Goal: Task Accomplishment & Management: Use online tool/utility

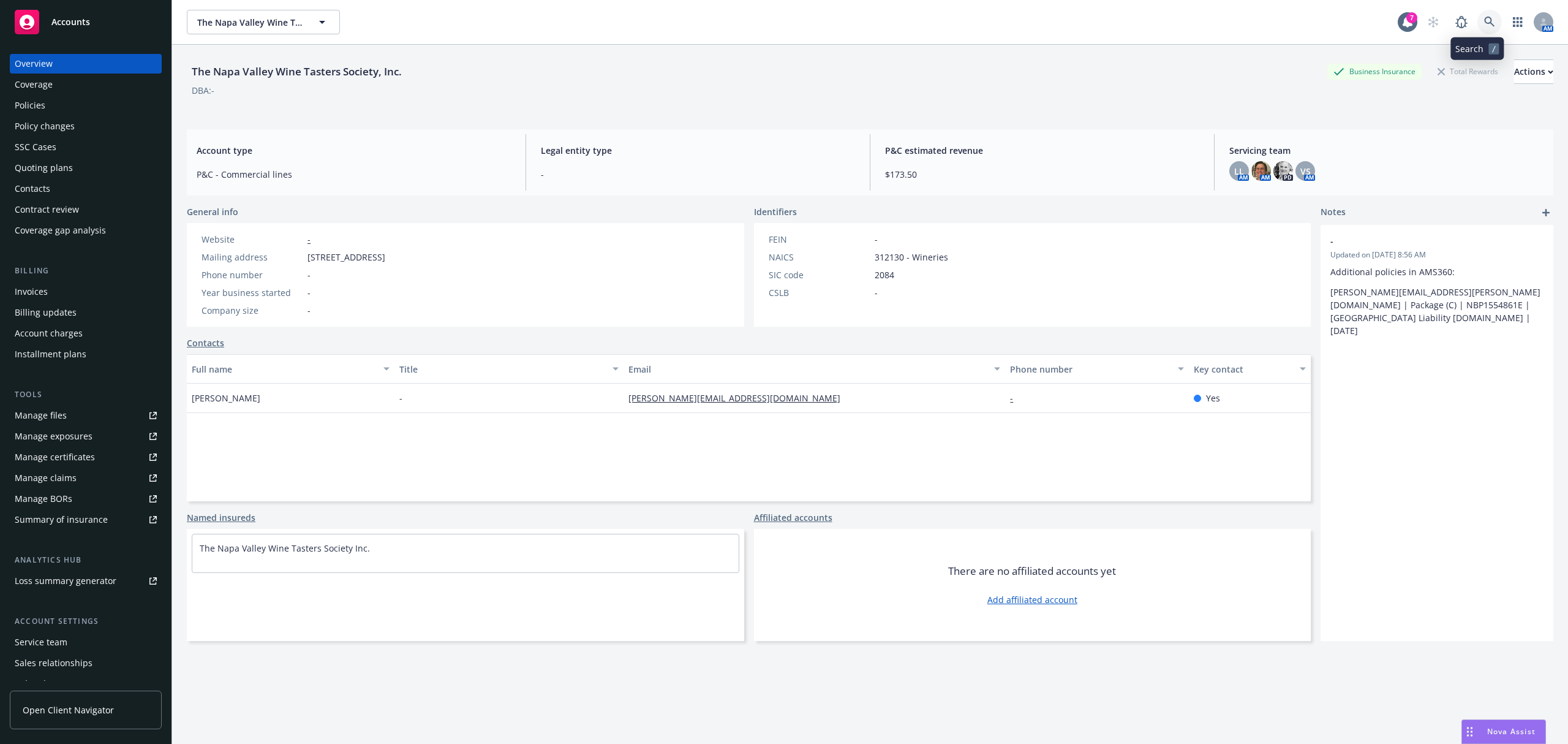
click at [1484, 23] on icon at bounding box center [1490, 22] width 11 height 11
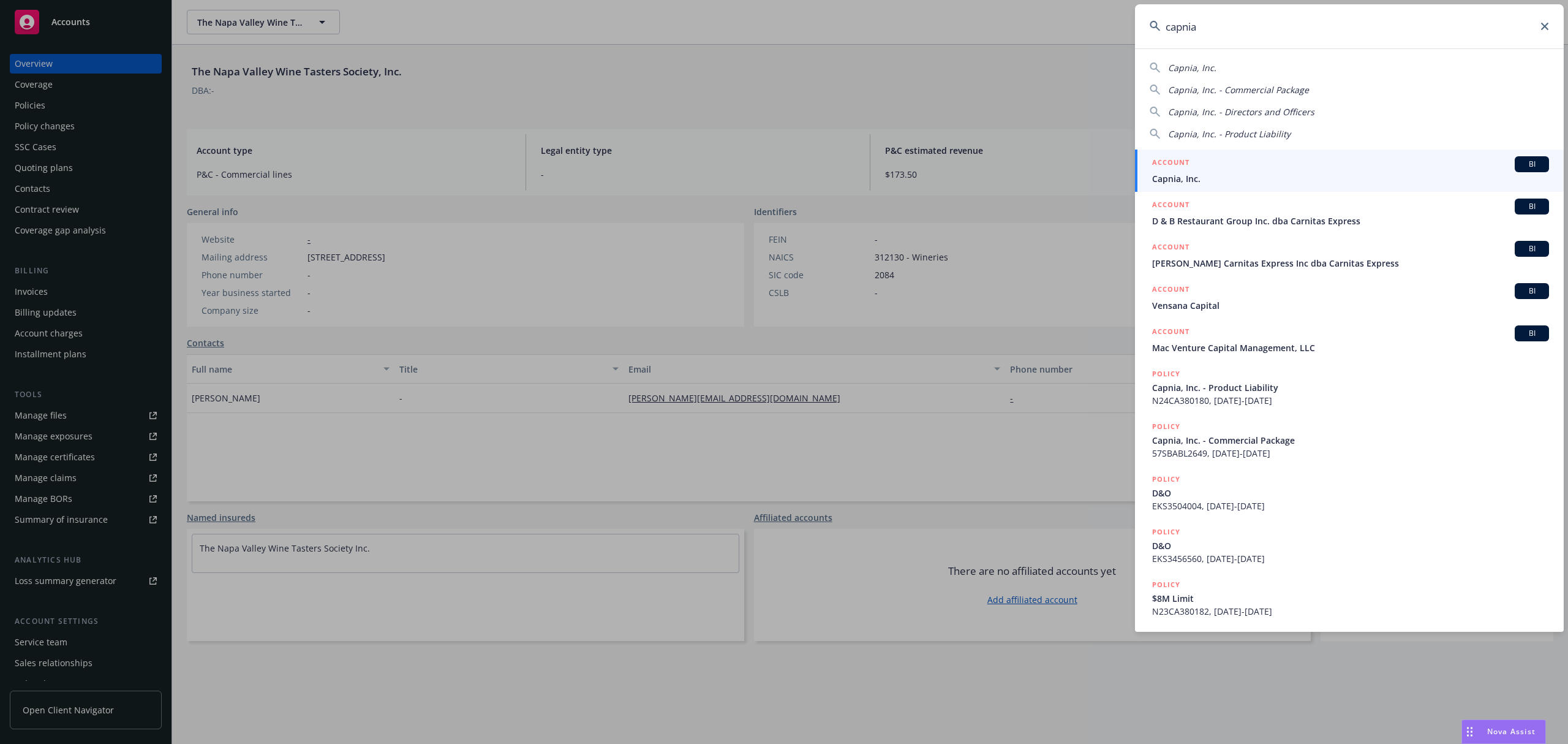
type input "capnia"
click at [1317, 174] on span "Capnia, Inc." at bounding box center [1351, 178] width 397 height 13
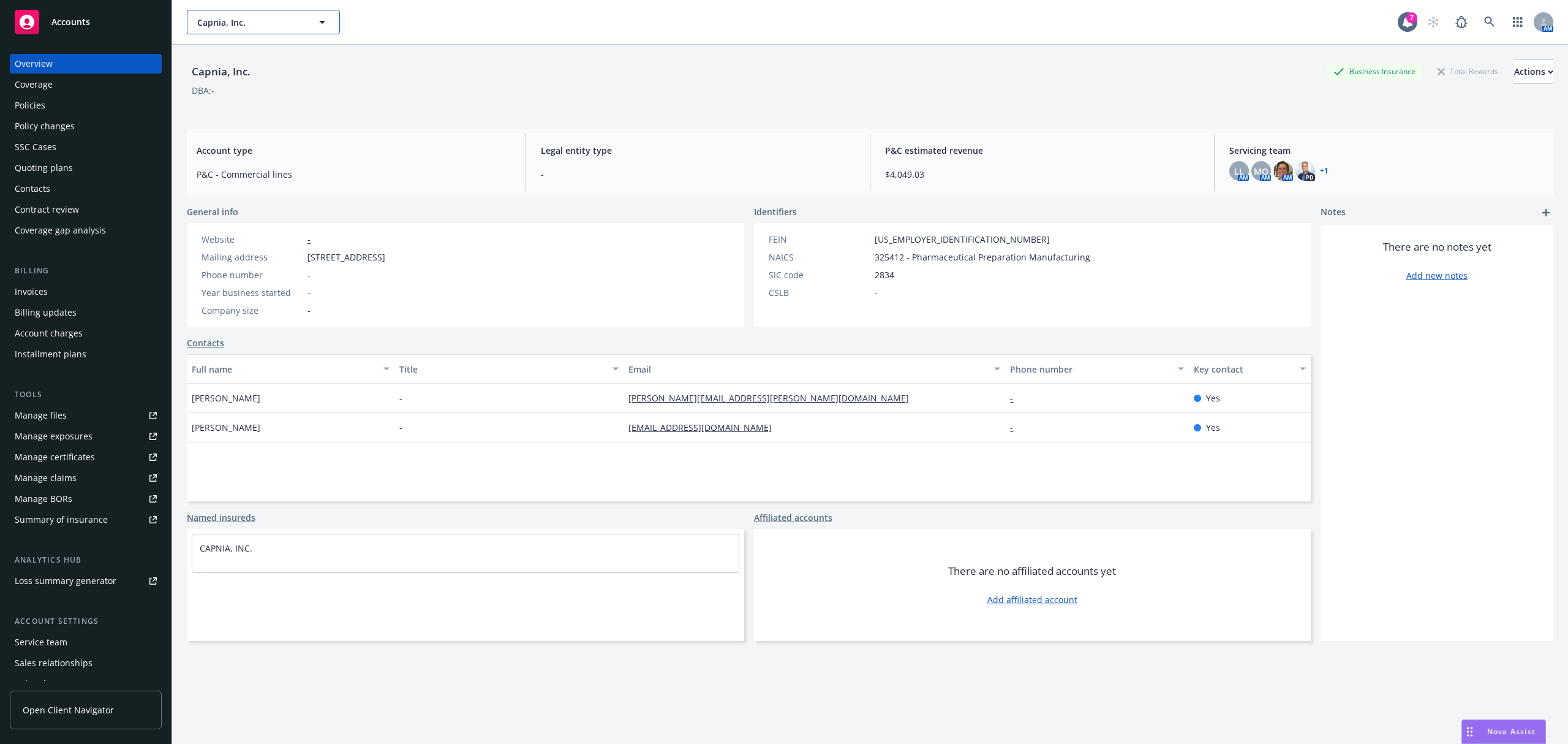
click at [248, 18] on div "Capnia, Inc." at bounding box center [263, 22] width 153 height 25
click at [253, 29] on icon at bounding box center [257, 27] width 12 height 12
click at [254, 29] on icon at bounding box center [257, 27] width 12 height 12
click at [88, 28] on div "Accounts" at bounding box center [85, 22] width 142 height 25
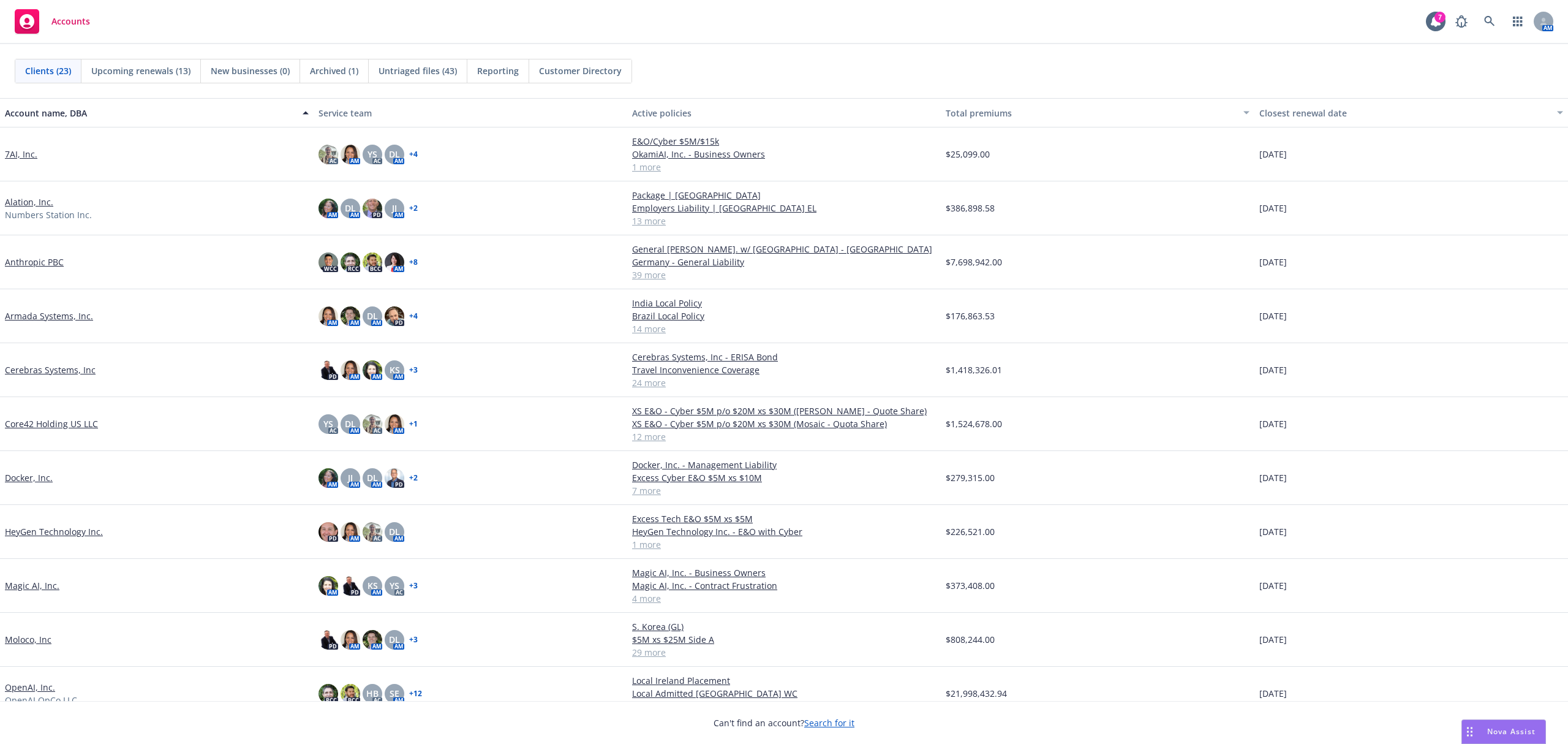
click at [48, 261] on link "Anthropic PBC" at bounding box center [34, 262] width 59 height 13
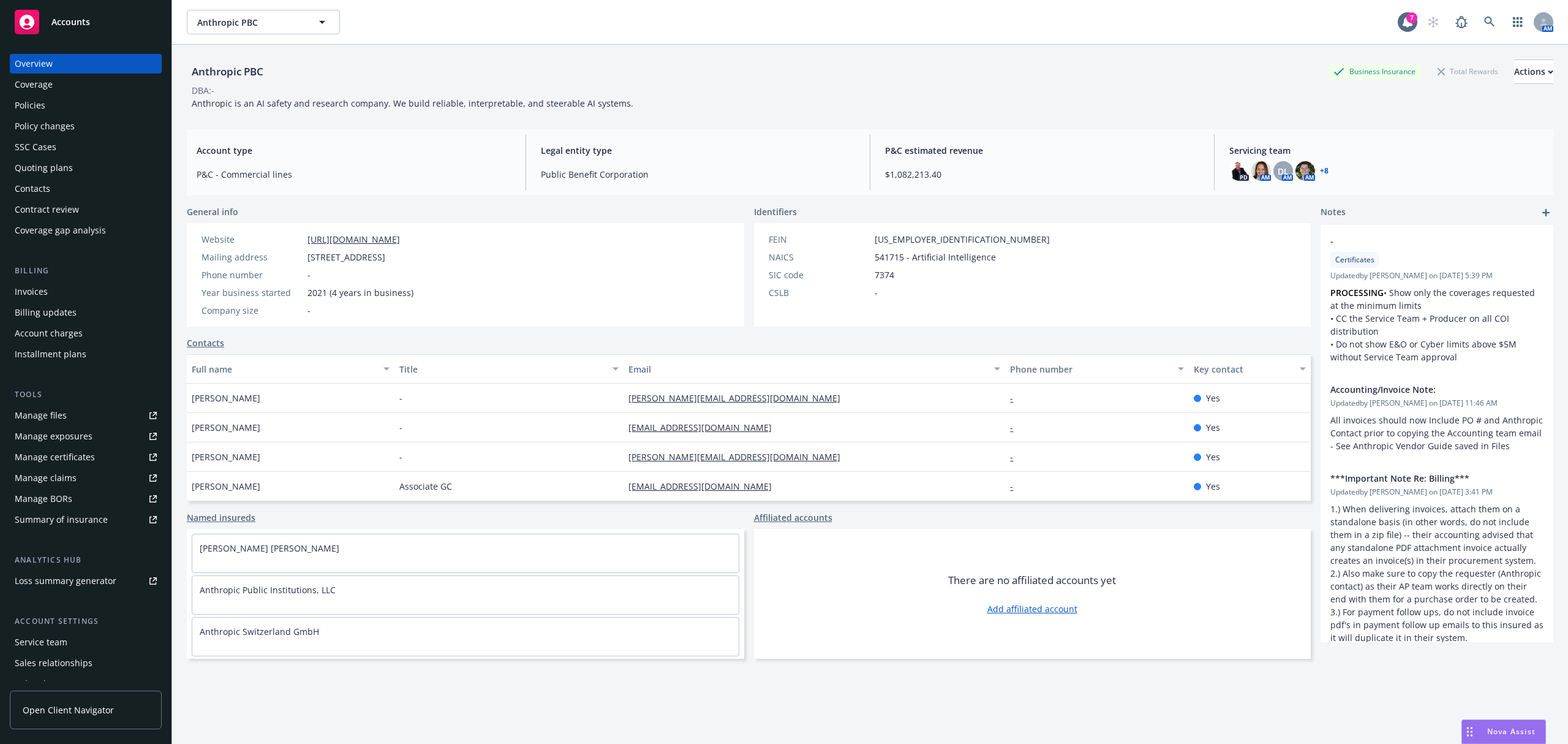
click at [70, 107] on div "Policies" at bounding box center [85, 105] width 142 height 20
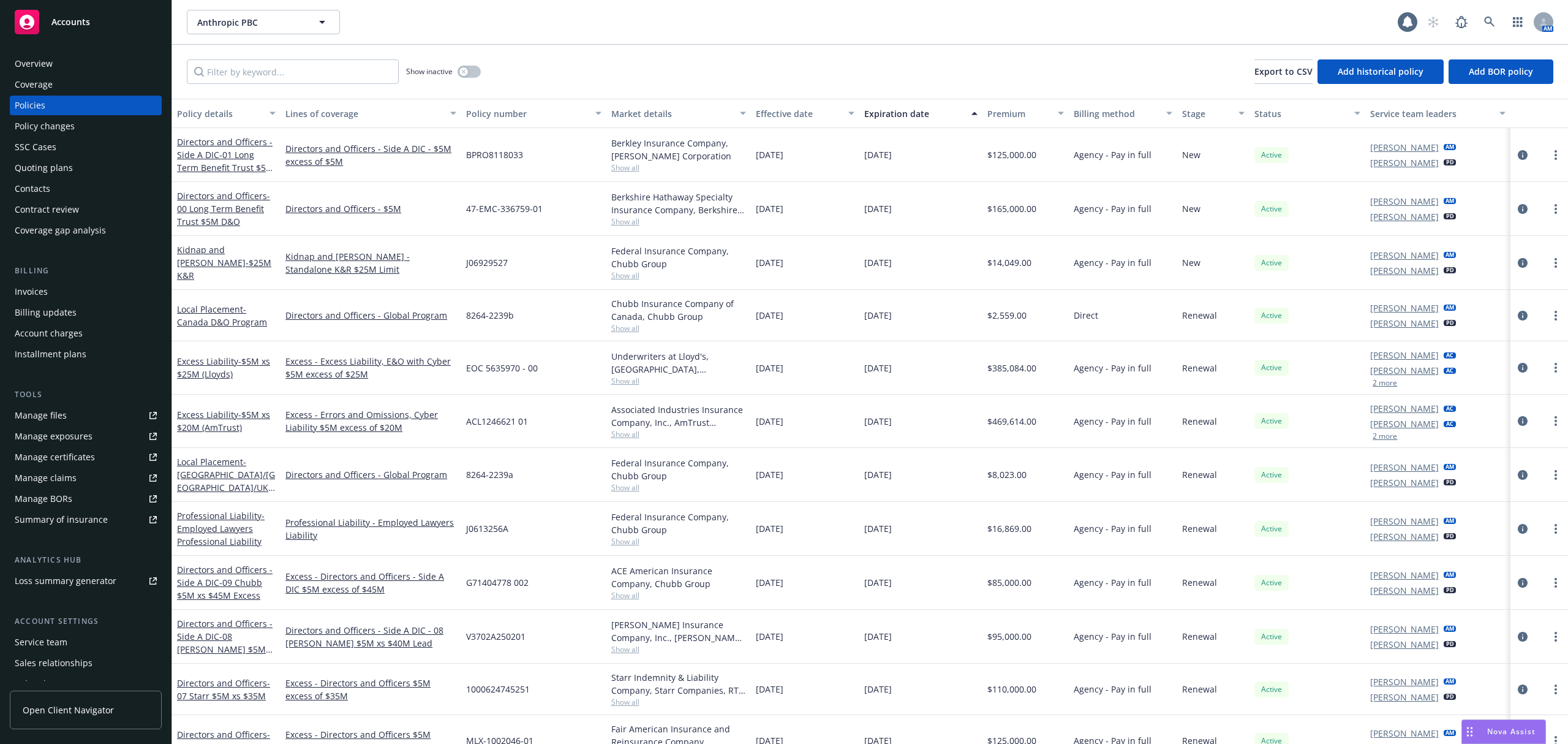
click at [88, 464] on div "Manage certificates" at bounding box center [55, 457] width 80 height 20
click at [353, 71] on input "Filter by keyword..." at bounding box center [293, 71] width 212 height 25
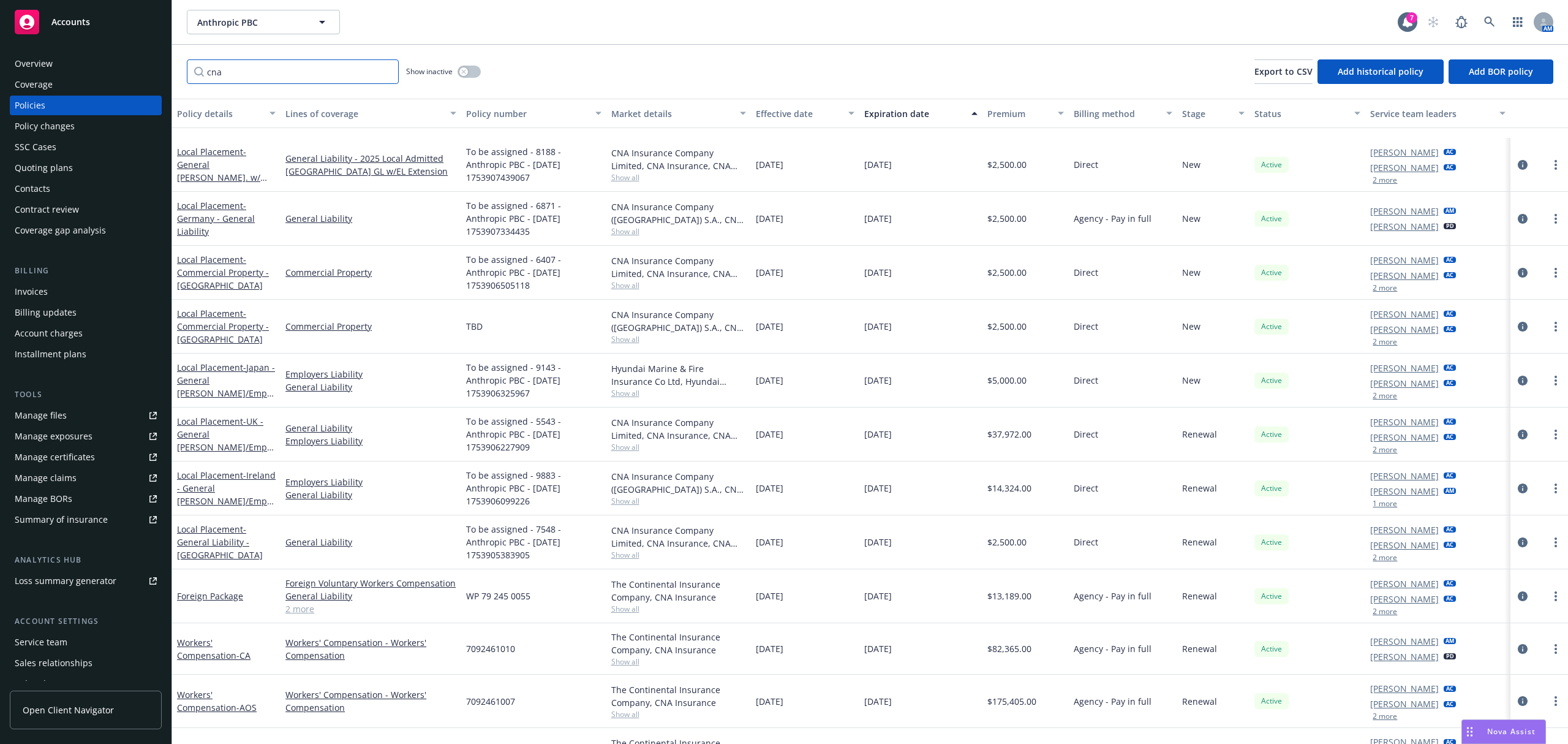
scroll to position [181, 0]
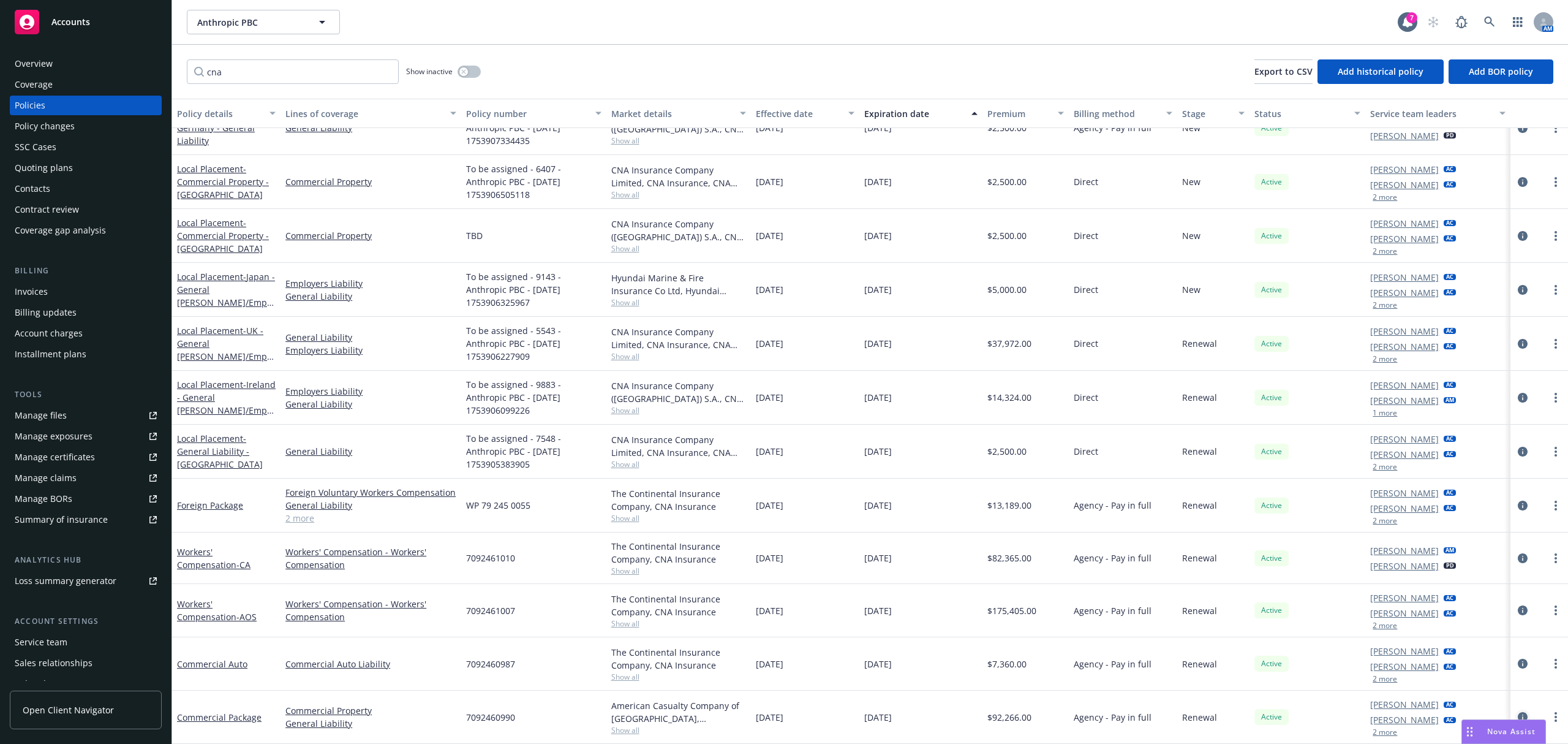
click at [1518, 719] on icon "circleInformation" at bounding box center [1523, 717] width 10 height 10
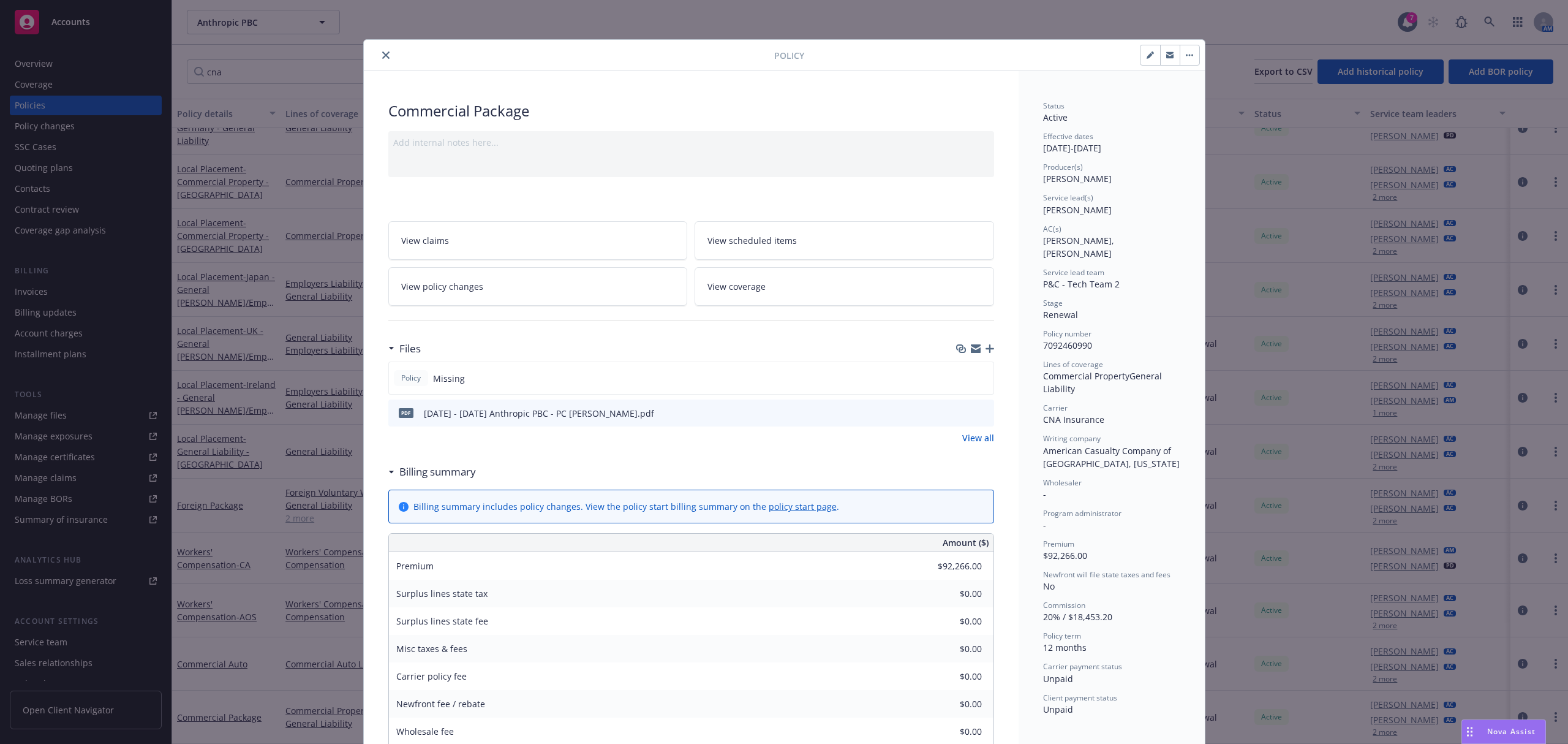
scroll to position [128, 0]
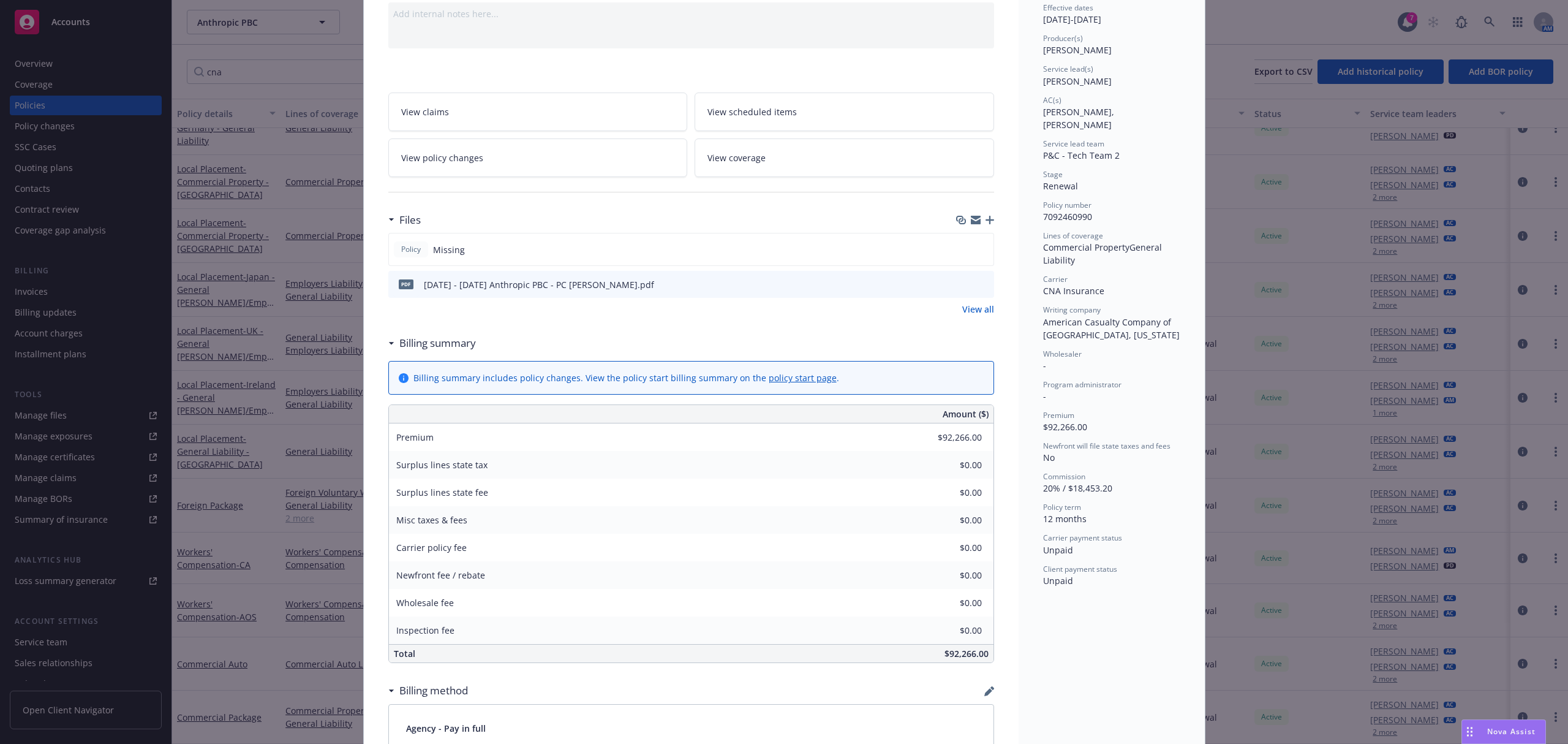
click at [1049, 211] on span "7092460990" at bounding box center [1068, 216] width 49 height 12
click at [1049, 211] on span "7092460990" at bounding box center [1068, 216] width 49 height 12
copy span "7092460990"
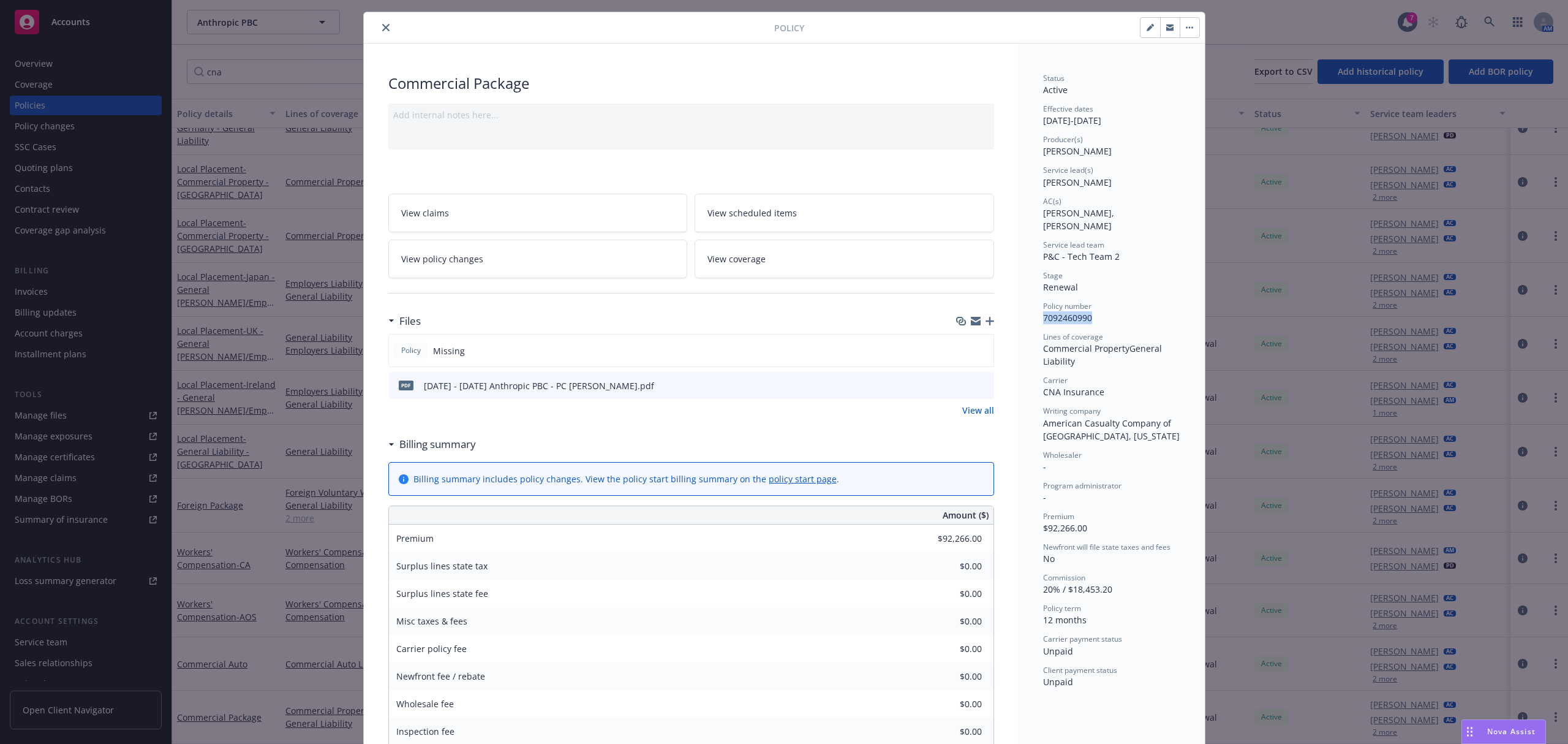
click at [981, 387] on icon "preview file" at bounding box center [983, 384] width 11 height 8
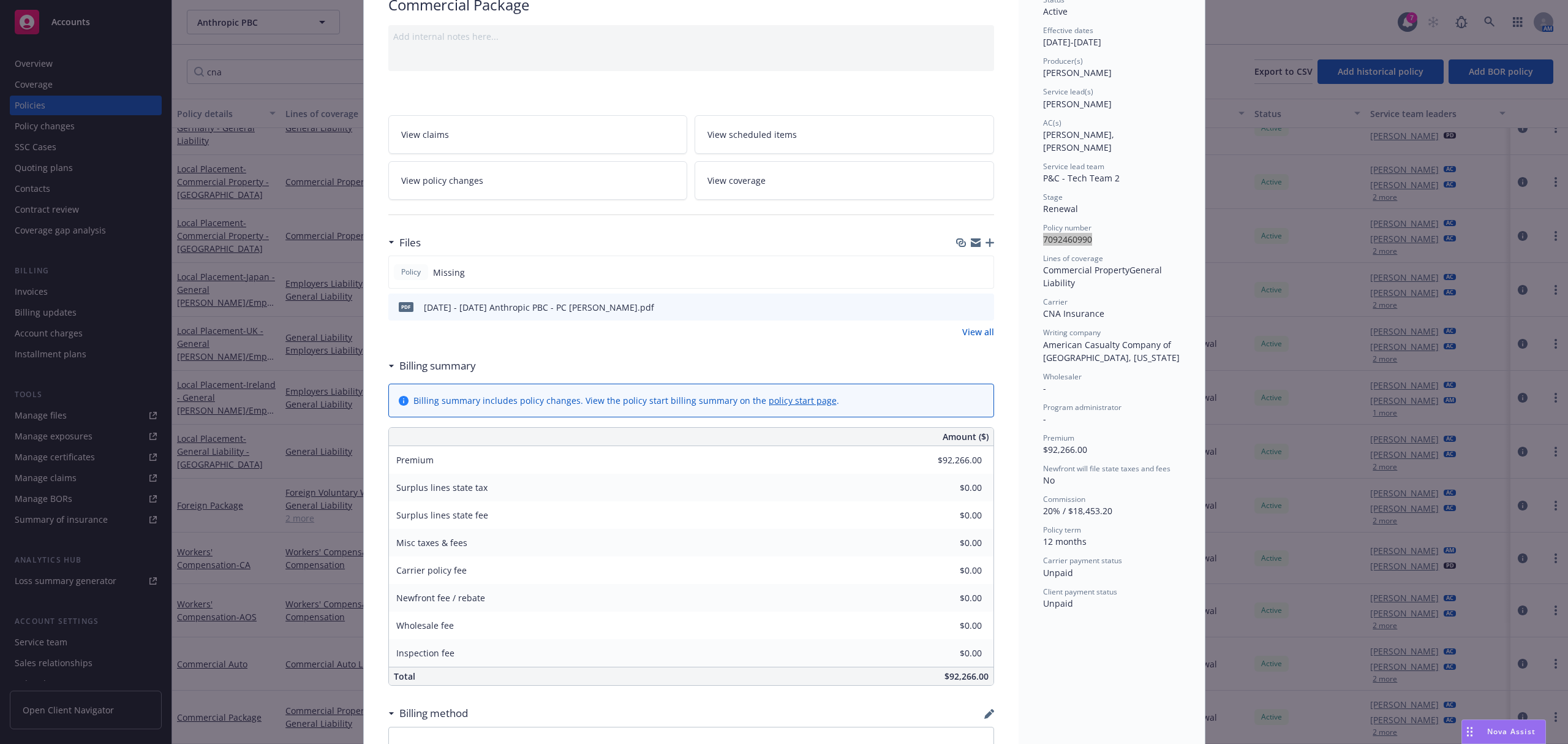
scroll to position [0, 0]
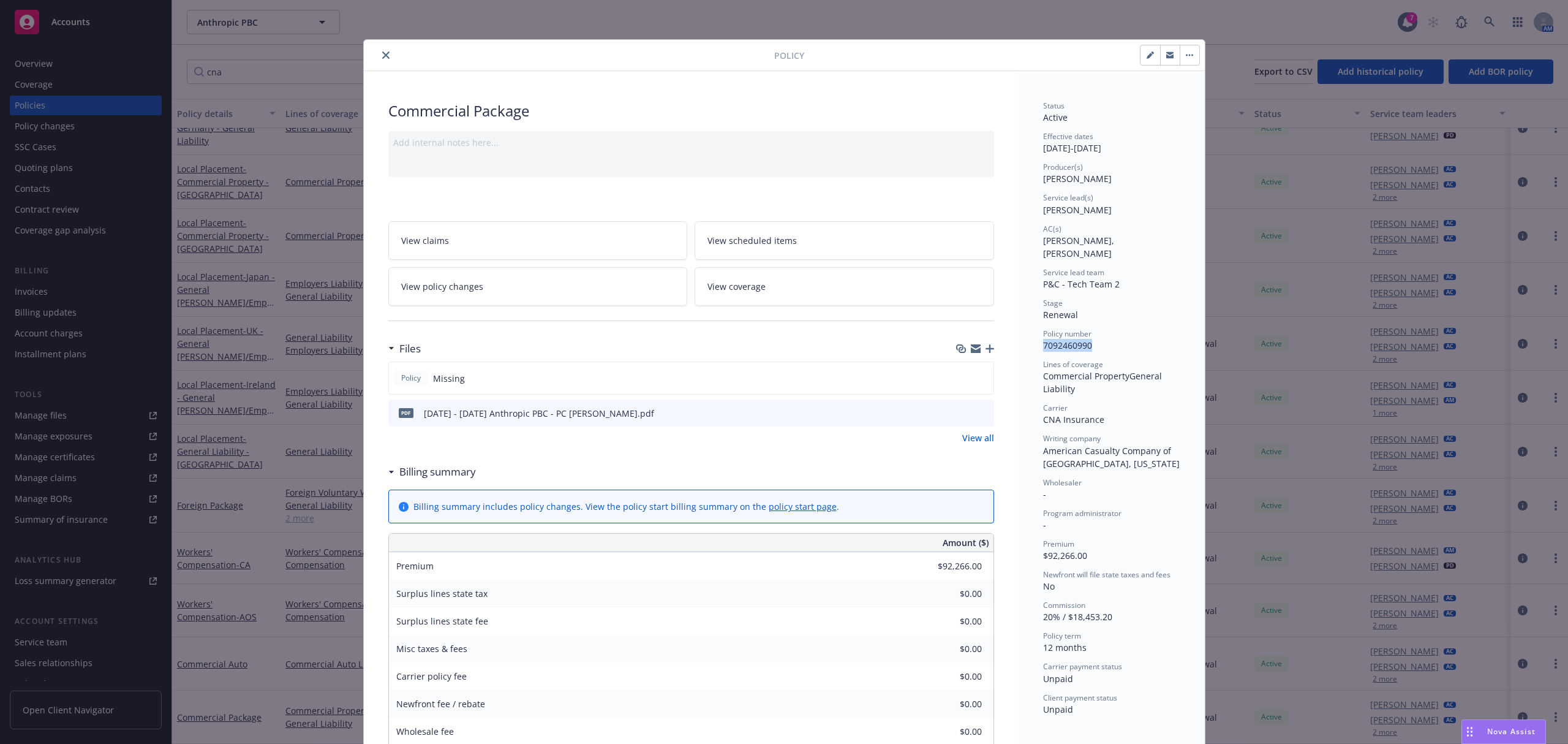
click at [379, 53] on button "close" at bounding box center [386, 55] width 15 height 15
click at [238, 71] on div "Policy Commercial Package Add internal notes here... View claims View scheduled…" at bounding box center [784, 372] width 1568 height 744
click at [379, 50] on button "close" at bounding box center [386, 55] width 15 height 15
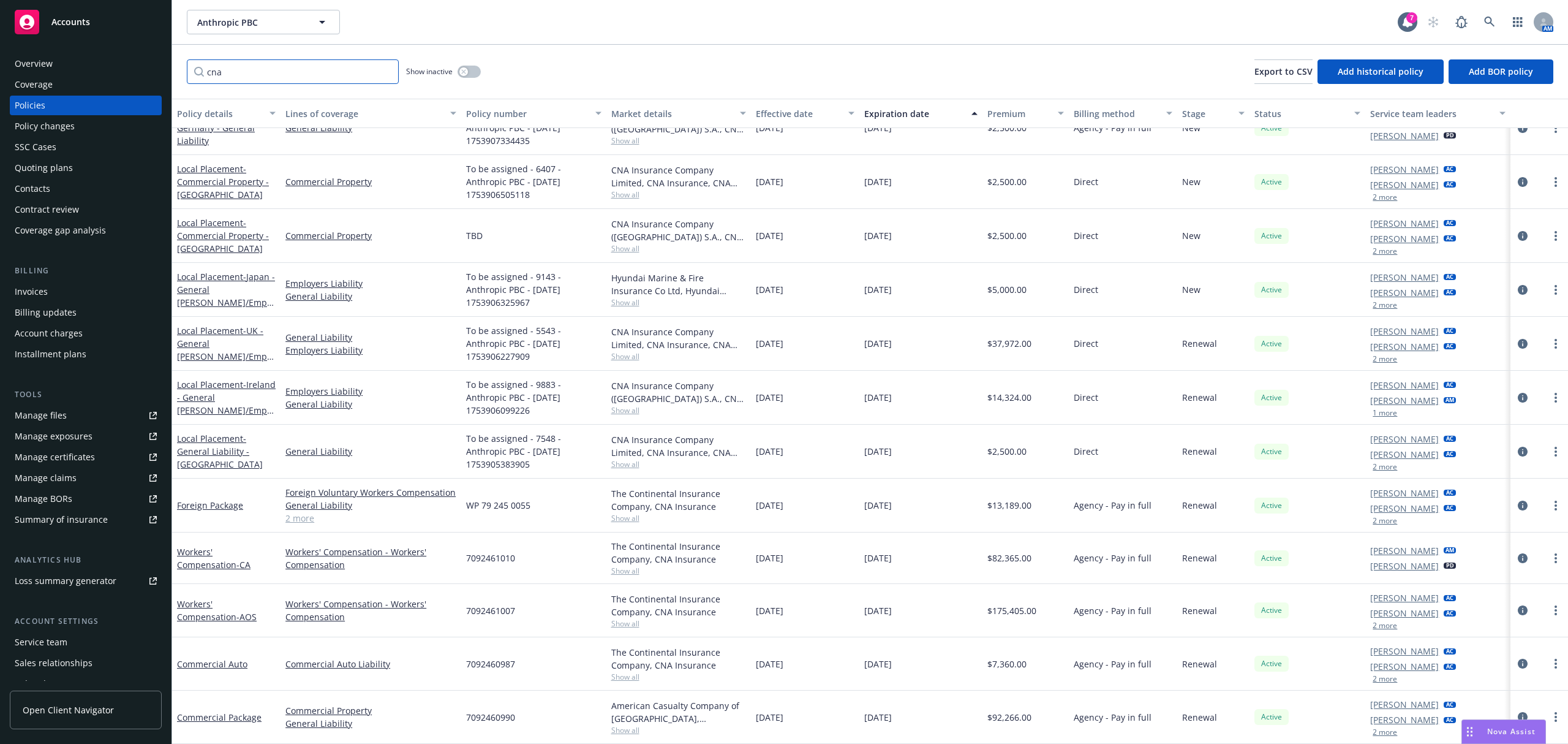
click at [219, 79] on input "cna" at bounding box center [293, 71] width 212 height 25
drag, startPoint x: 228, startPoint y: 77, endPoint x: 183, endPoint y: 77, distance: 45.0
click at [183, 77] on div "cna Show inactive Export to CSV Add historical policy Add BOR policy" at bounding box center [870, 71] width 1396 height 54
paste input "WP 79 245 0055"
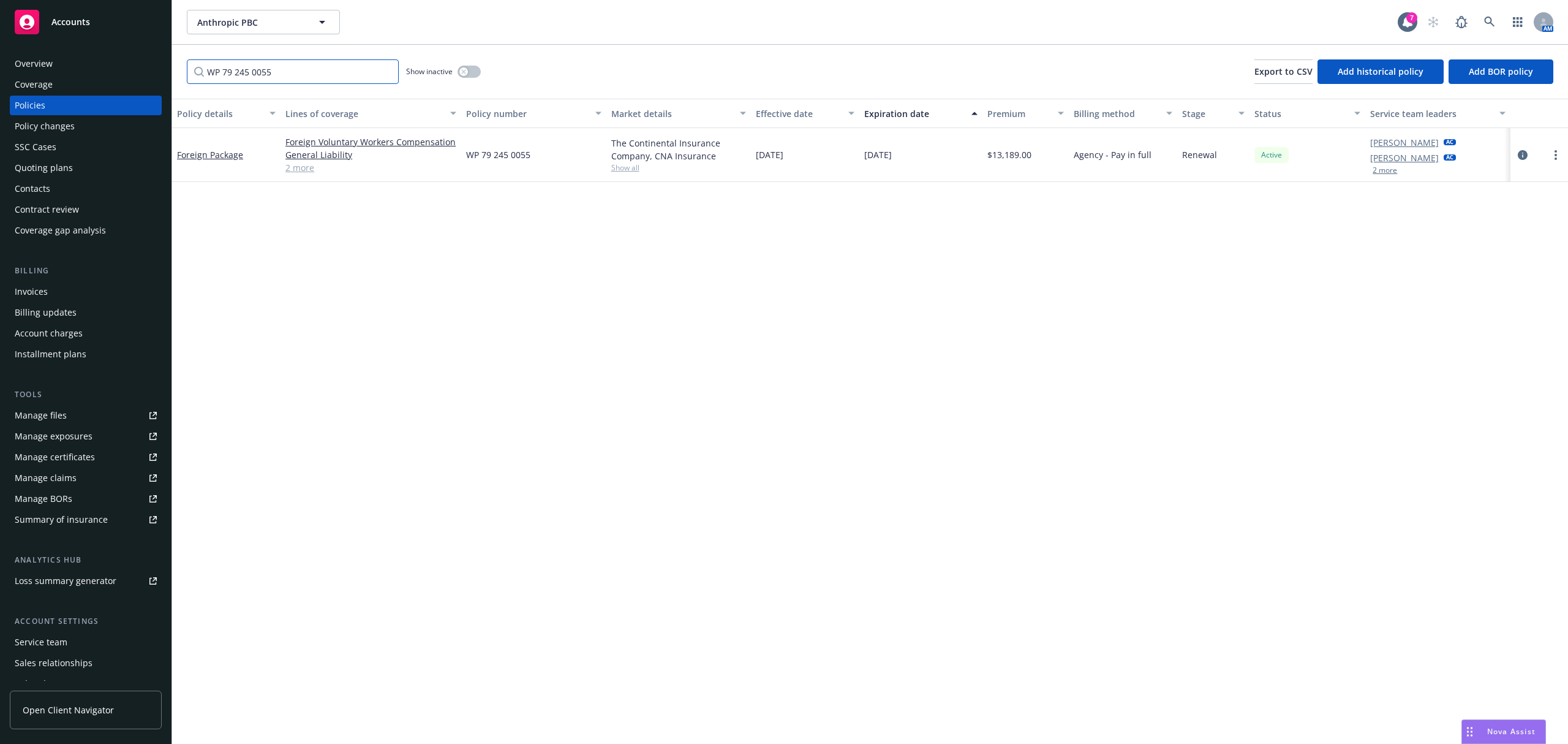
type input "WP 79 245 0055"
click at [95, 62] on div "Overview" at bounding box center [85, 64] width 142 height 20
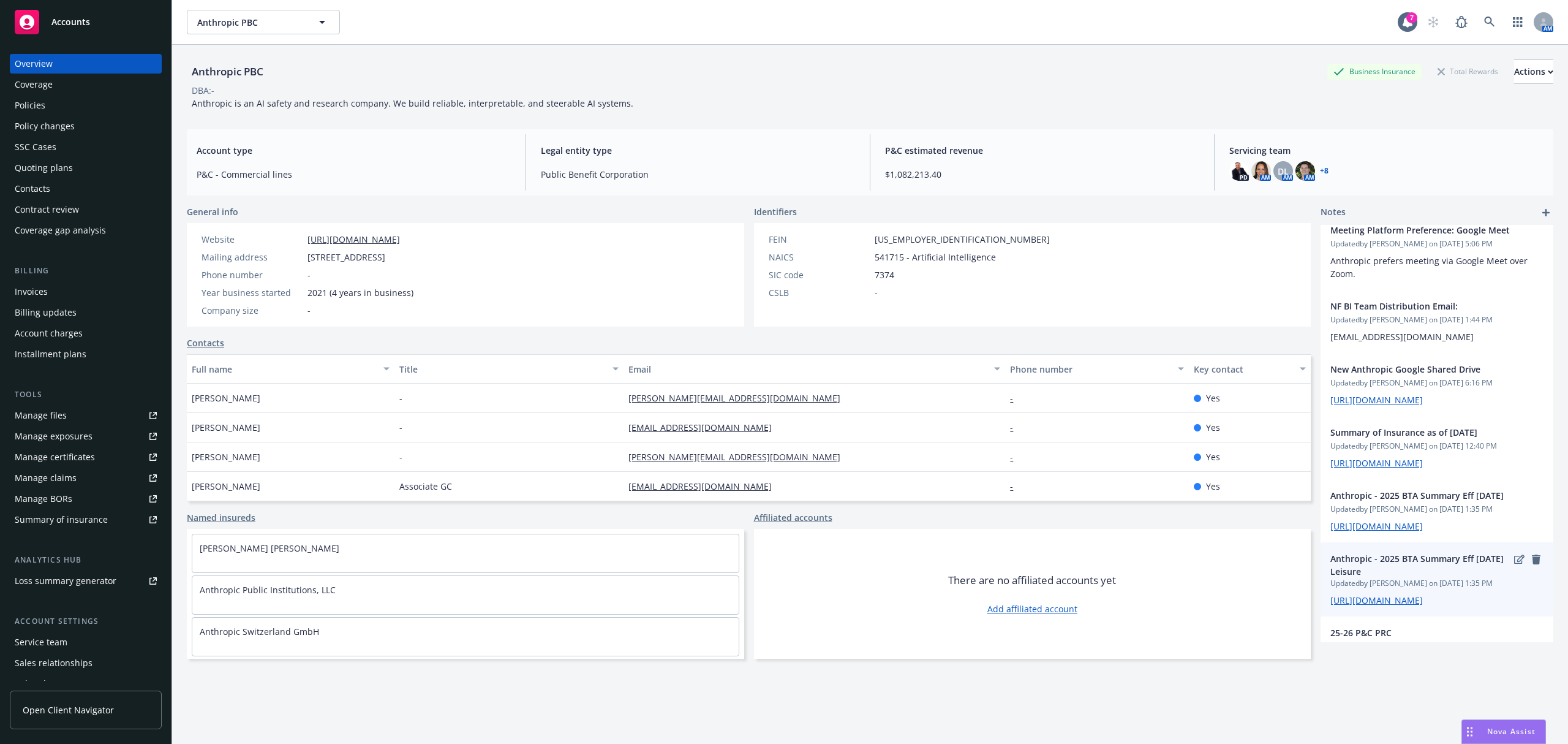
scroll to position [440, 0]
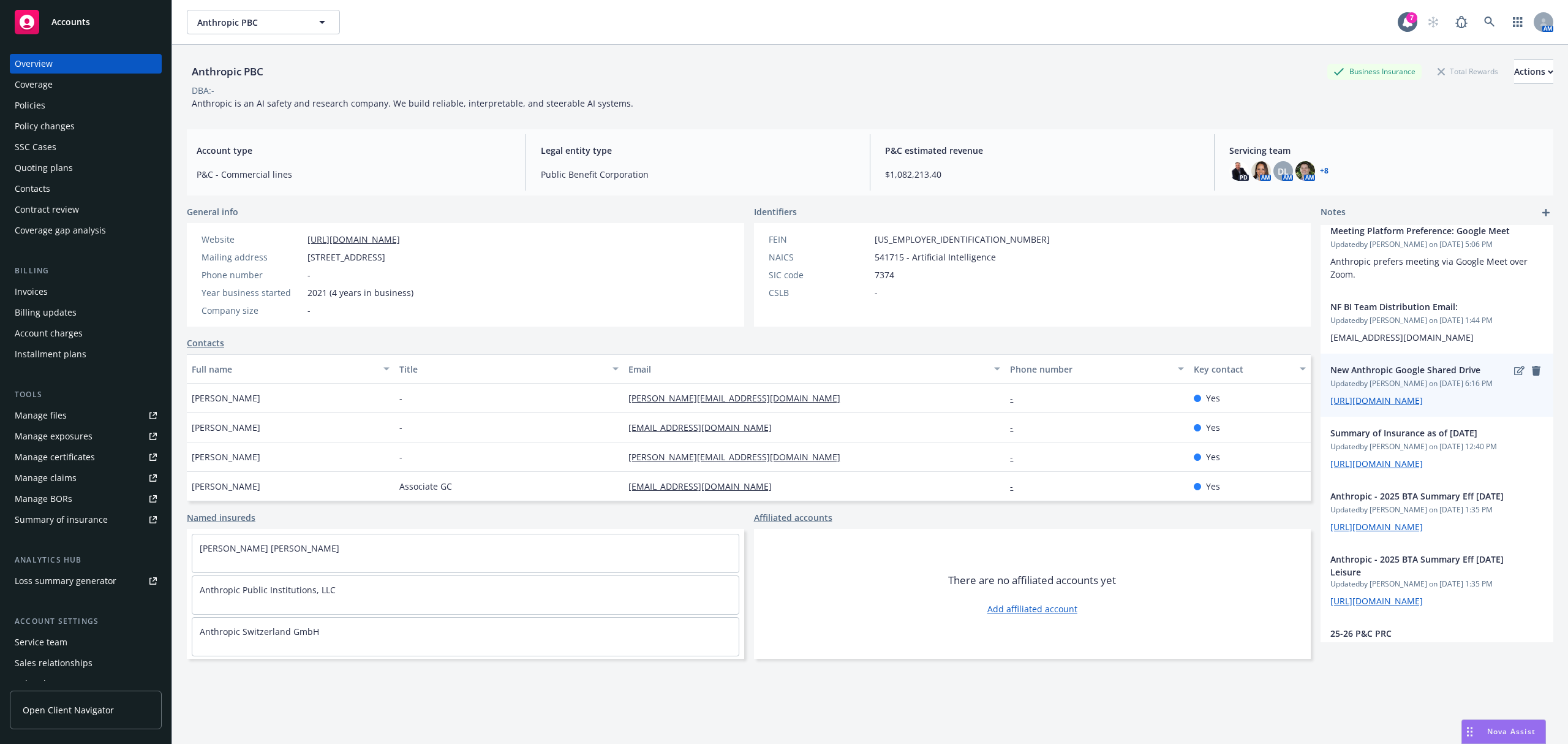
click at [1382, 417] on div "New Anthropic Google Shared Drive Updated by Claudia Brito on 12/06/2024, 6:16 …" at bounding box center [1437, 385] width 233 height 63
click at [1375, 407] on link "https://drive.google.com/drive/folders/1DO3gZdXNj1iLTwFL4G8sYI5EcqoPJ1Ys" at bounding box center [1377, 400] width 92 height 12
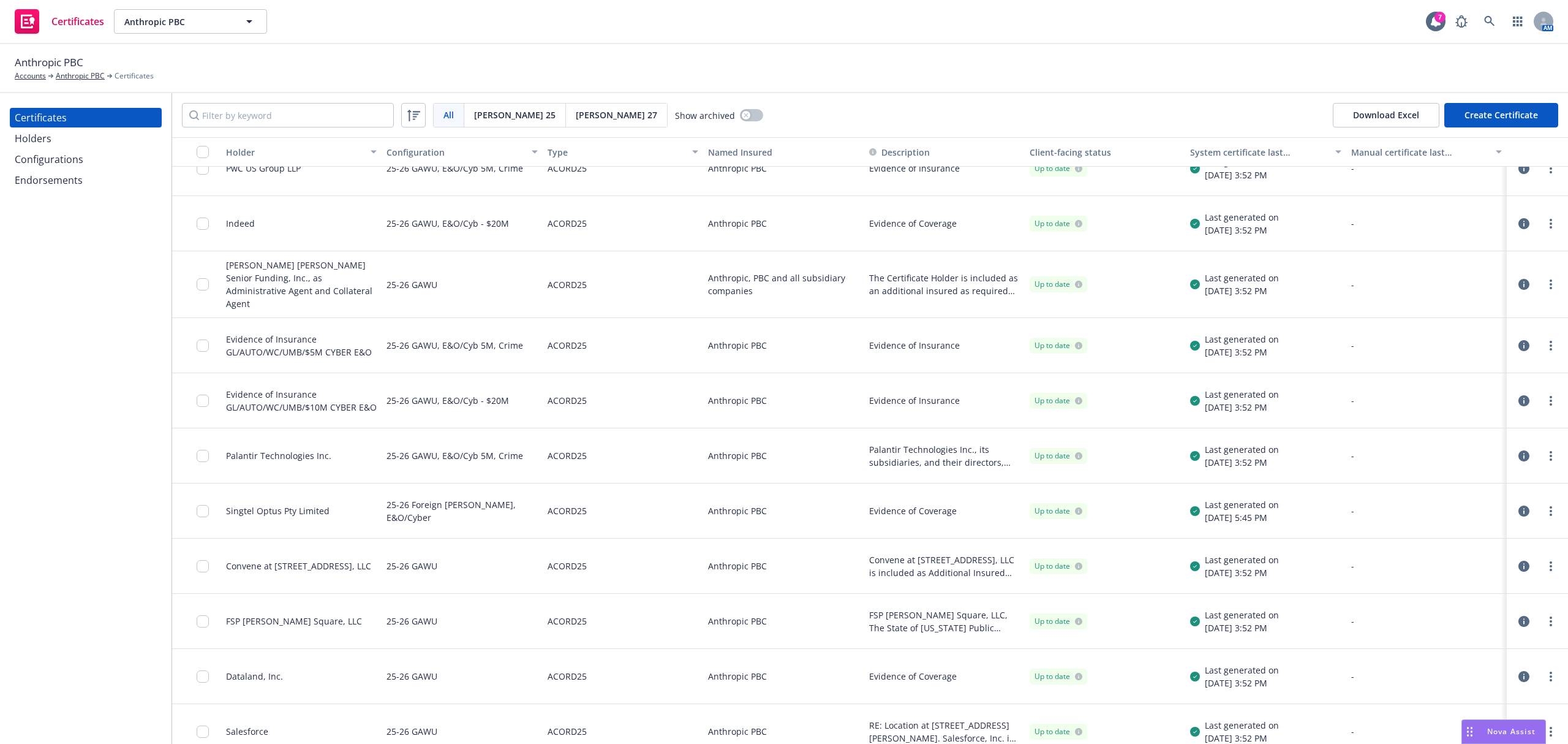
scroll to position [125, 0]
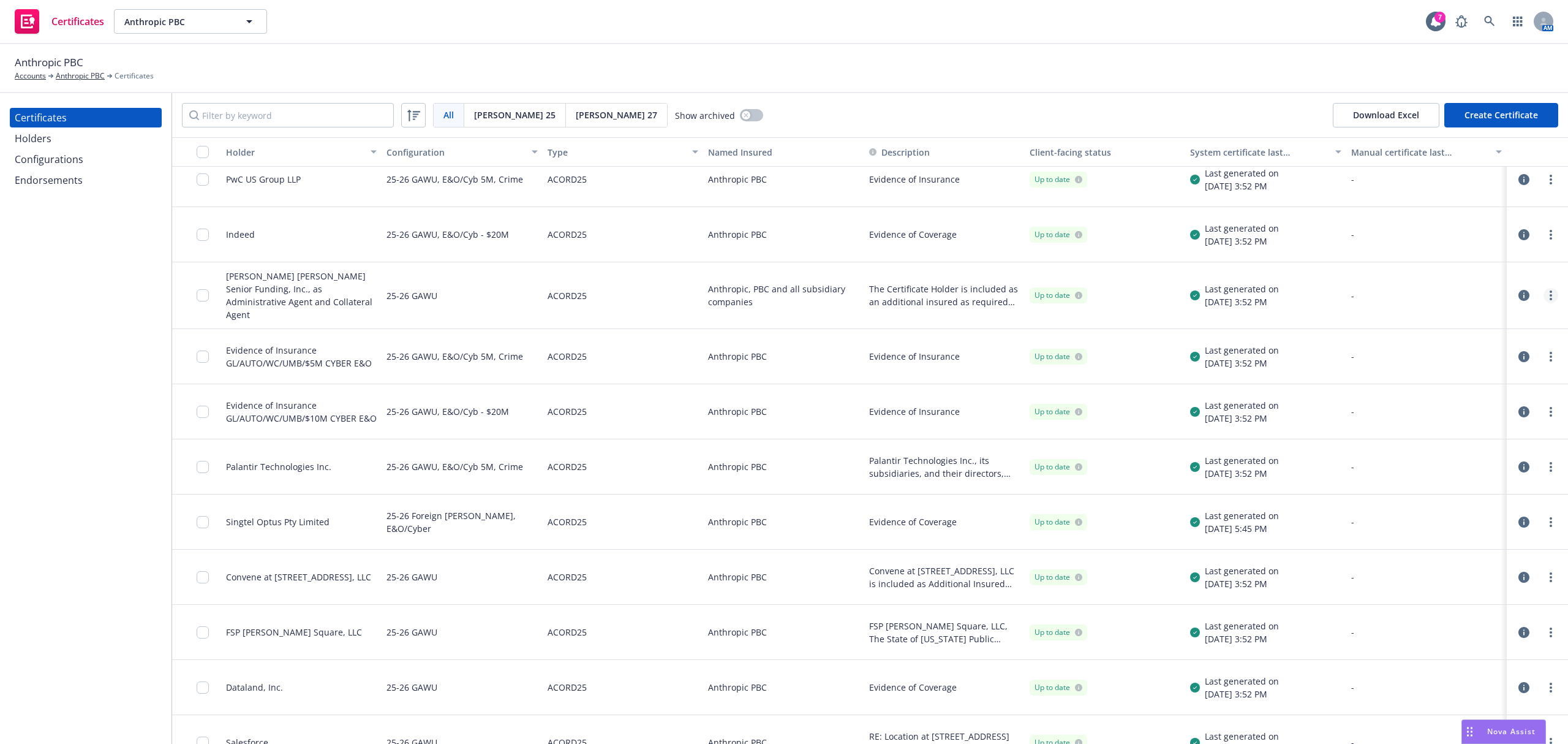
click at [1544, 291] on link "more" at bounding box center [1551, 295] width 15 height 15
click at [1417, 459] on link "Download uneditable generated certificate" at bounding box center [1447, 462] width 196 height 25
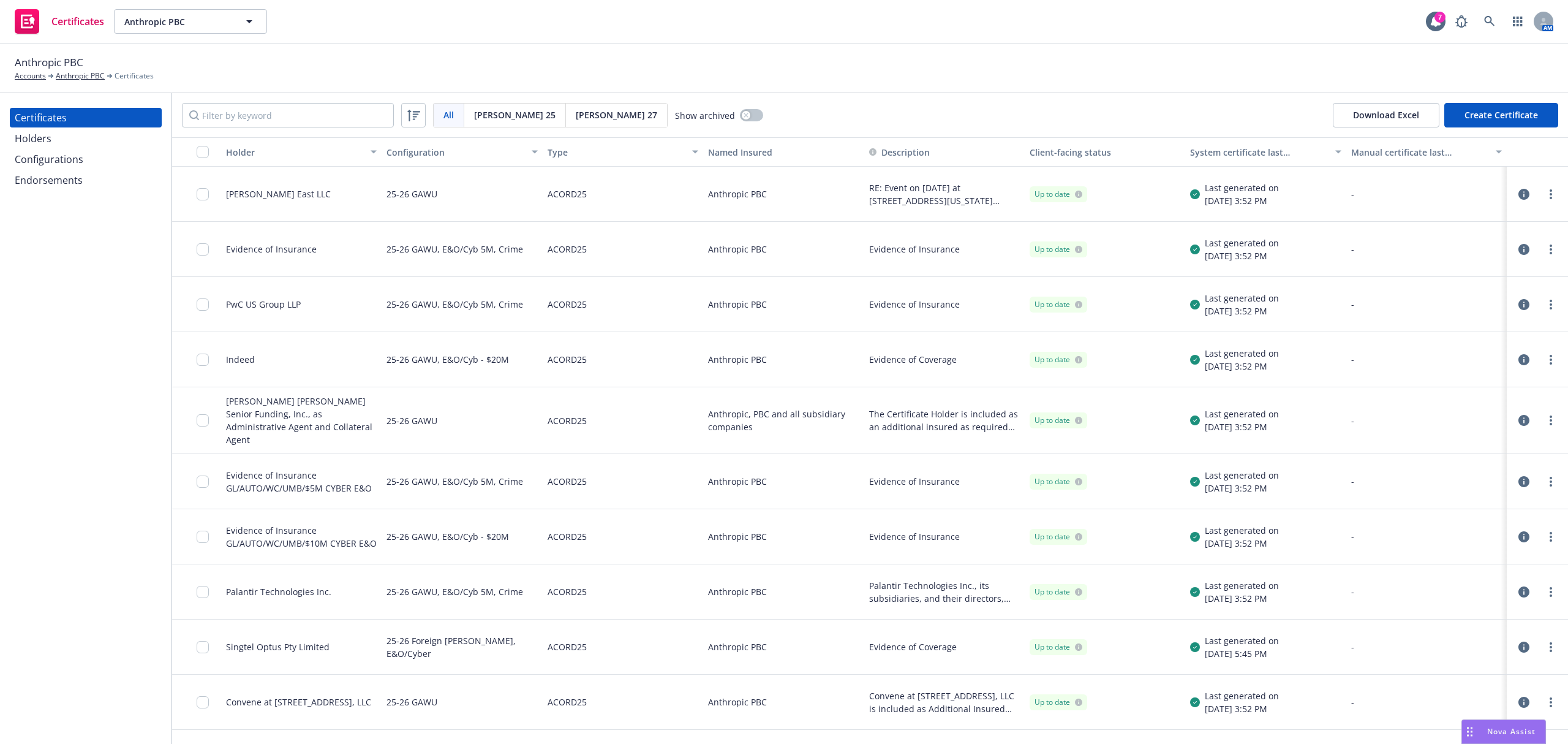
click at [82, 185] on div "Endorsements" at bounding box center [85, 181] width 142 height 20
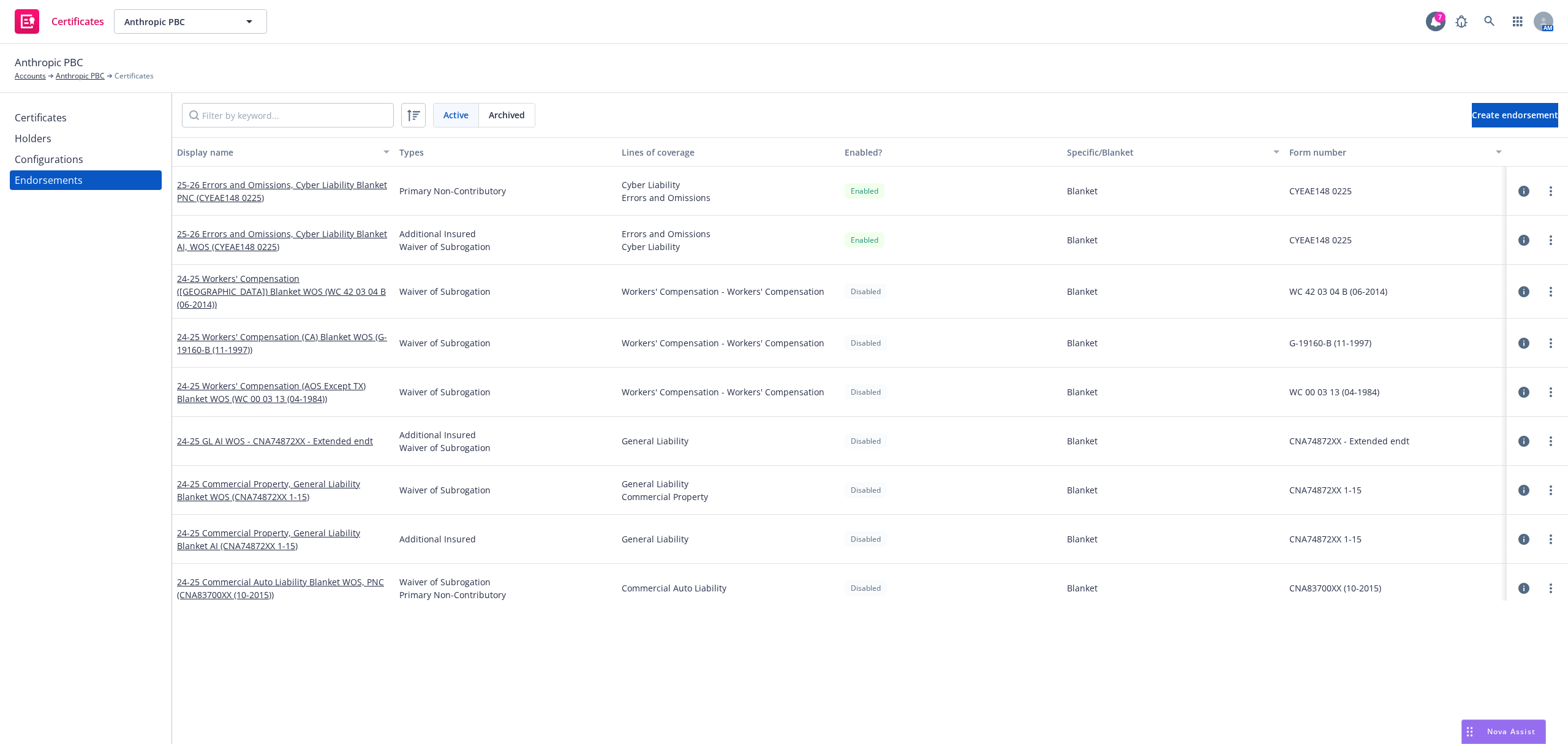
click at [42, 128] on div "Holders" at bounding box center [33, 138] width 37 height 20
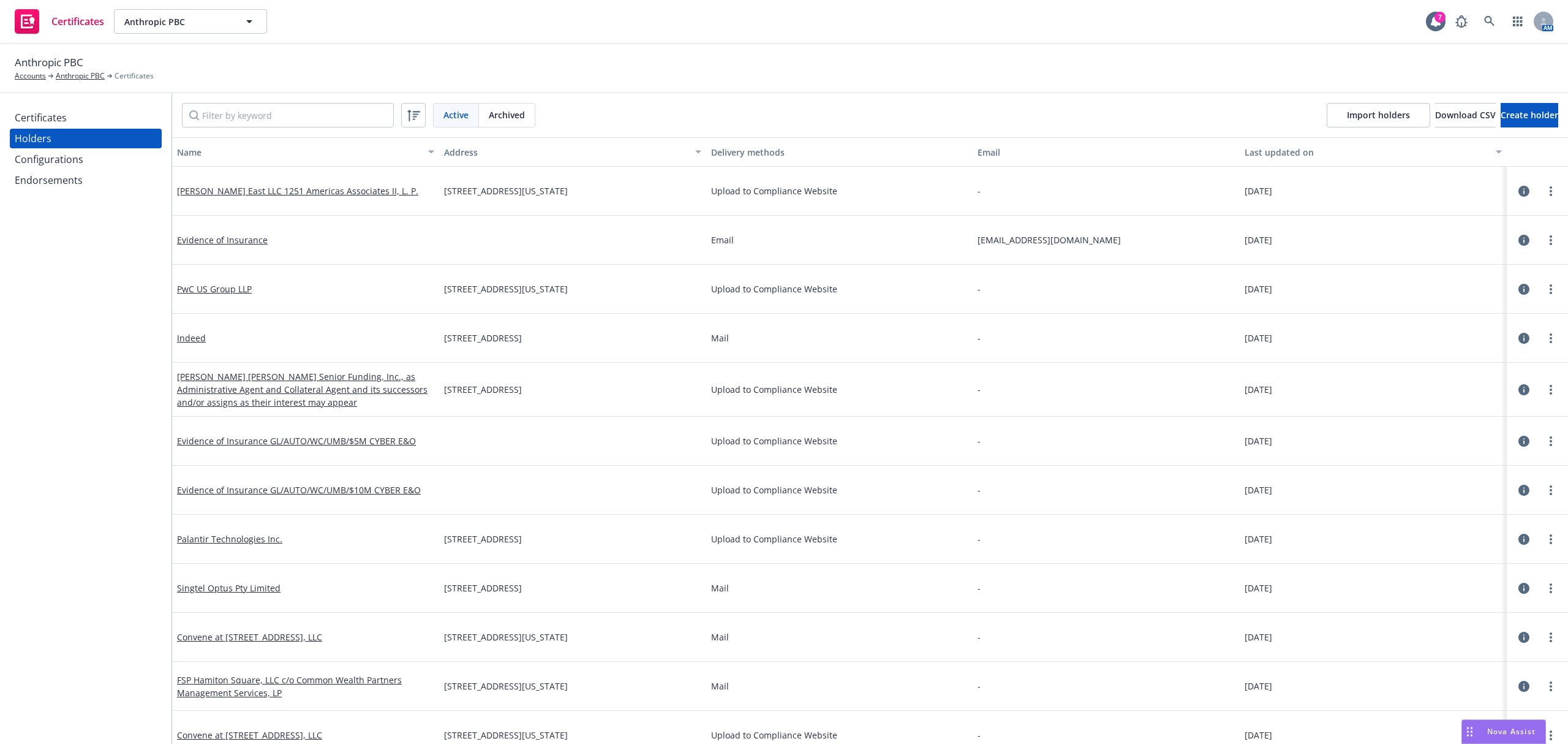
click at [42, 123] on div "Certificates" at bounding box center [41, 118] width 52 height 20
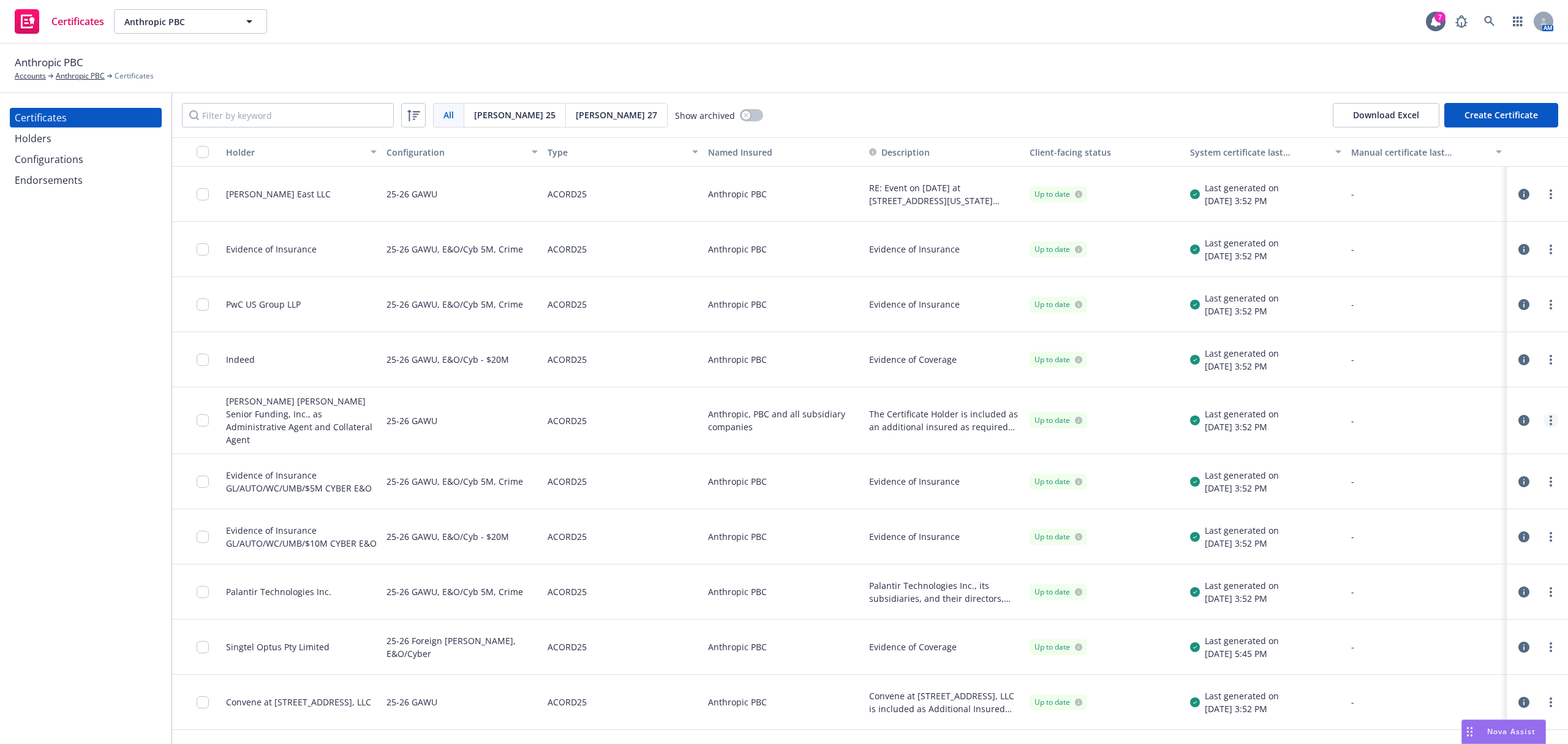
click at [1544, 418] on link "more" at bounding box center [1551, 420] width 15 height 15
click at [1444, 431] on link "Edit" at bounding box center [1447, 440] width 196 height 25
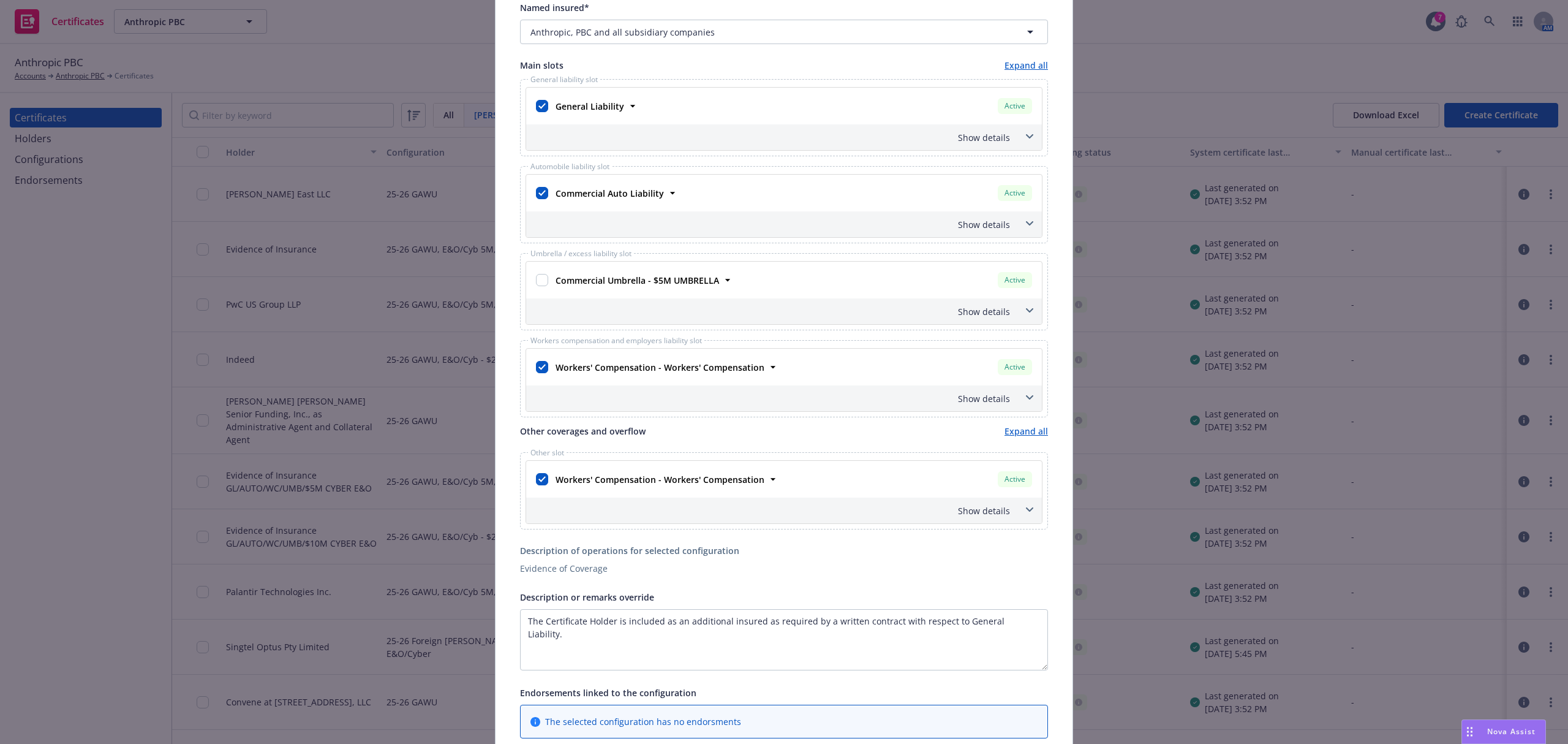
scroll to position [225, 0]
click at [1012, 625] on textarea "The Certificate Holder is included as an additional insured as required by a wr…" at bounding box center [784, 639] width 528 height 61
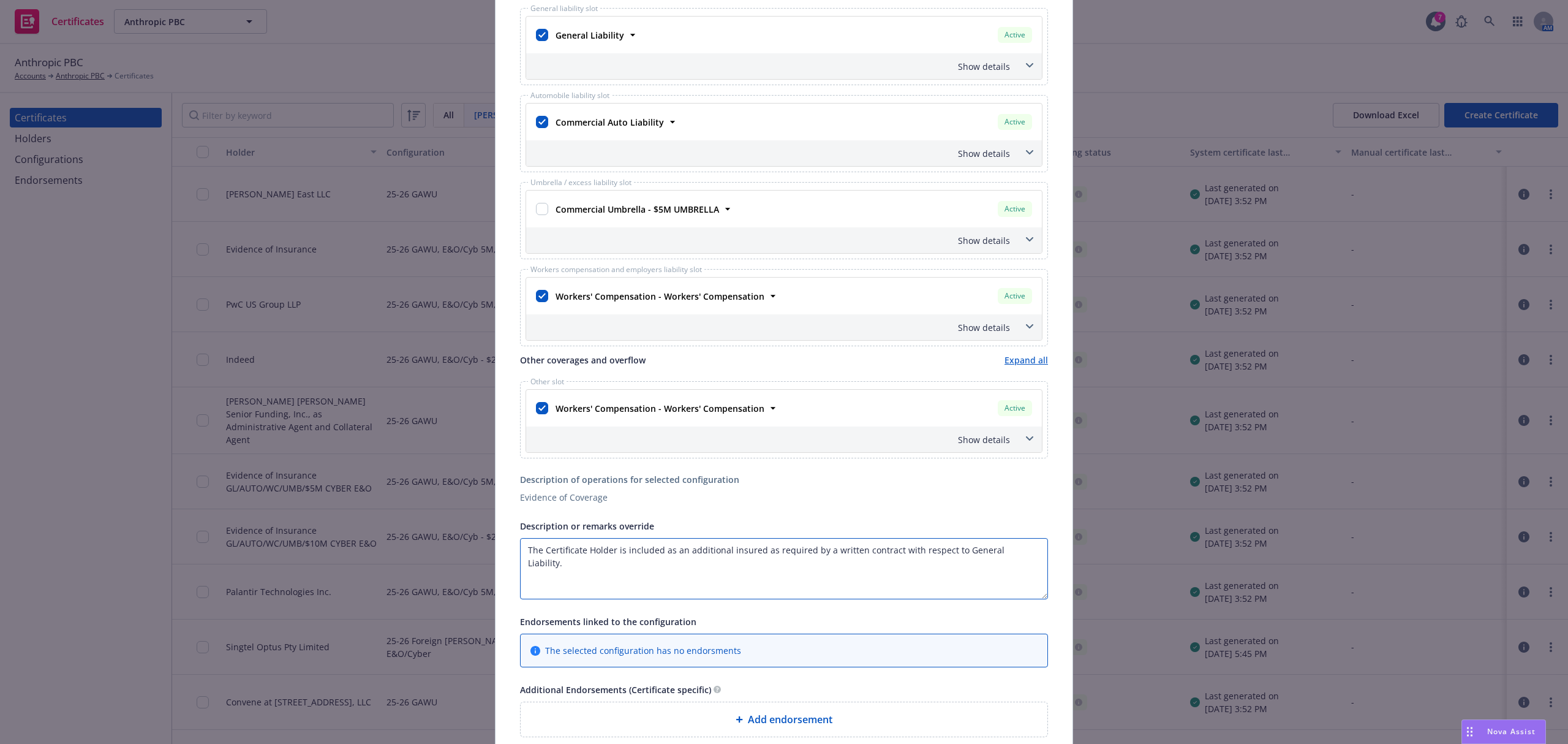
drag, startPoint x: 1010, startPoint y: 556, endPoint x: 1072, endPoint y: 559, distance: 62.1
click at [1009, 556] on textarea "The Certificate Holder is included as an additional insured as required by a wr…" at bounding box center [784, 569] width 528 height 61
click at [778, 560] on textarea "The Certificate Holder is included as an additional insured as required by a wr…" at bounding box center [784, 569] width 528 height 61
type textarea "The Certificate Holder is included as an additional insured as required by a wr…"
click at [731, 414] on strong "Workers' Compensation - Workers' Compensation" at bounding box center [660, 408] width 209 height 12
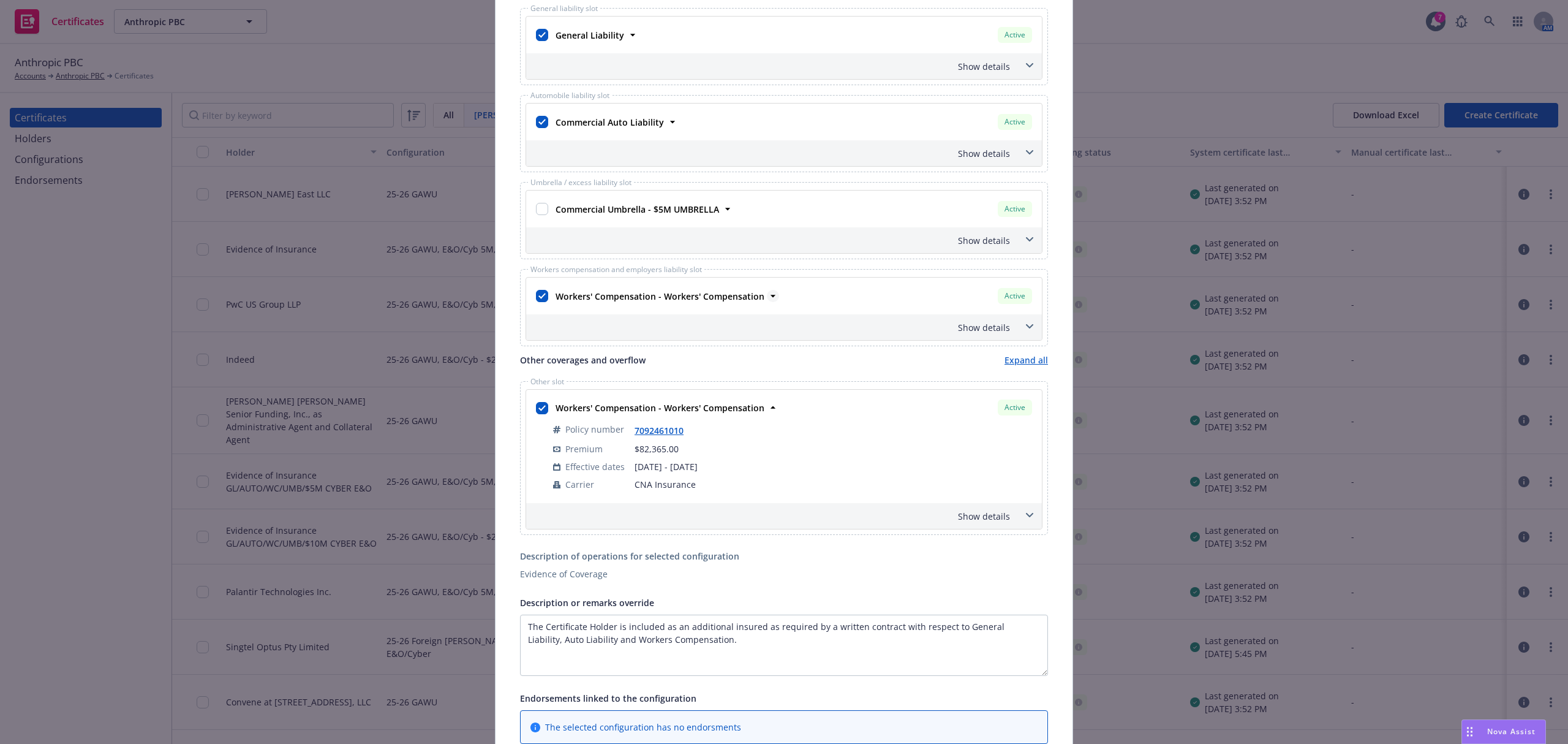
click at [699, 299] on strong "Workers' Compensation - Workers' Compensation" at bounding box center [660, 296] width 209 height 12
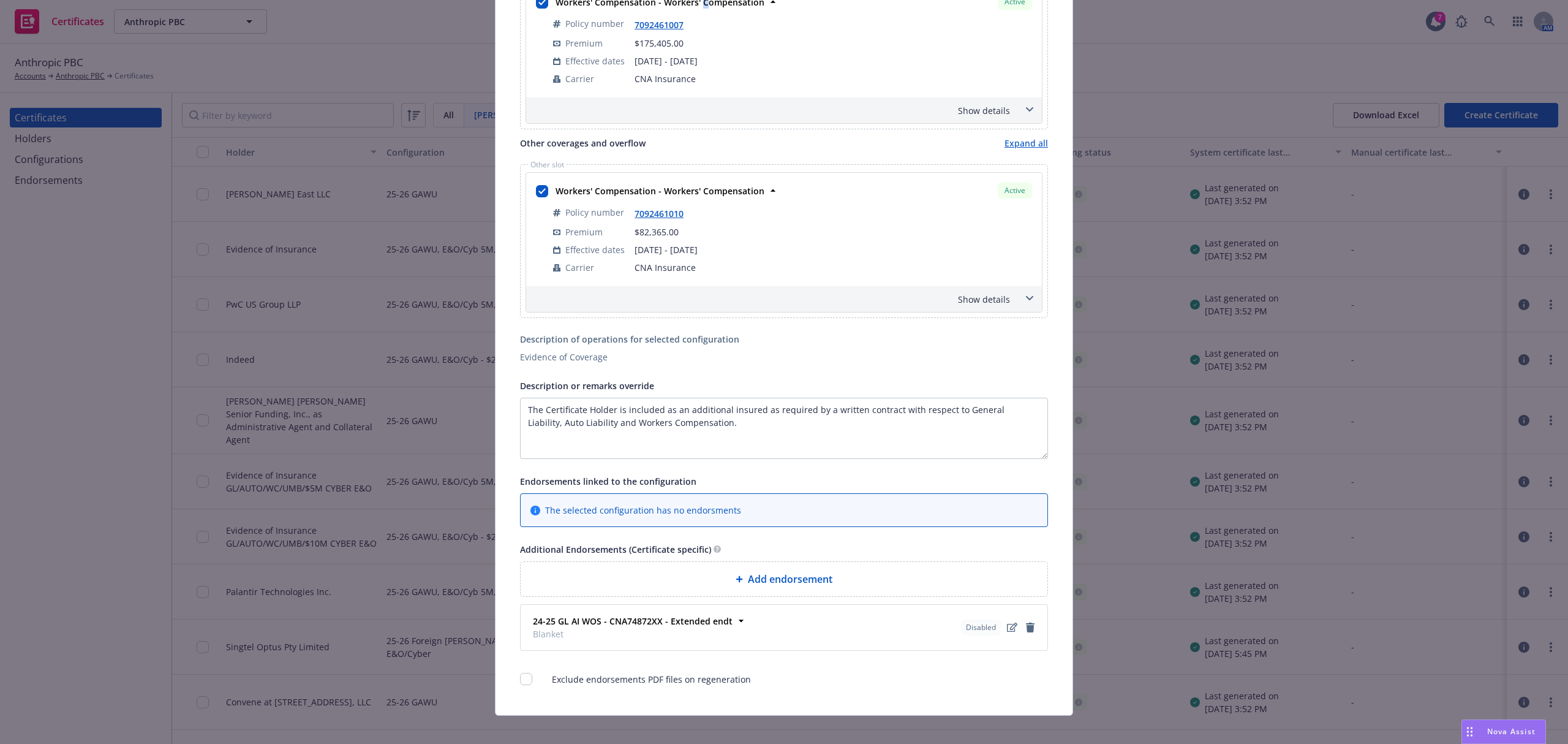
scroll to position [0, 0]
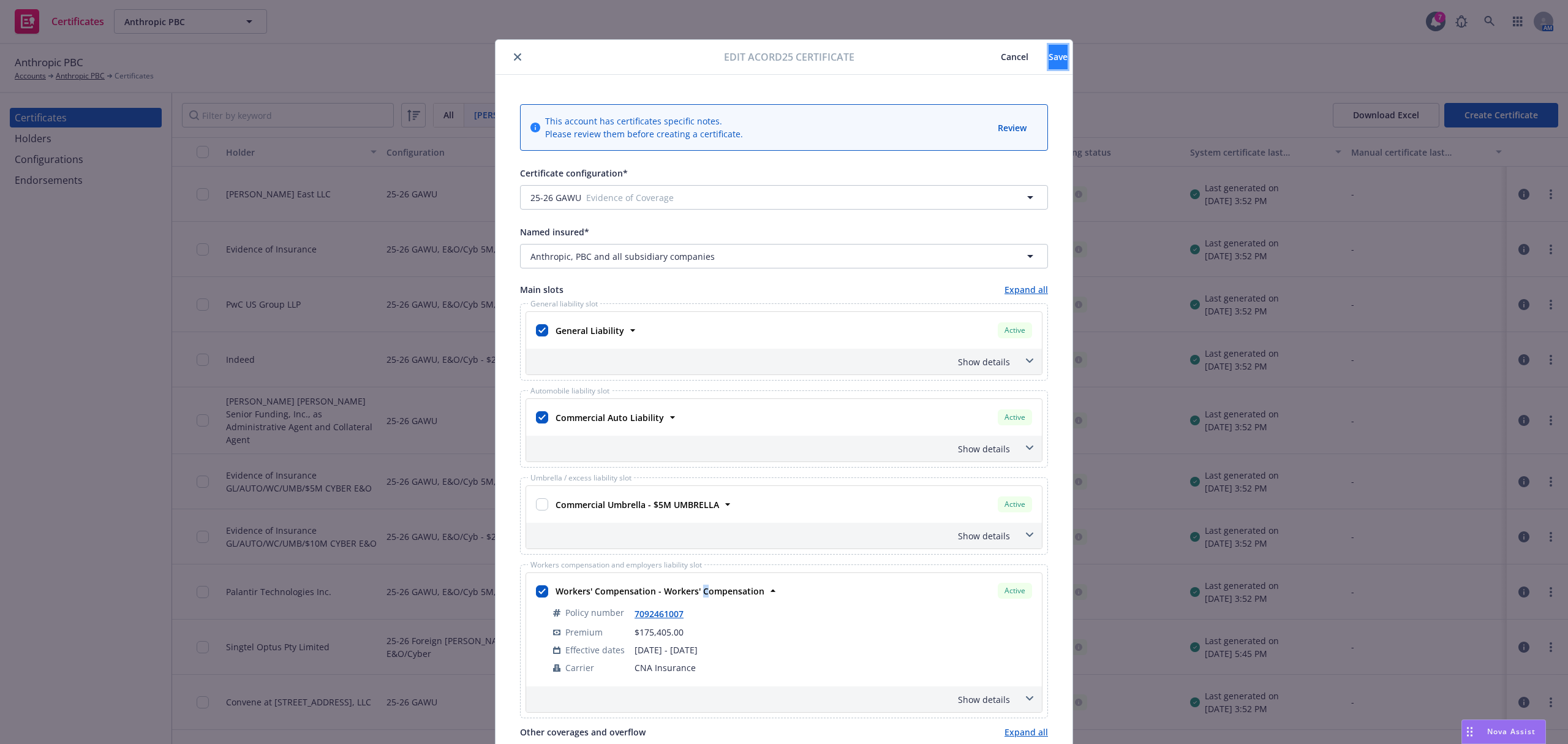
click at [1049, 50] on button "Save" at bounding box center [1058, 57] width 19 height 25
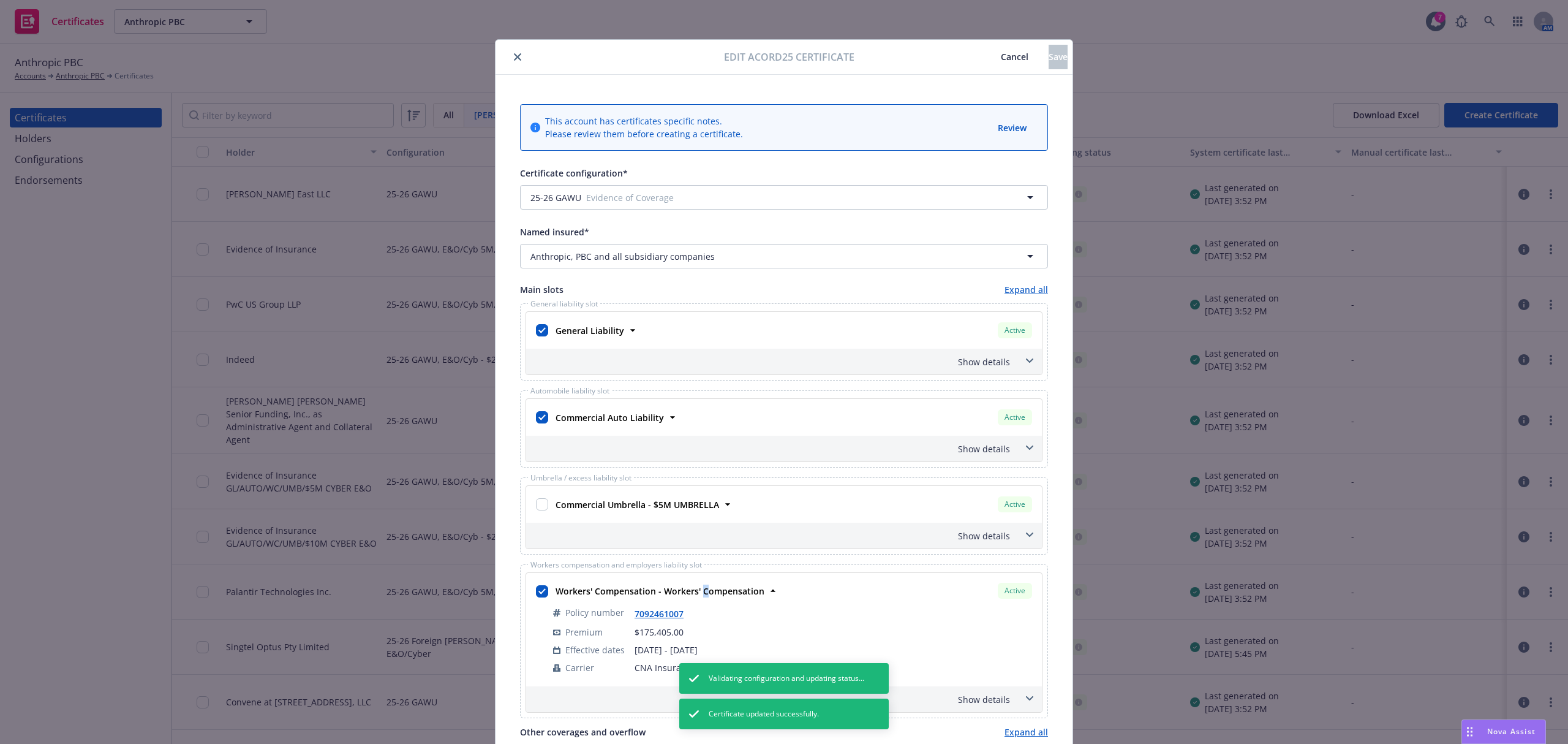
click at [510, 59] on button "close" at bounding box center [517, 57] width 15 height 15
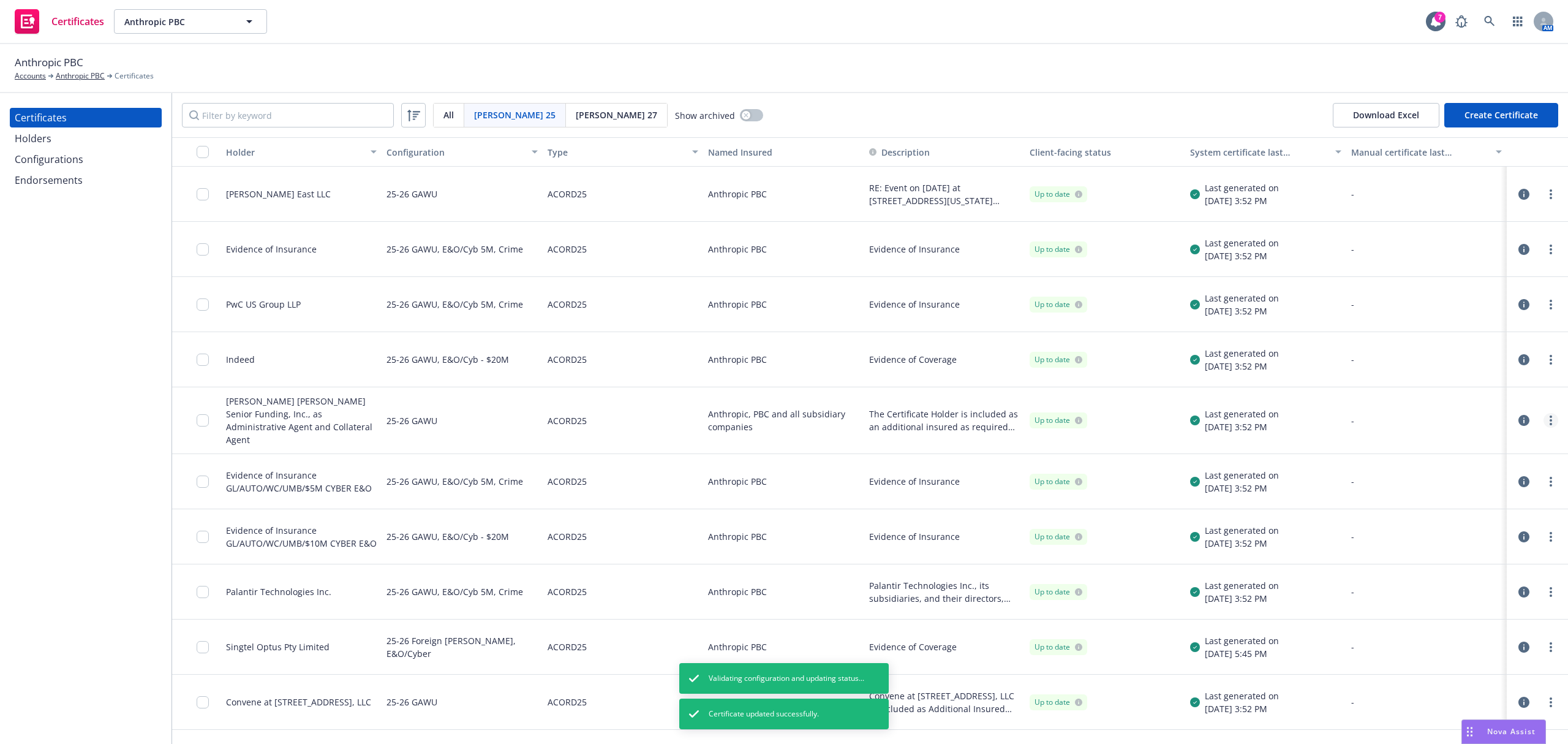
click at [1544, 413] on link "more" at bounding box center [1551, 420] width 15 height 15
click at [1409, 488] on link "Regenerate" at bounding box center [1447, 489] width 196 height 25
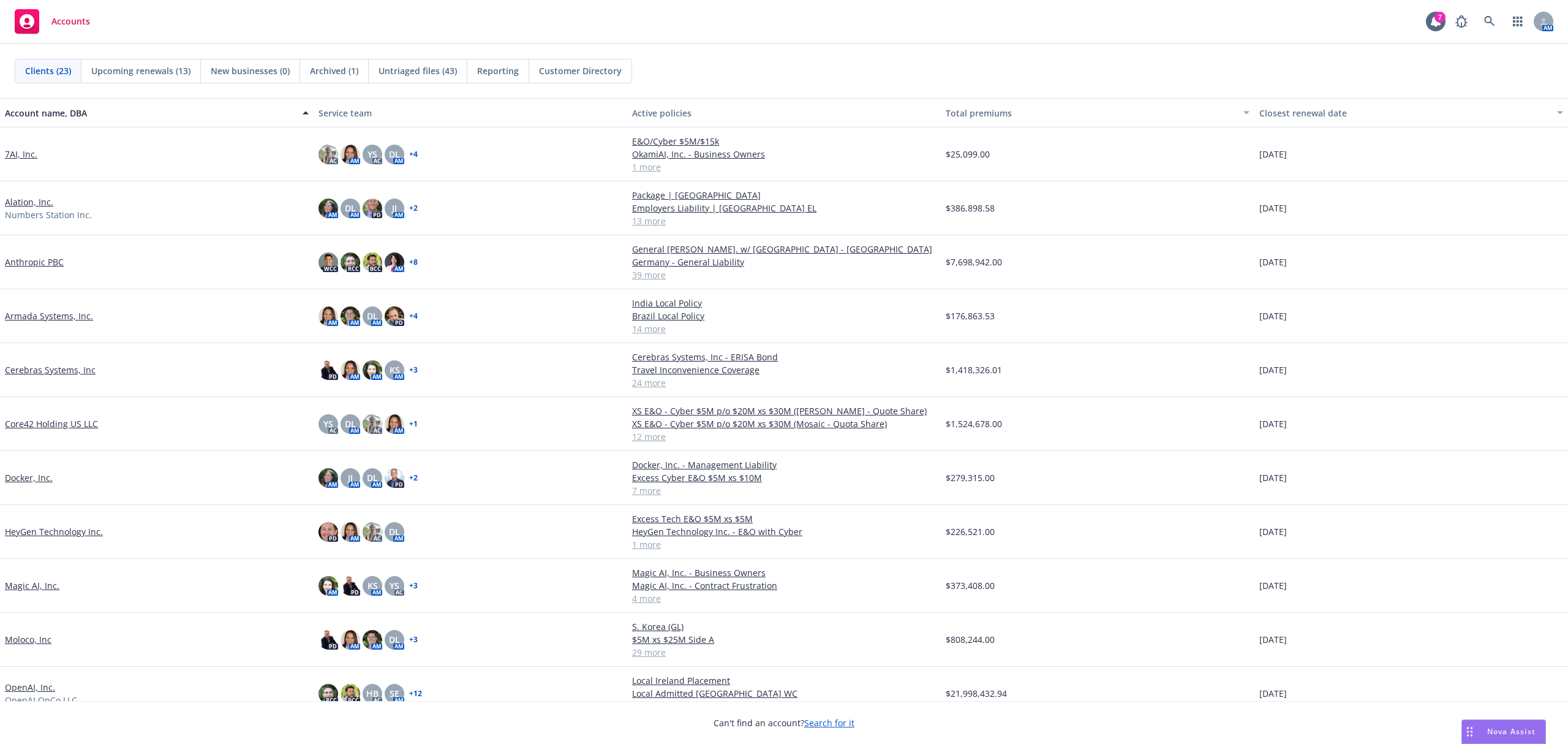
click at [47, 262] on link "Anthropic PBC" at bounding box center [34, 262] width 59 height 13
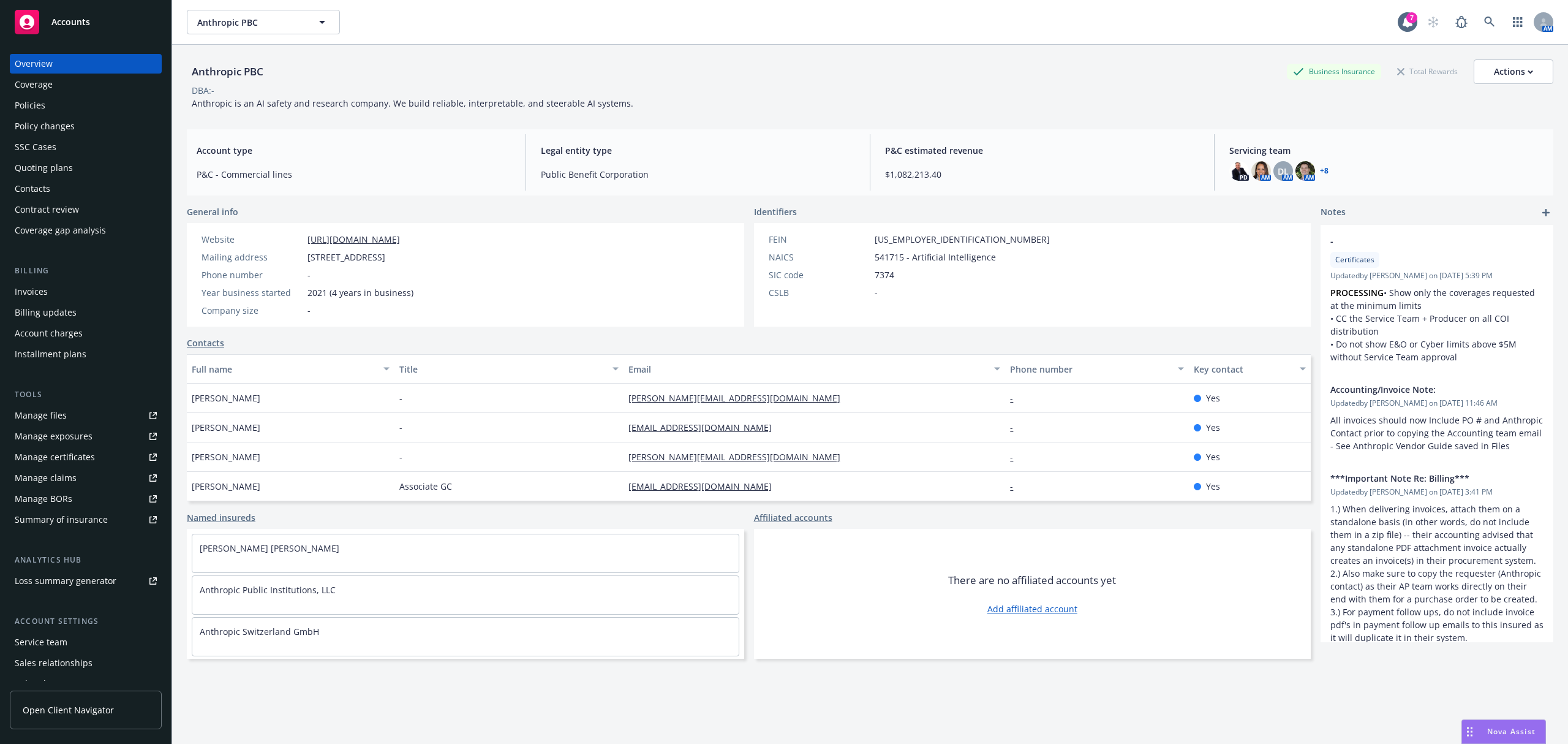
click at [40, 111] on div "Policies" at bounding box center [30, 105] width 31 height 20
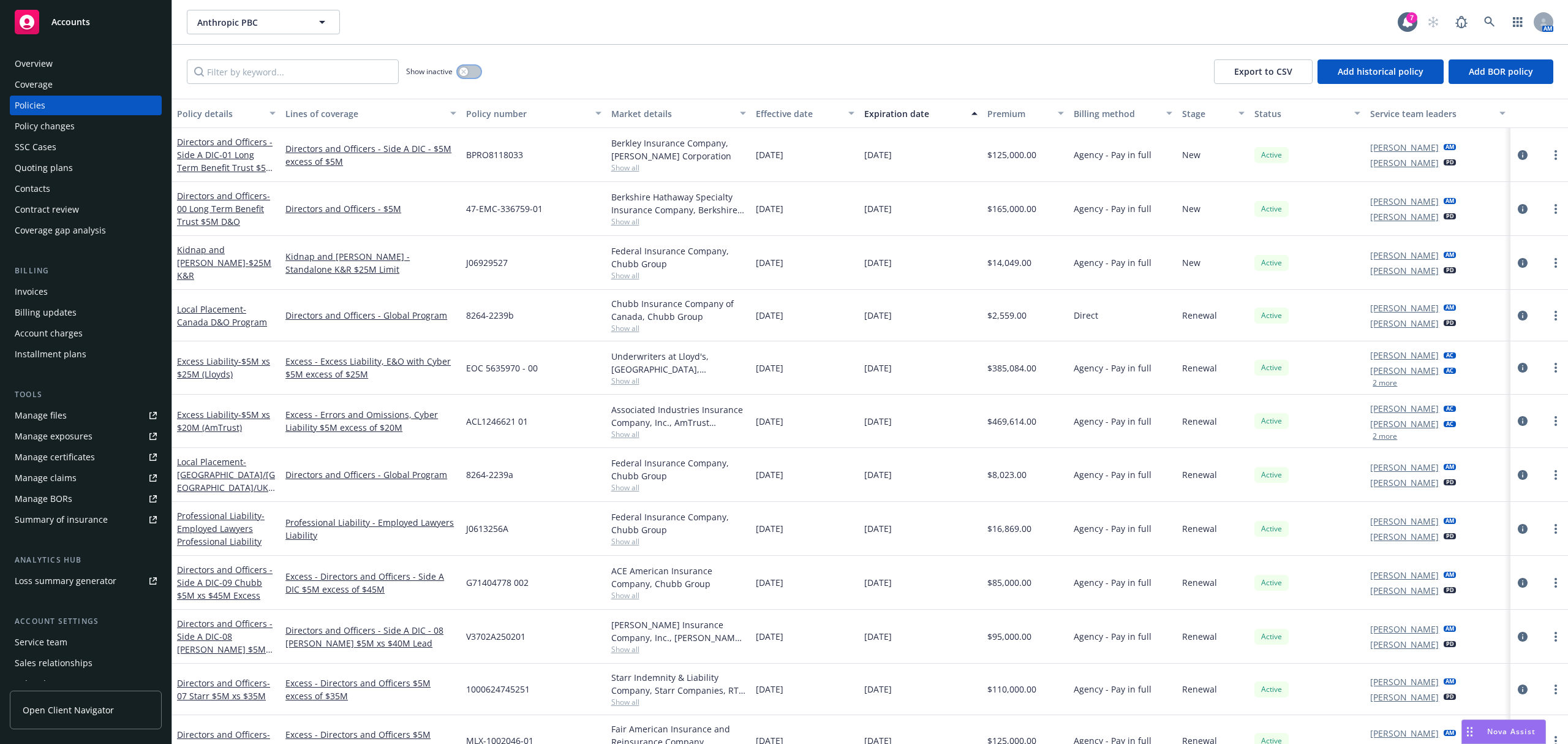
click at [474, 76] on button "button" at bounding box center [469, 71] width 23 height 12
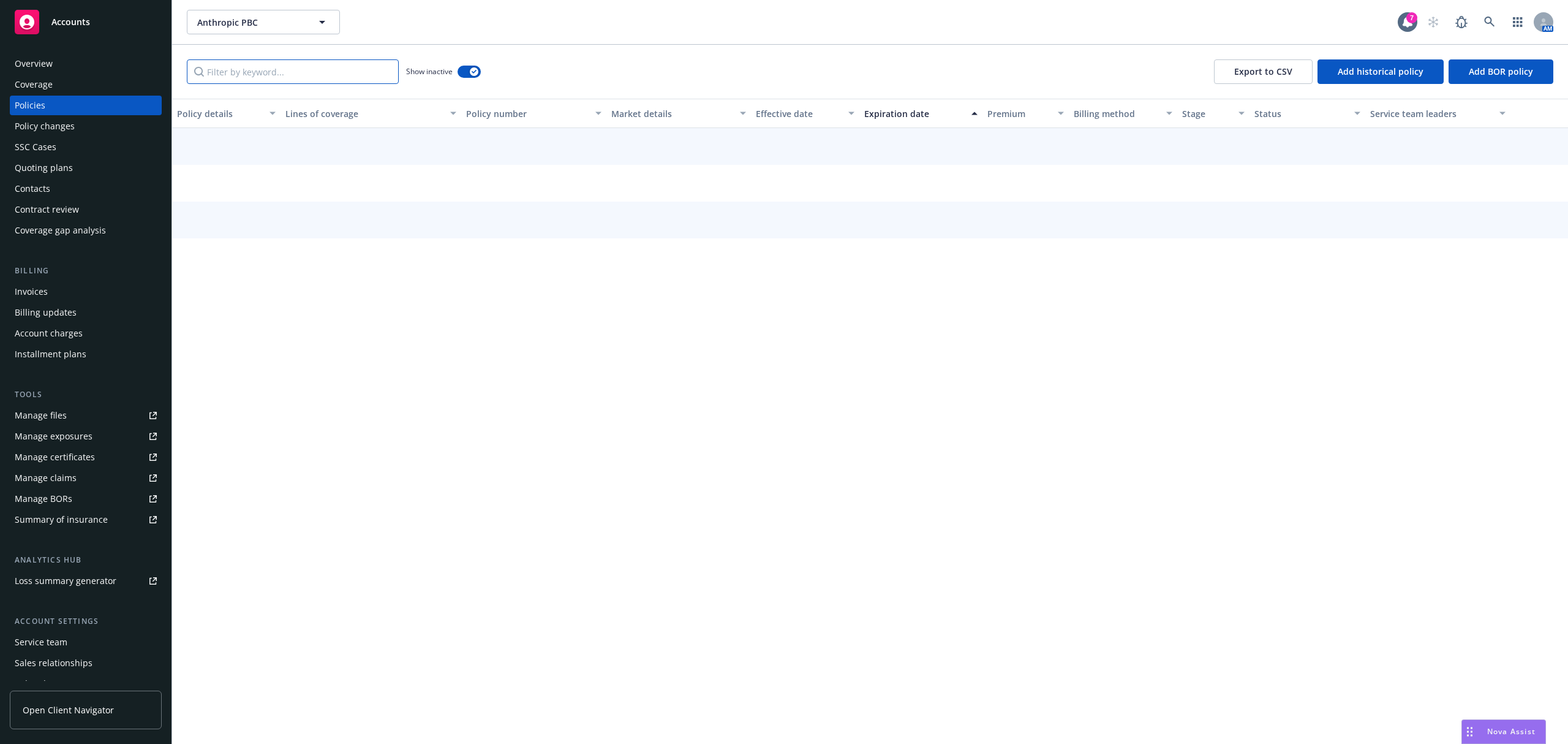
click at [354, 74] on input "Filter by keyword..." at bounding box center [293, 71] width 212 height 25
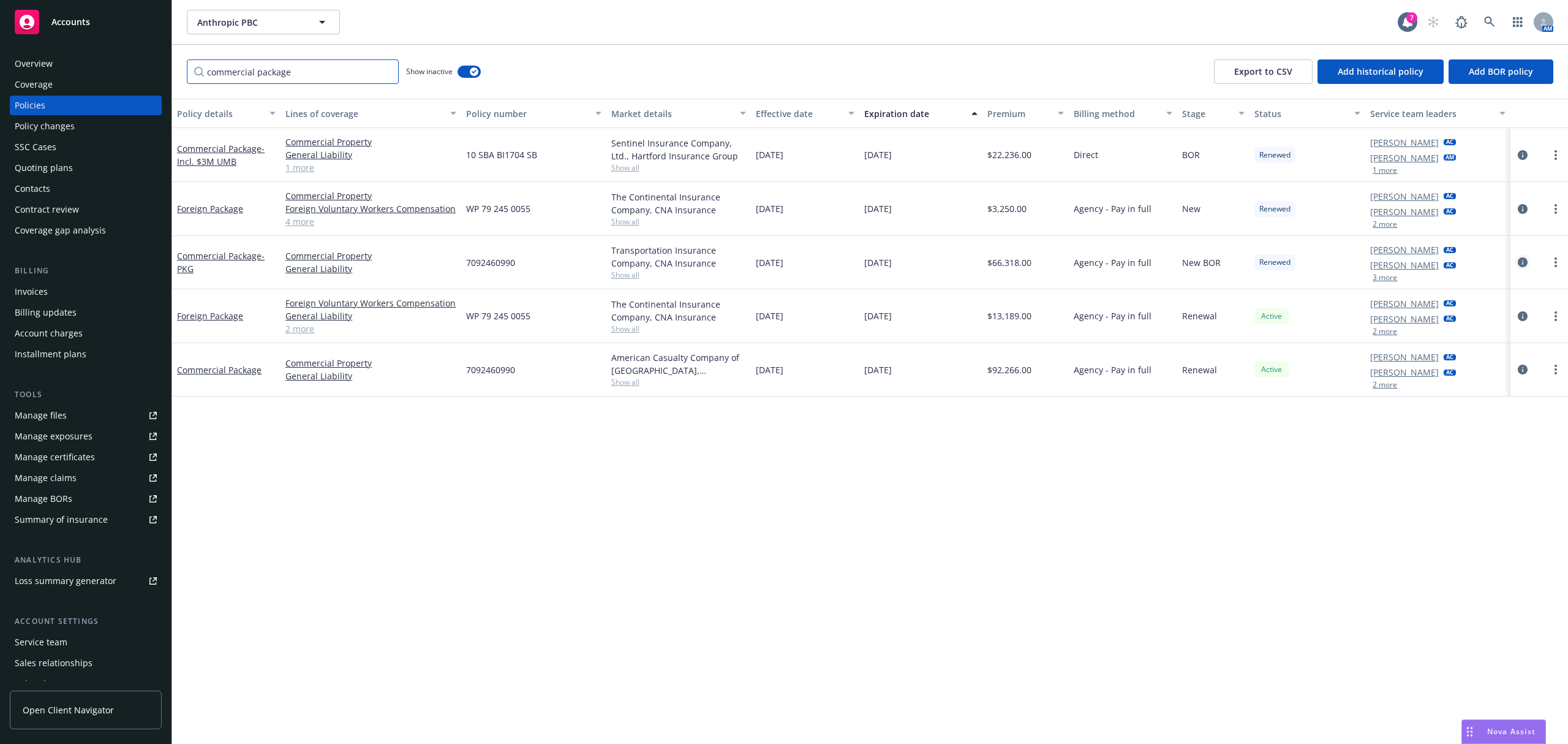
type input "commercial package"
click at [1523, 264] on icon "circleInformation" at bounding box center [1523, 262] width 10 height 10
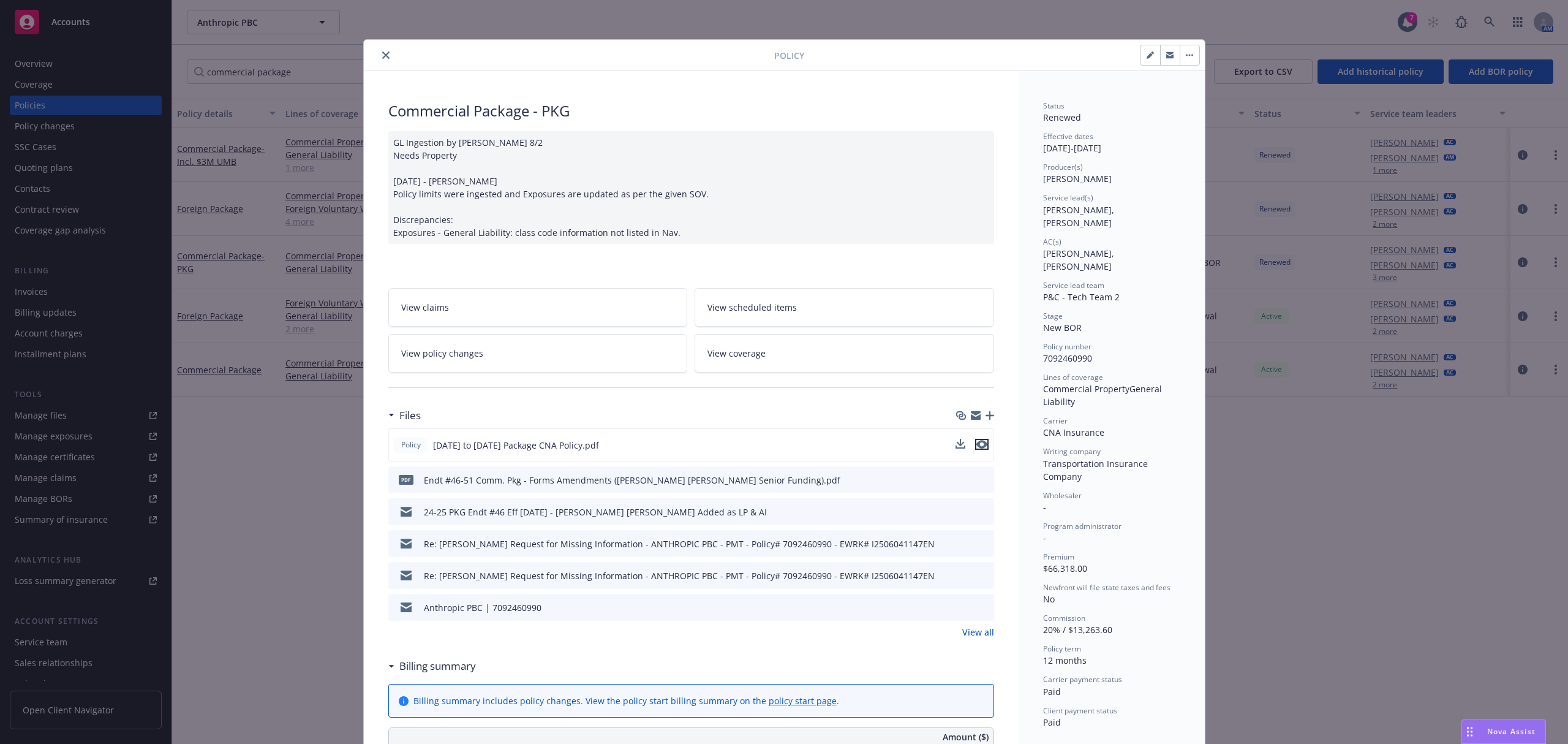
click at [976, 444] on icon "preview file" at bounding box center [982, 444] width 11 height 8
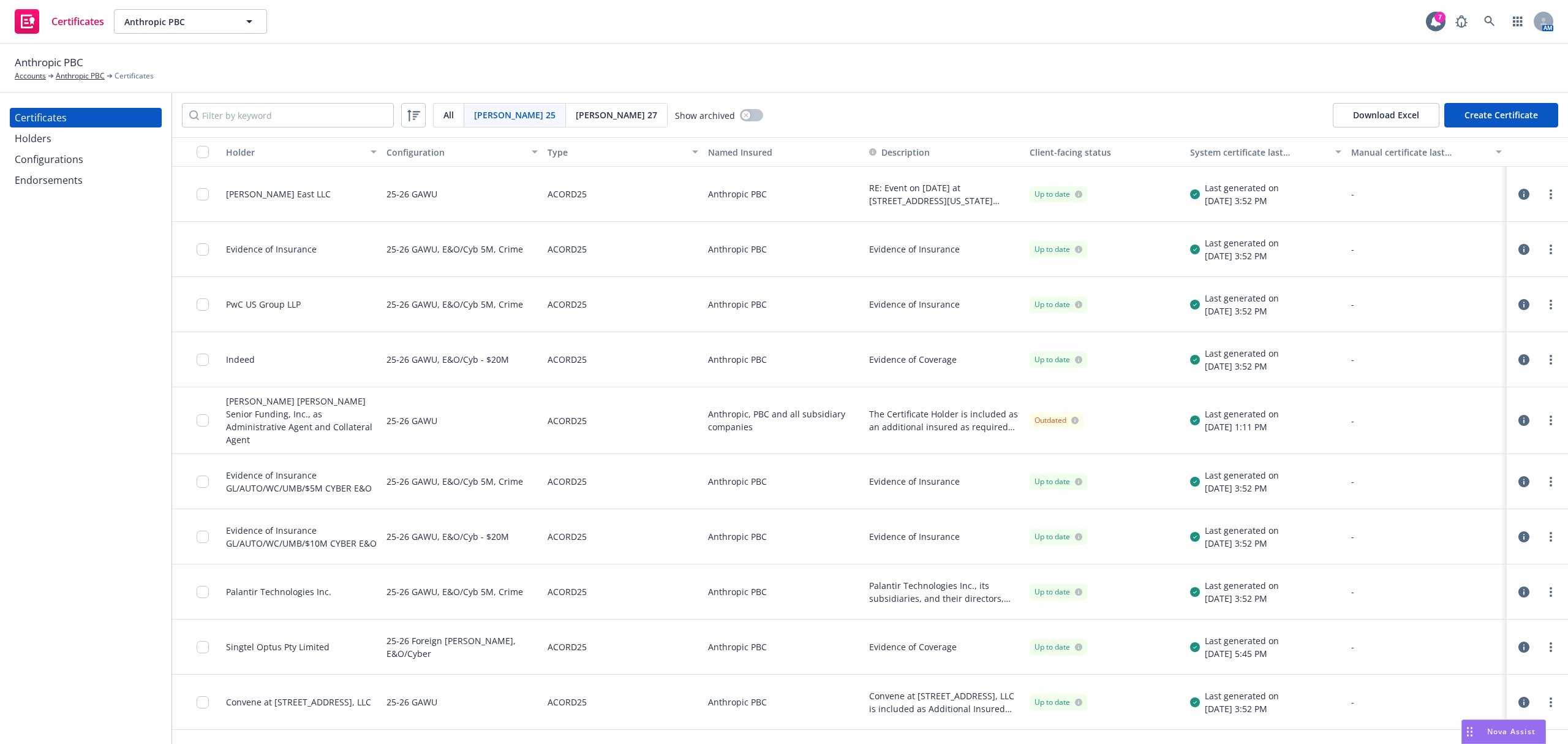
click at [209, 410] on div at bounding box center [207, 420] width 20 height 51
click at [206, 415] on input "checkbox" at bounding box center [203, 420] width 12 height 12
click at [744, 716] on button "Download certificate" at bounding box center [713, 716] width 92 height 25
click at [721, 678] on link "Download uneditable file" at bounding box center [649, 686] width 142 height 25
click at [1544, 417] on link "more" at bounding box center [1551, 420] width 15 height 15
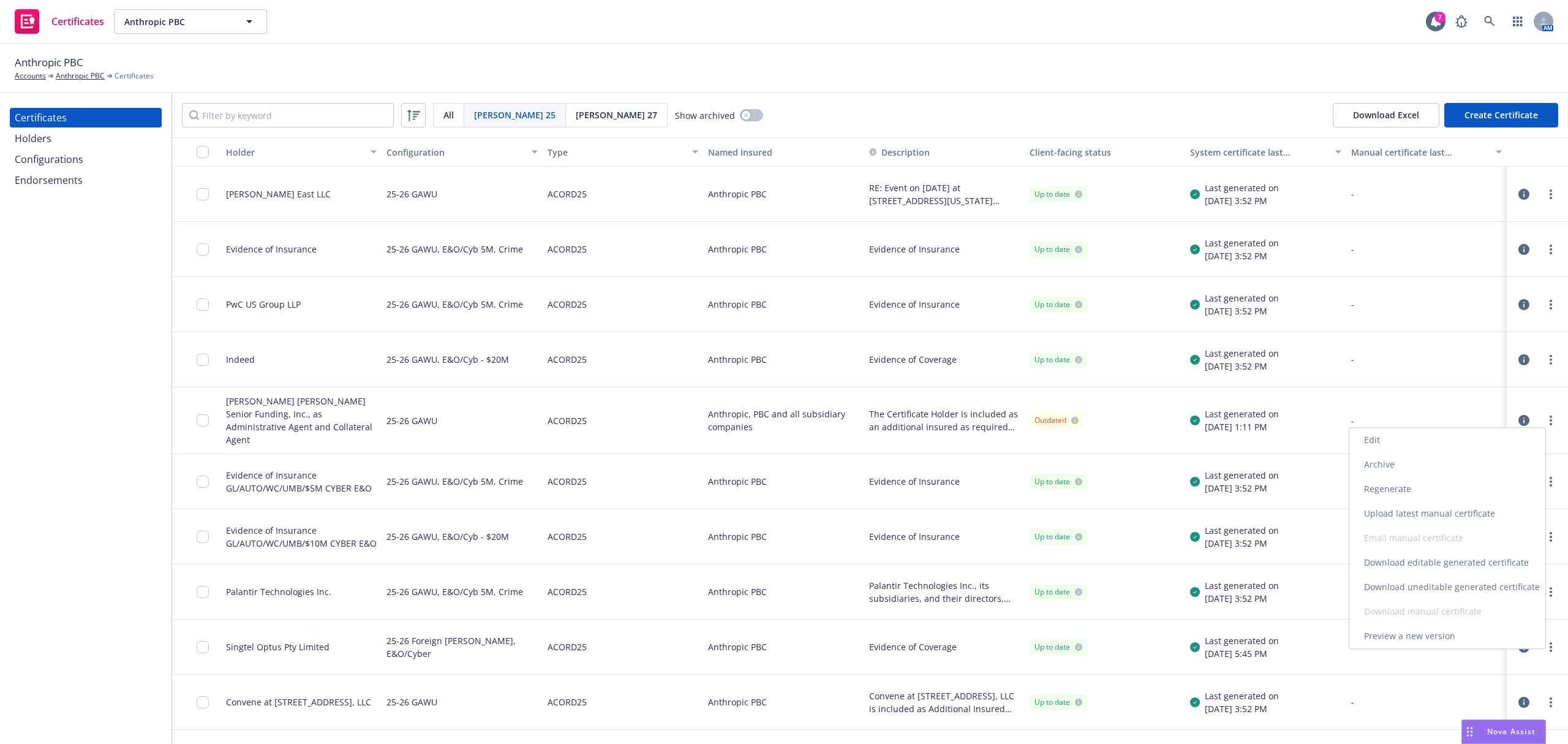
click at [1377, 447] on link "Edit" at bounding box center [1447, 440] width 196 height 25
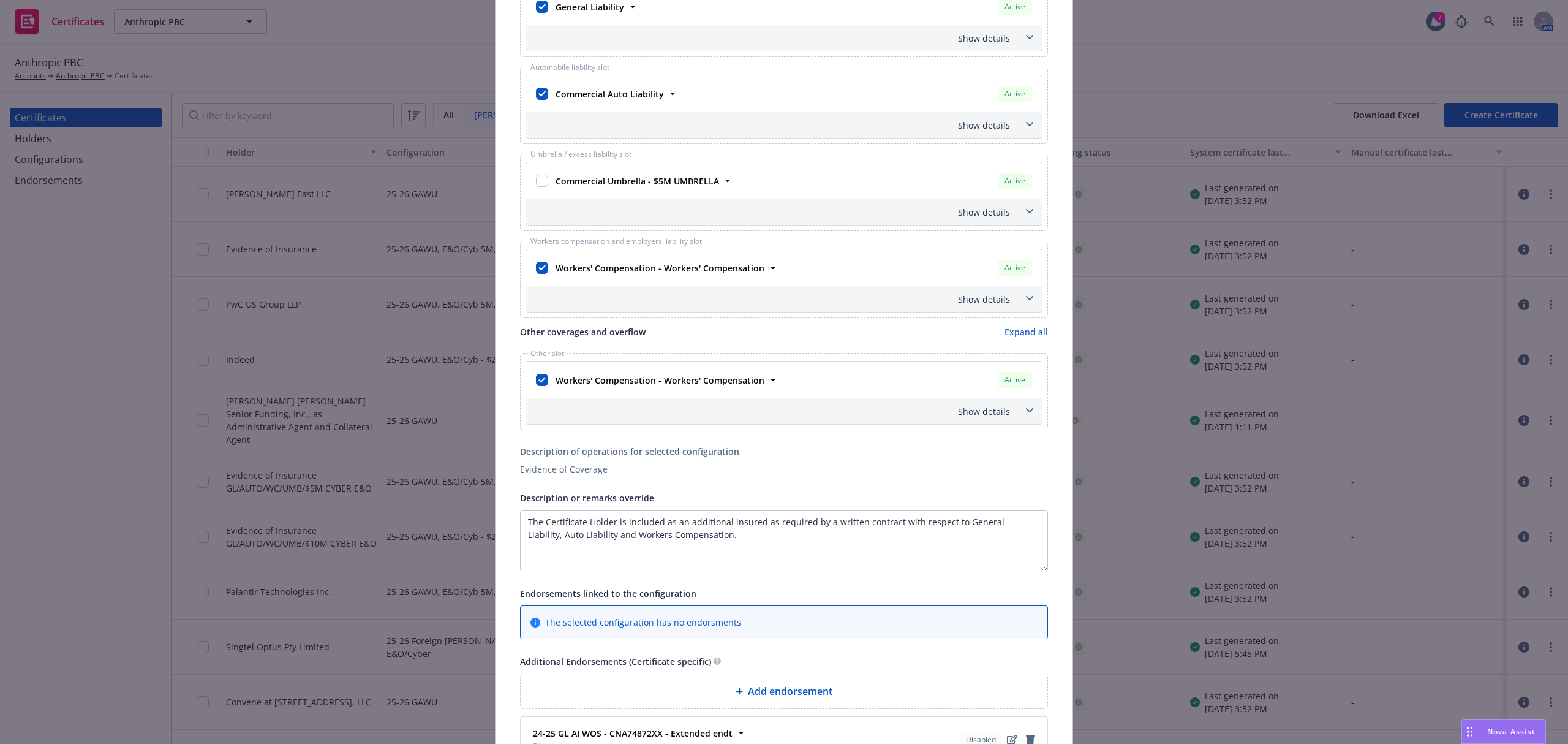
scroll to position [453, 0]
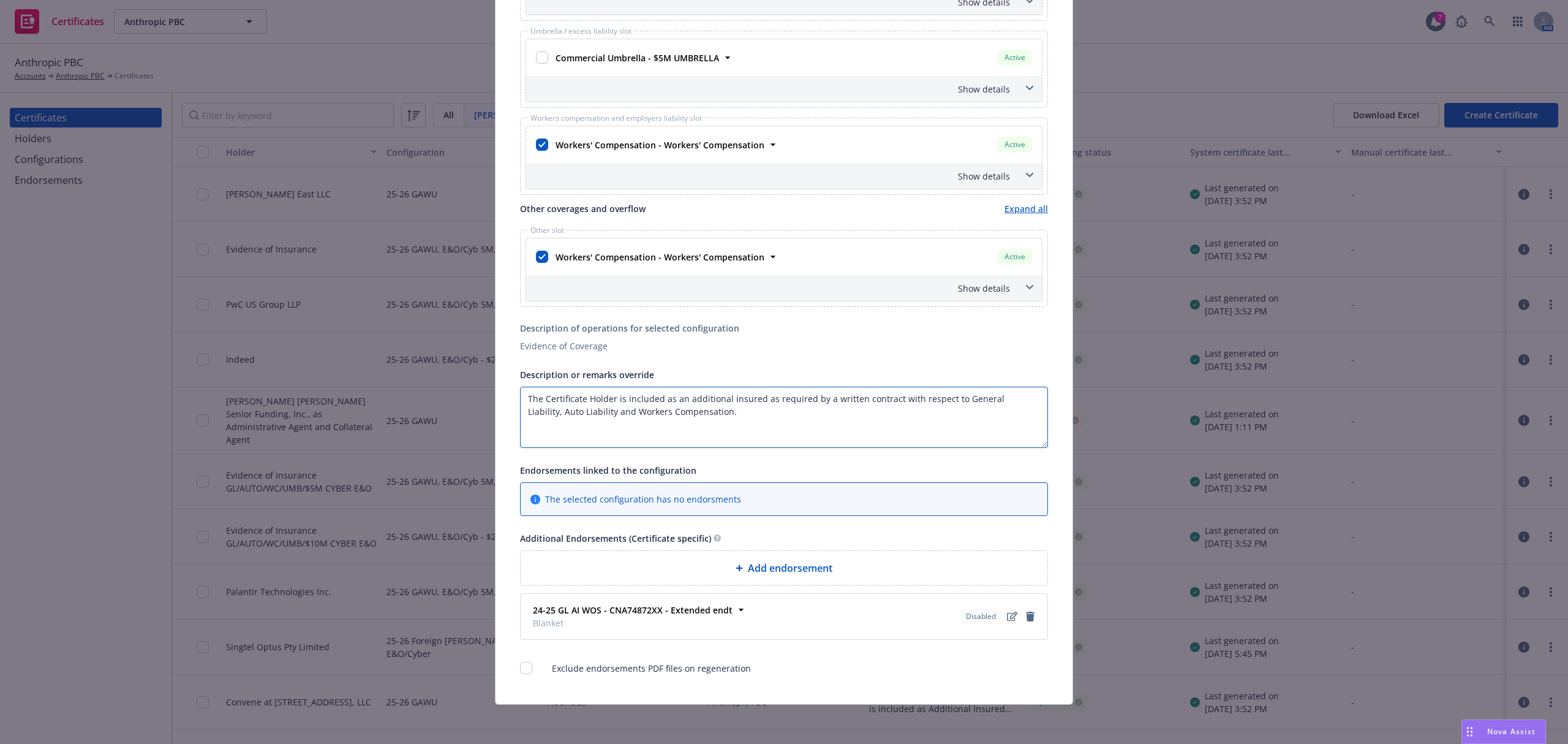
click at [592, 413] on textarea "The Certificate Holder is included as an additional insured as required by a wr…" at bounding box center [784, 417] width 528 height 61
click at [694, 394] on textarea "The Certificate Holder is included as an additional insured as required by a wr…" at bounding box center [784, 417] width 528 height 61
click at [670, 410] on textarea "The Certificate Holder is included as an additional insured as required by a wr…" at bounding box center [784, 417] width 528 height 61
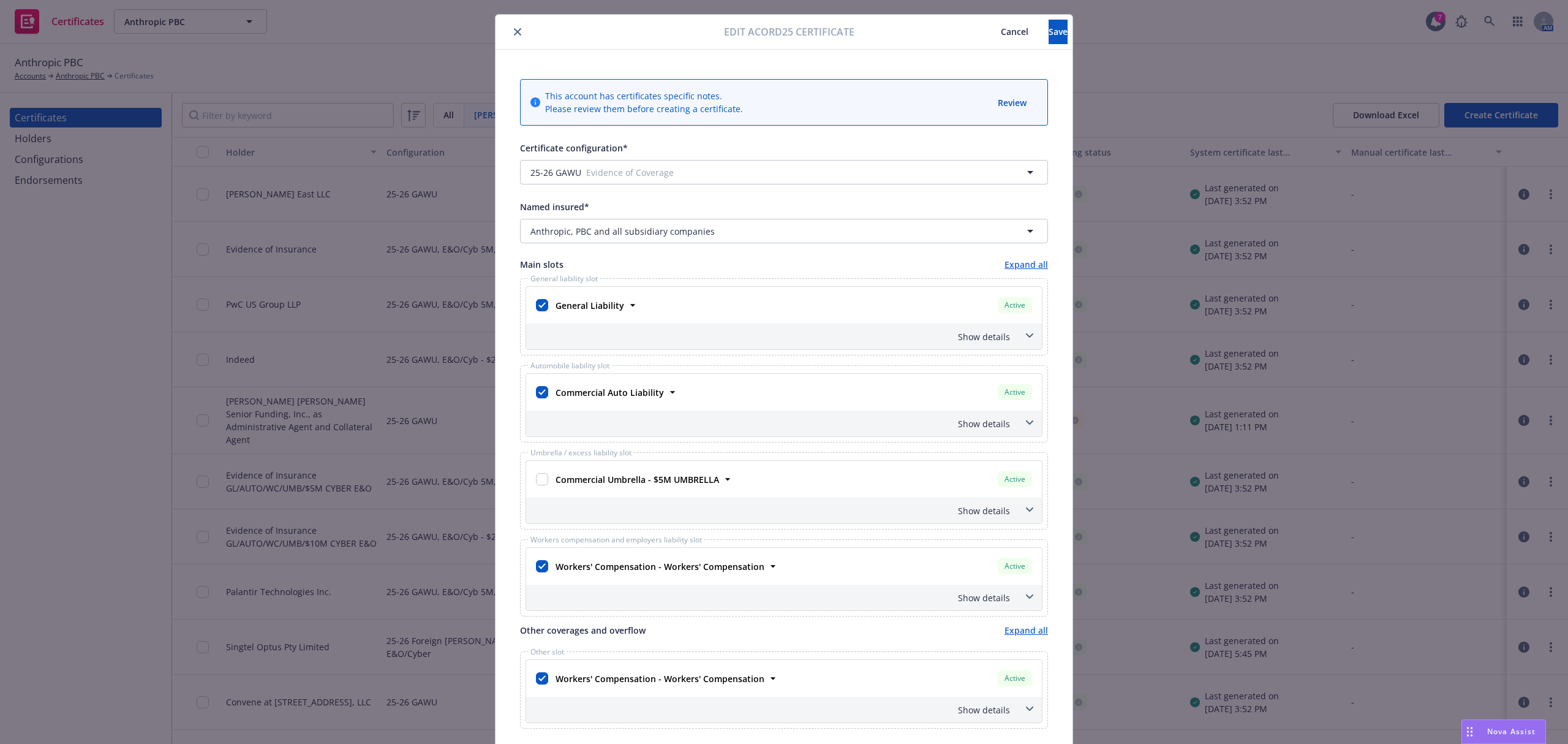
scroll to position [0, 0]
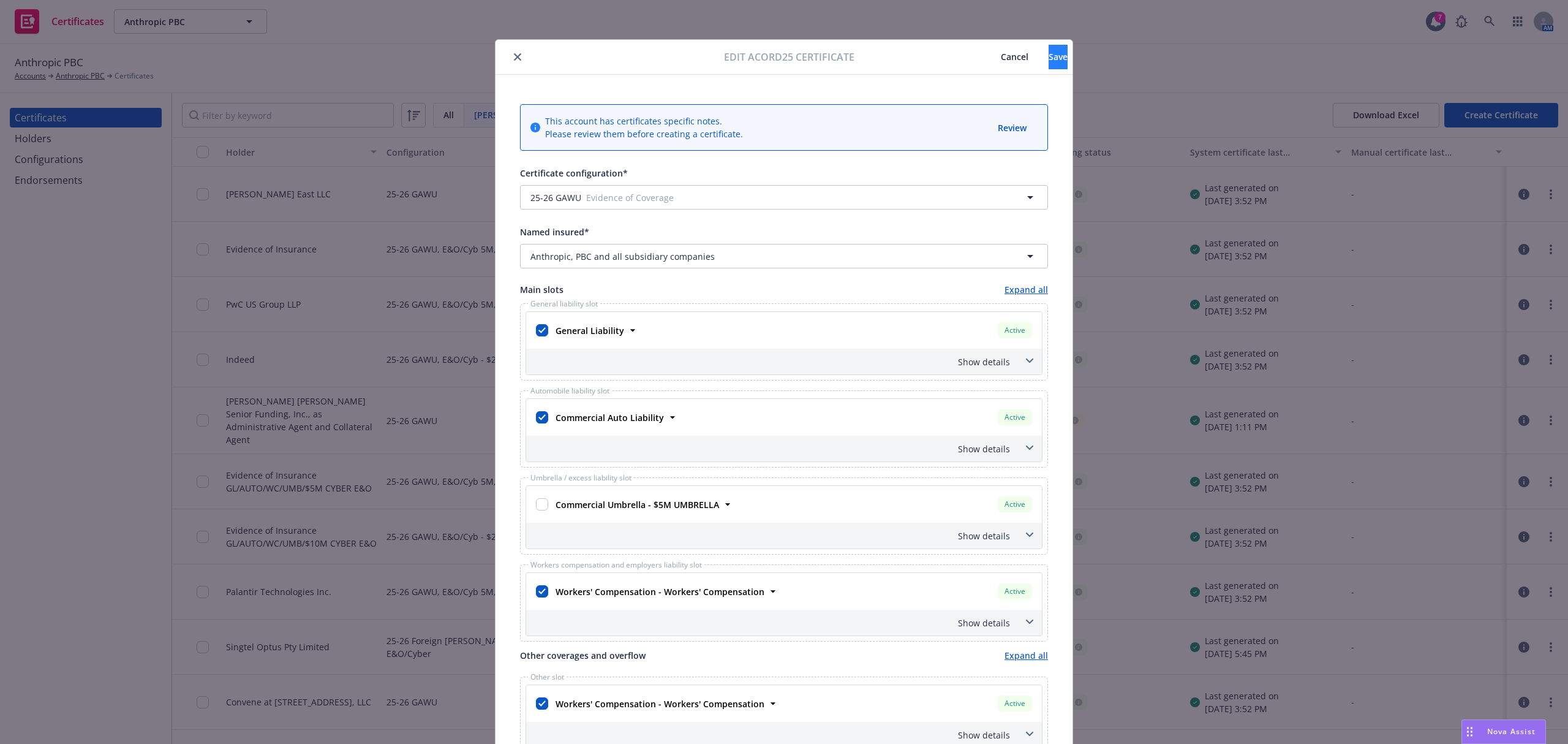
type textarea "The Certificate Holder is included as an additional insured as required by a wr…"
click at [1049, 58] on button "Save" at bounding box center [1058, 57] width 19 height 25
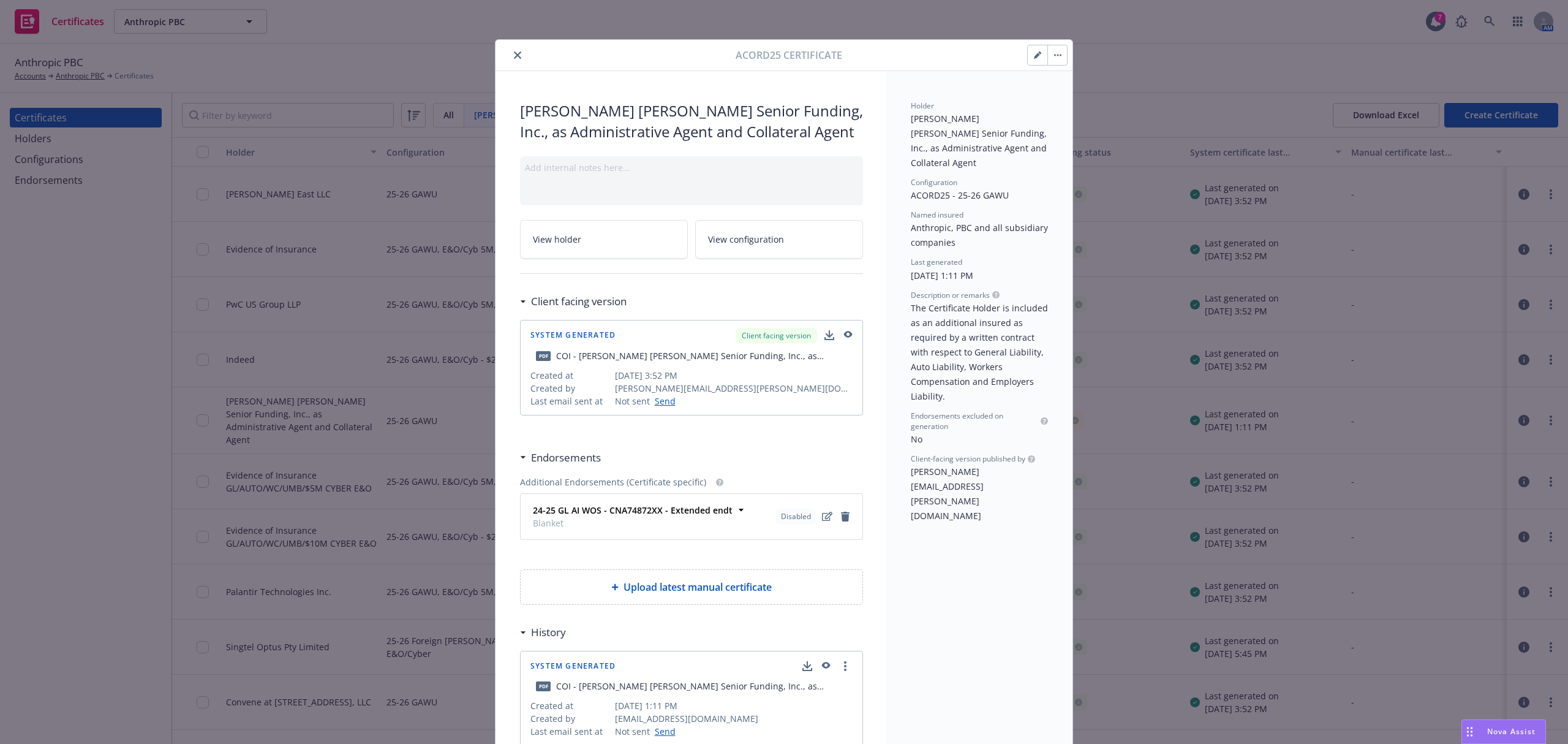
click at [1057, 55] on icon "button" at bounding box center [1058, 55] width 2 height 2
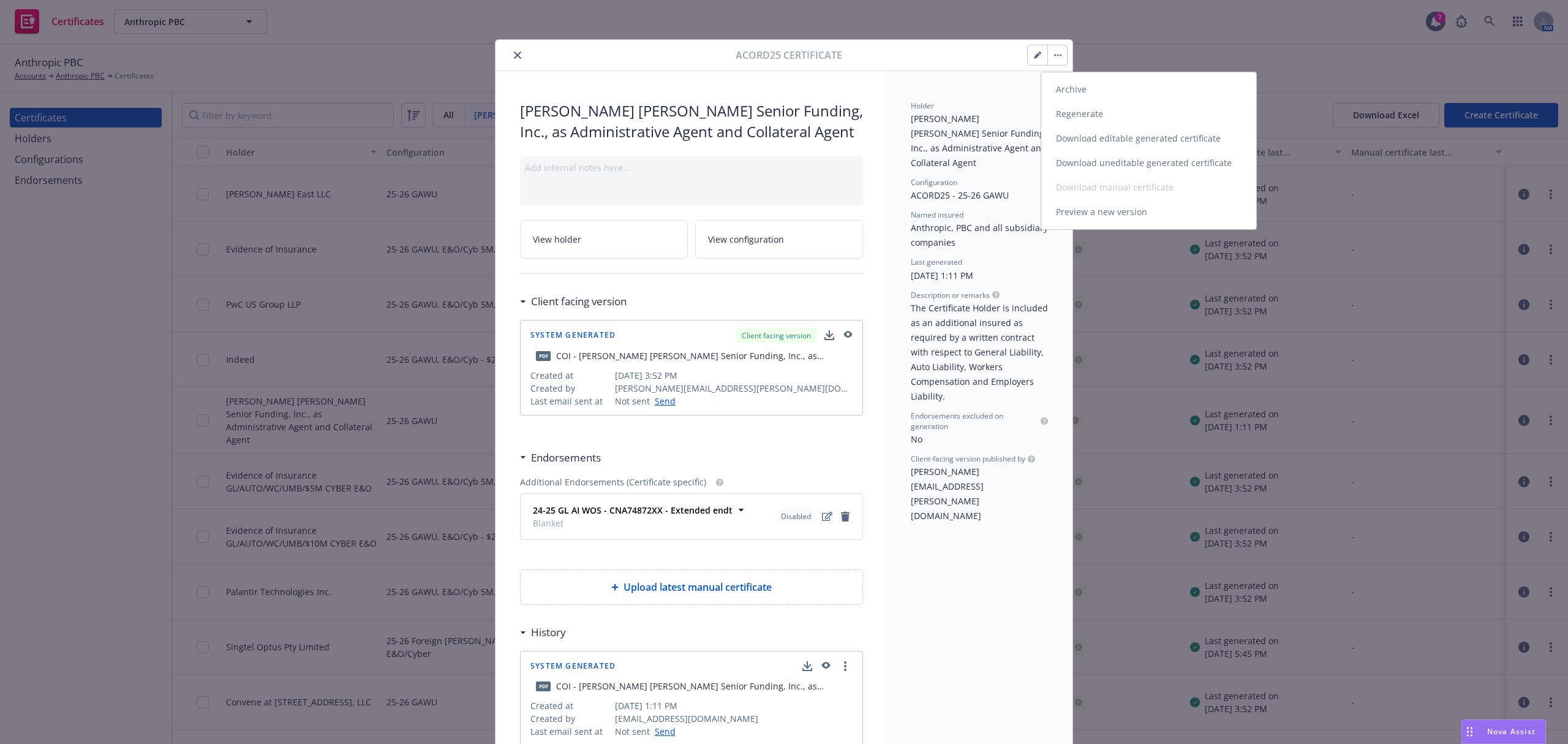
click at [1075, 111] on link "Regenerate" at bounding box center [1149, 114] width 215 height 25
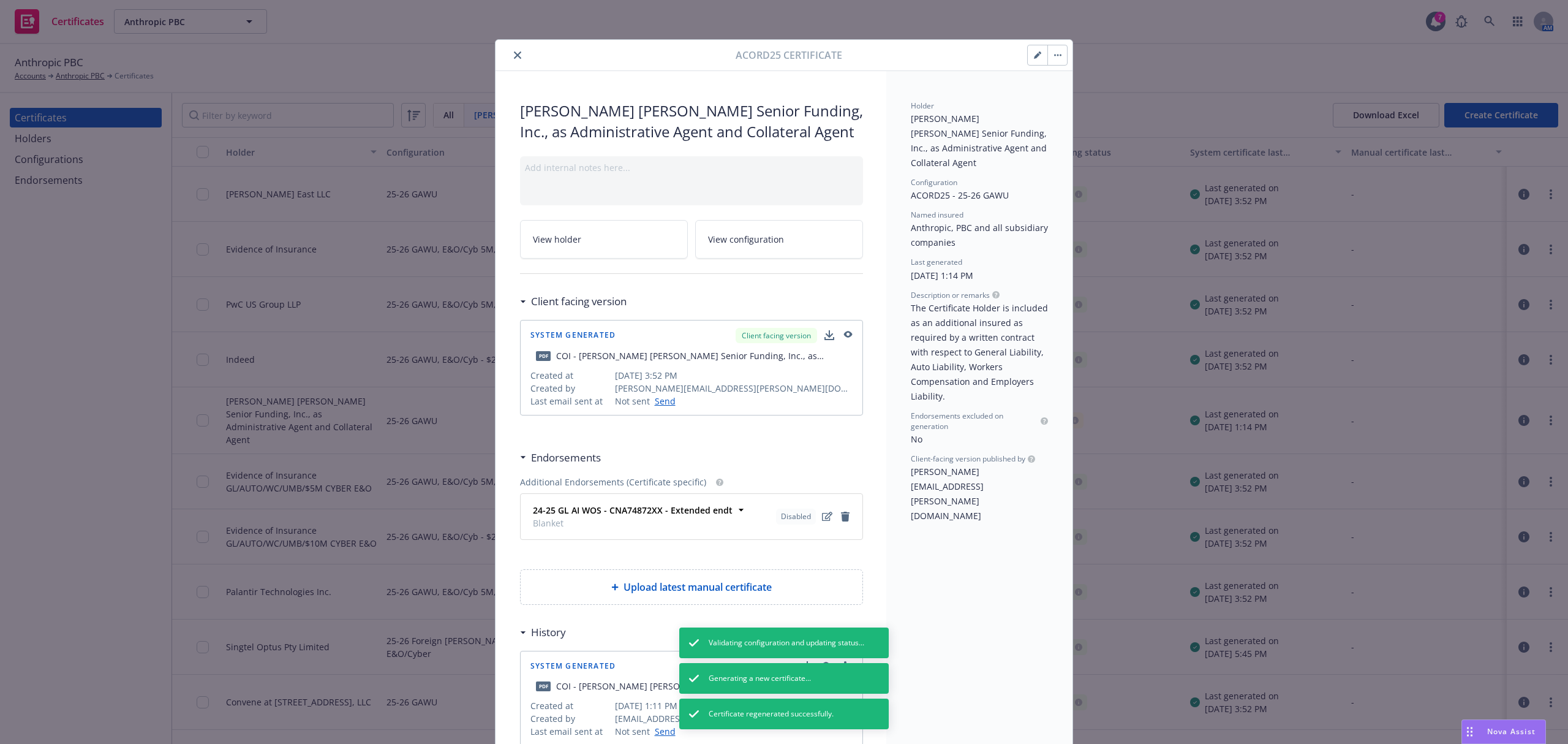
click at [514, 56] on icon "close" at bounding box center [518, 55] width 8 height 8
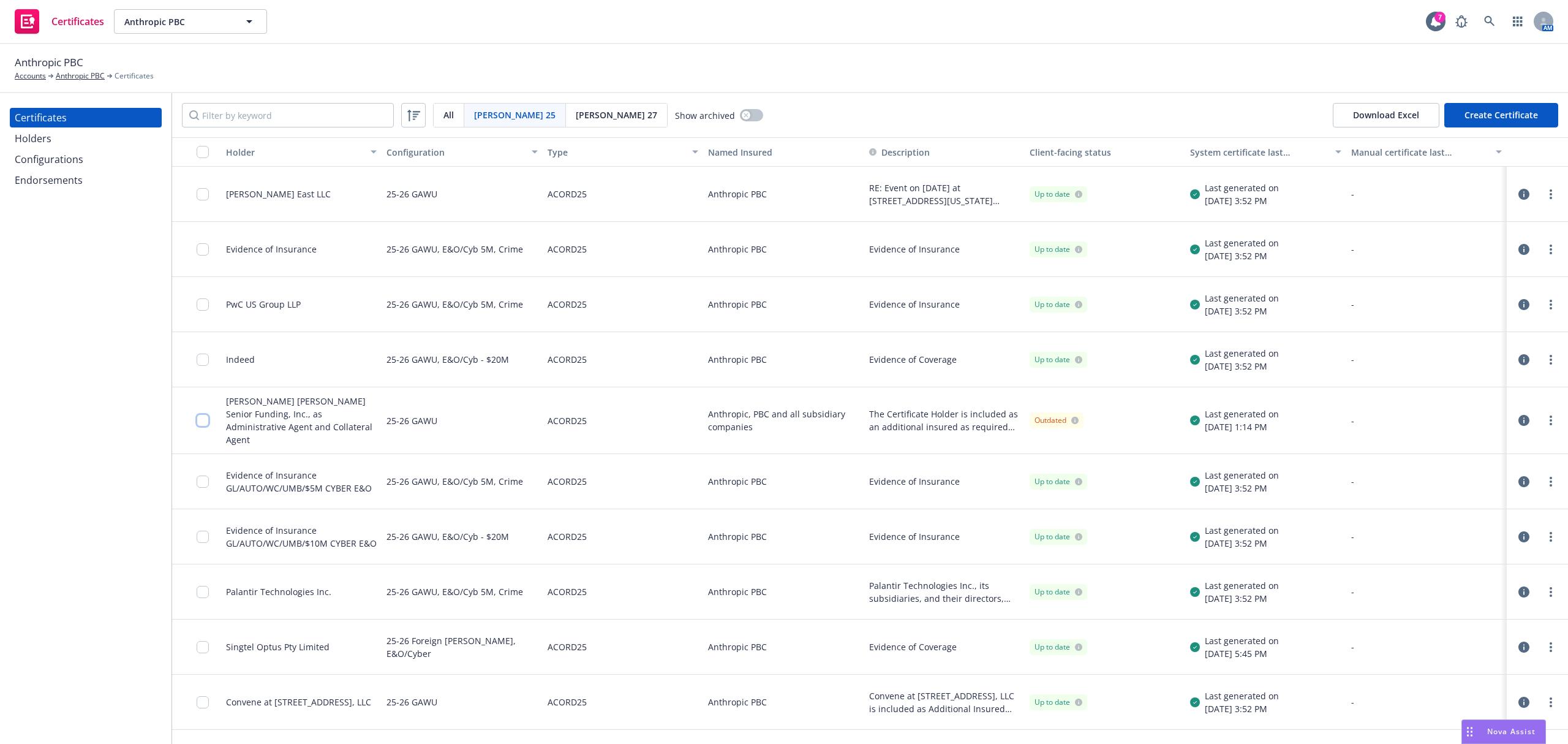
click at [207, 417] on input "checkbox" at bounding box center [203, 420] width 12 height 12
click at [721, 705] on div "Download certificate" at bounding box center [713, 716] width 92 height 23
click at [702, 685] on link "Download uneditable file" at bounding box center [649, 686] width 142 height 25
click at [1544, 420] on link "more" at bounding box center [1551, 420] width 15 height 15
click at [1388, 447] on link "Edit" at bounding box center [1447, 440] width 196 height 25
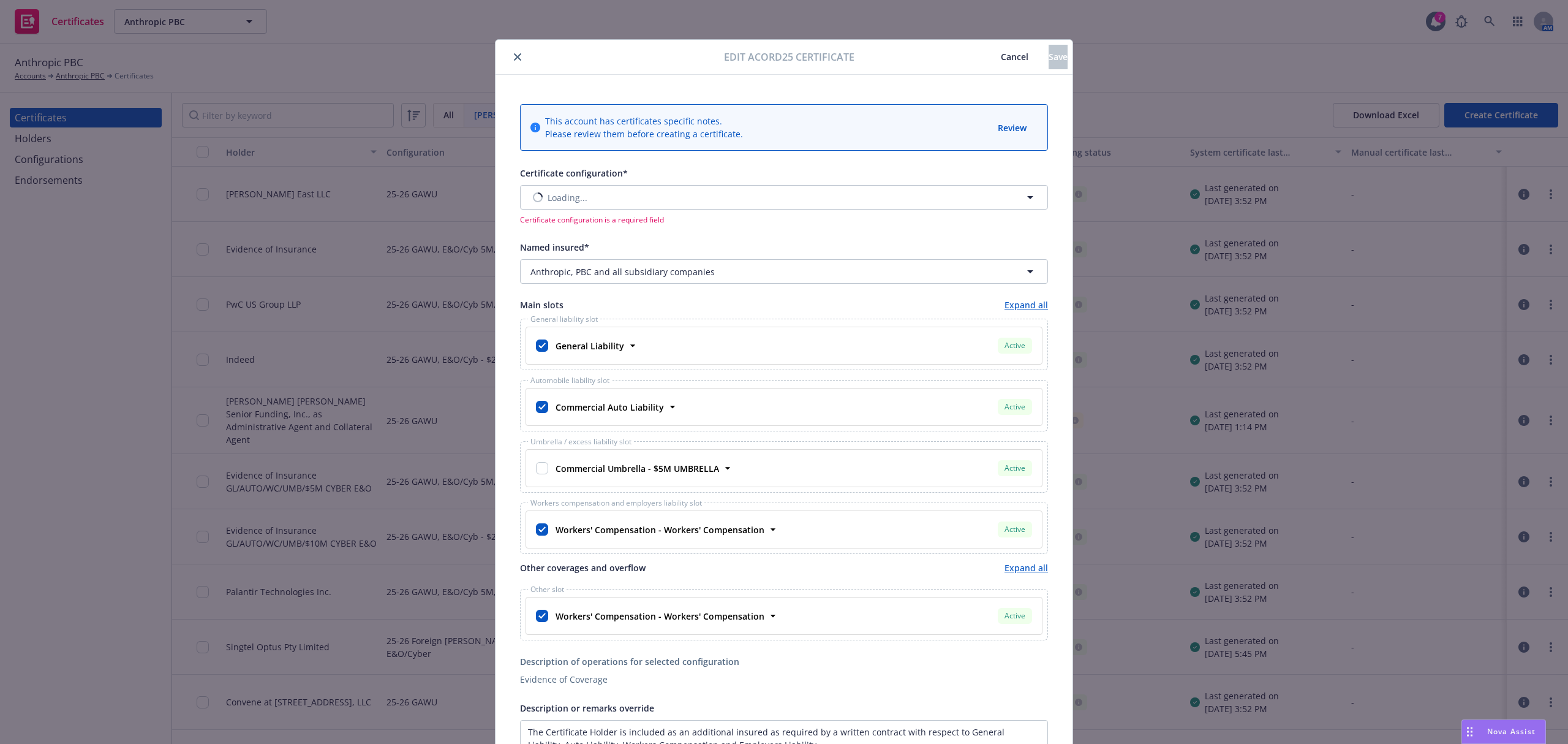
click at [885, 437] on div "General liability slot General Liability Active Policy number 7092460990 Premiu…" at bounding box center [784, 437] width 528 height 235
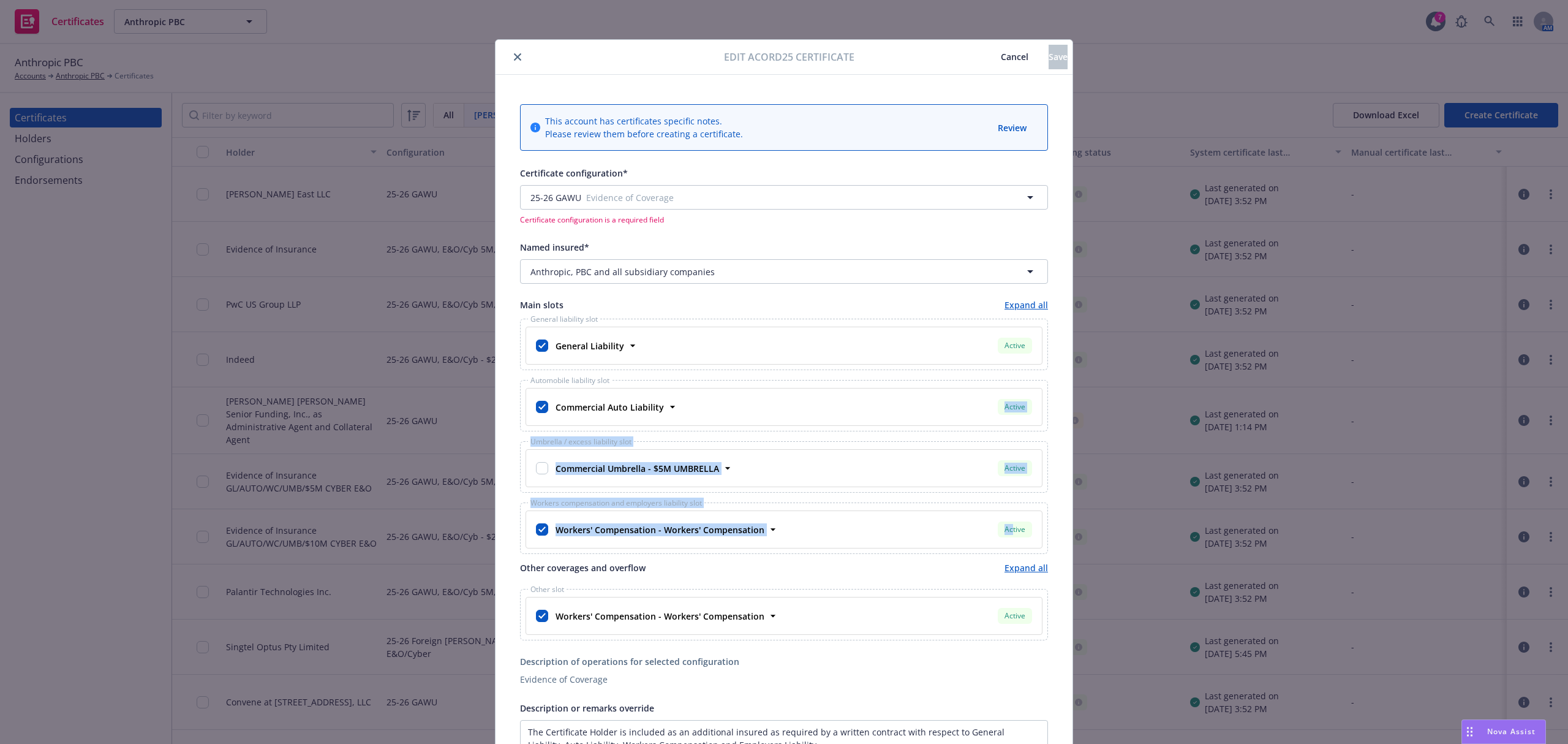
click at [885, 417] on div "Commercial Auto Liability Active" at bounding box center [793, 407] width 484 height 21
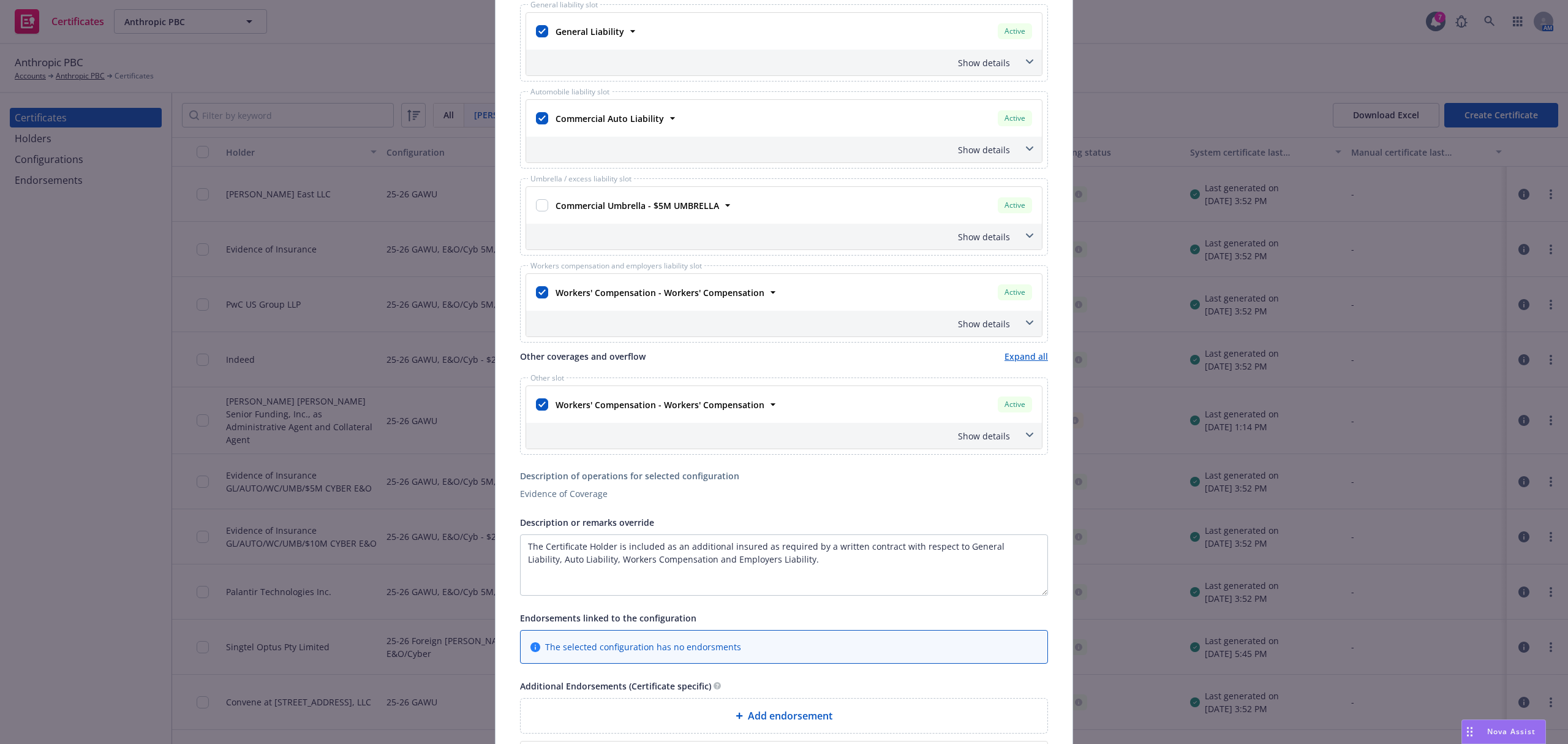
scroll to position [54, 0]
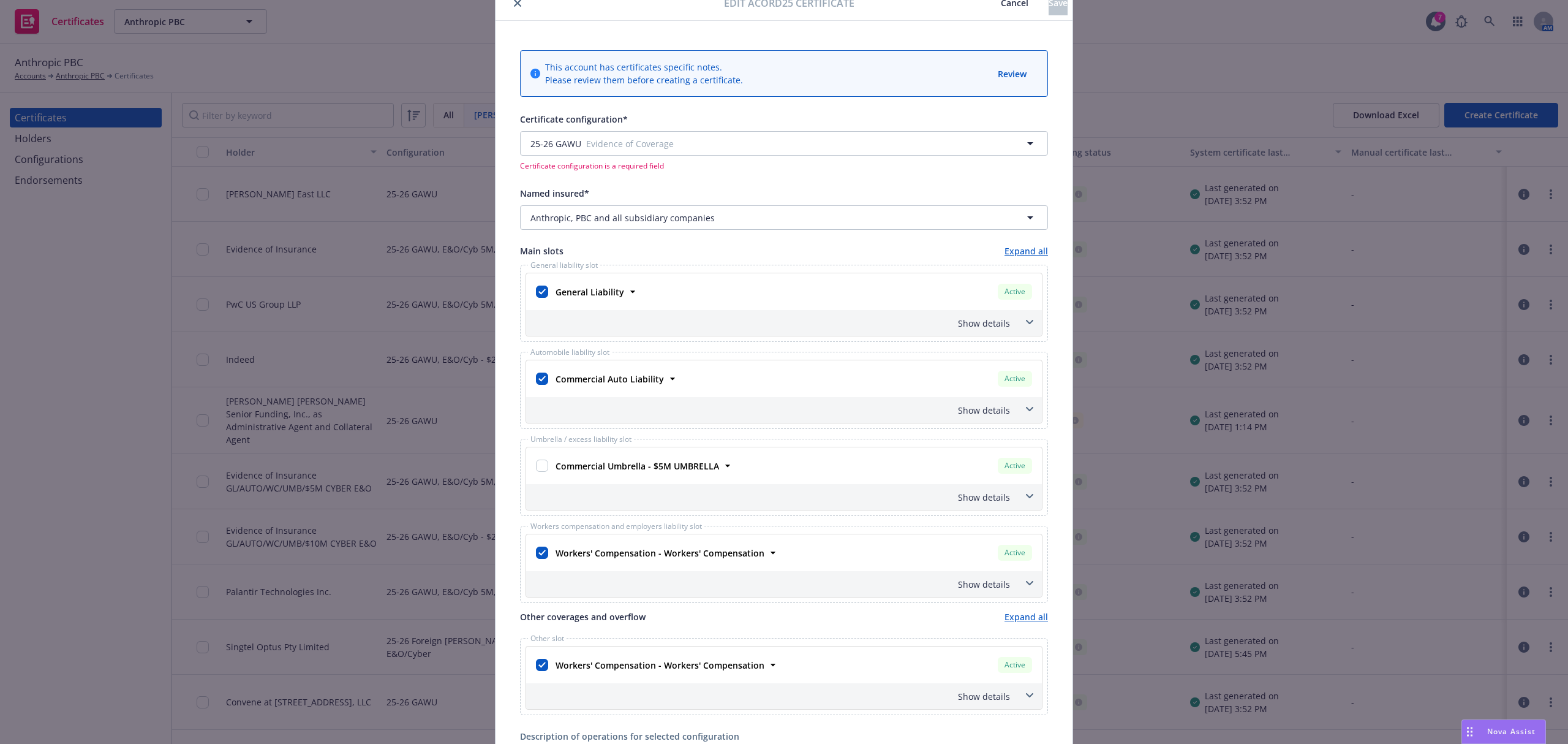
click at [993, 340] on div "General liability slot General Liability Active Policy number 7092460990 Premiu…" at bounding box center [784, 303] width 528 height 77
click at [976, 327] on div "Show details" at bounding box center [769, 323] width 482 height 13
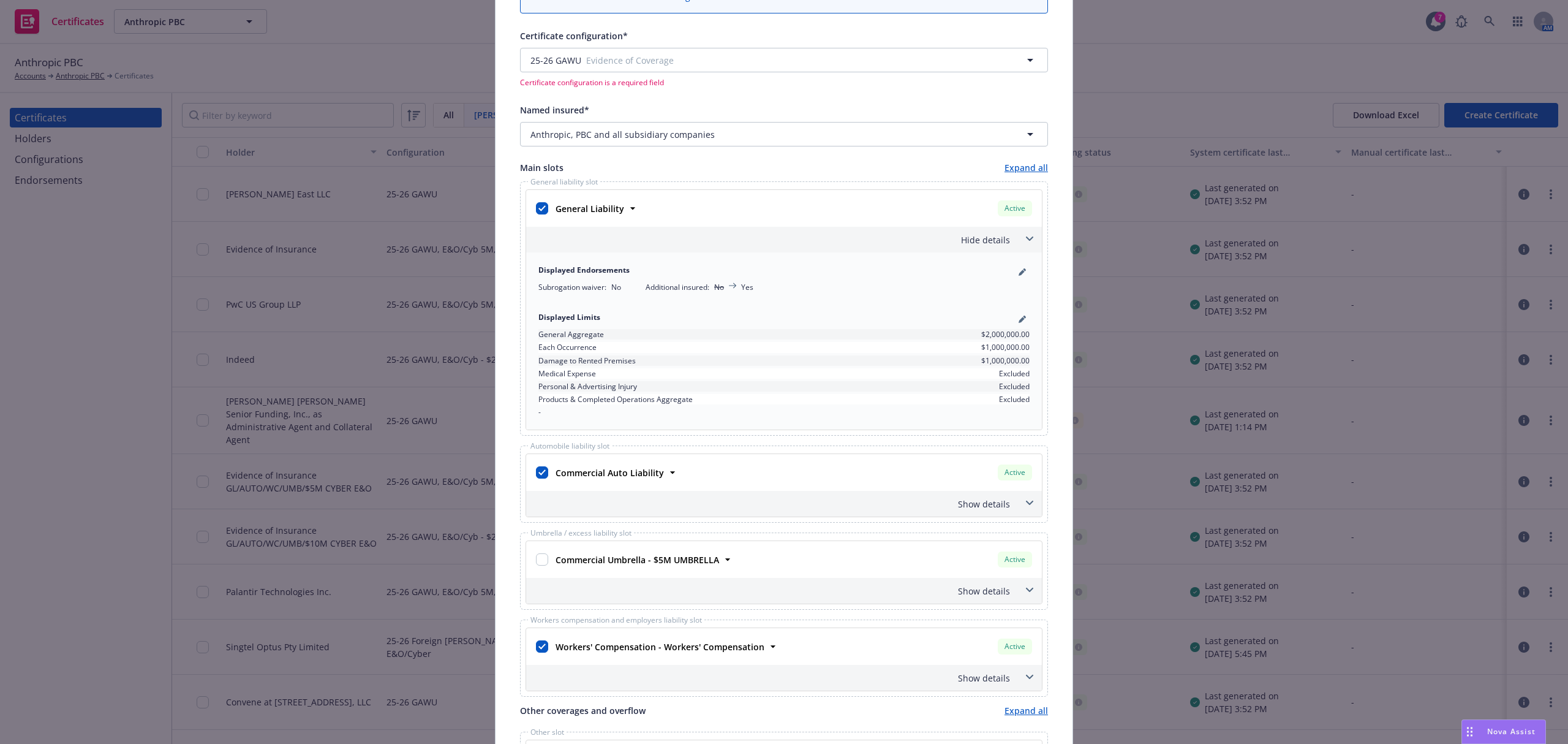
scroll to position [138, 0]
click at [1020, 499] on span at bounding box center [1030, 502] width 20 height 20
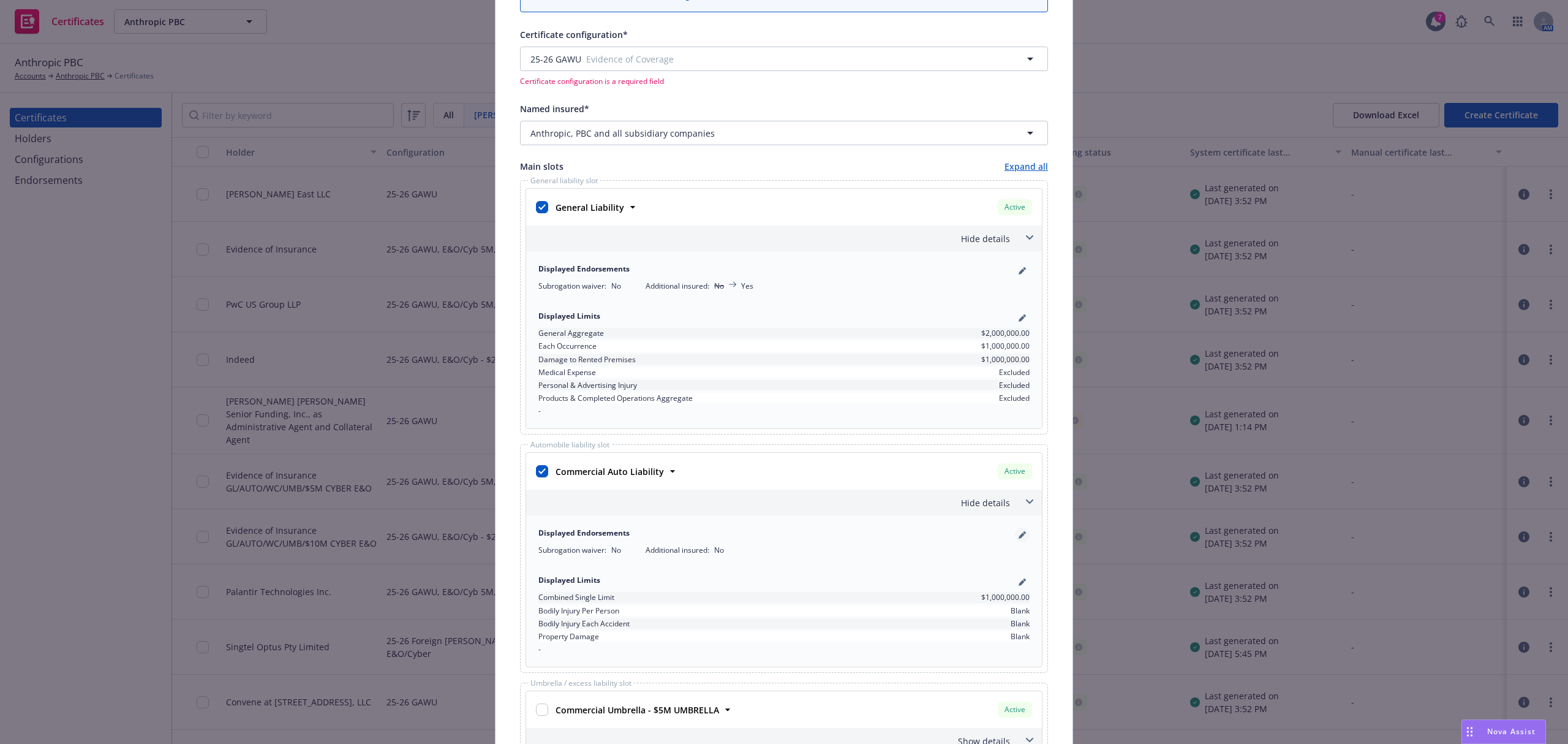
click at [1019, 537] on icon "pencil" at bounding box center [1022, 536] width 6 height 6
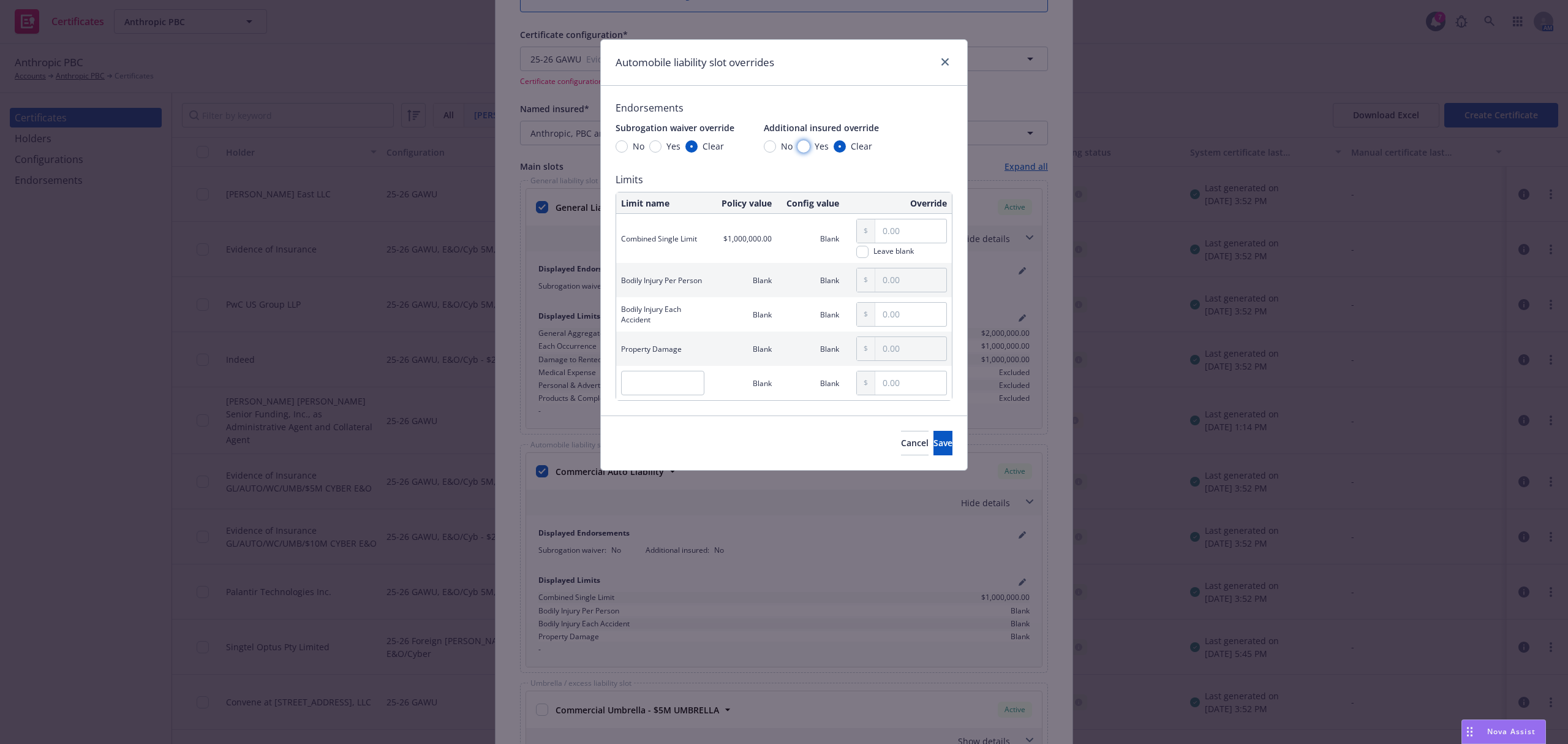
click at [802, 150] on input "Yes" at bounding box center [804, 147] width 12 height 12
radio input "true"
click at [934, 447] on button "Save" at bounding box center [943, 443] width 19 height 25
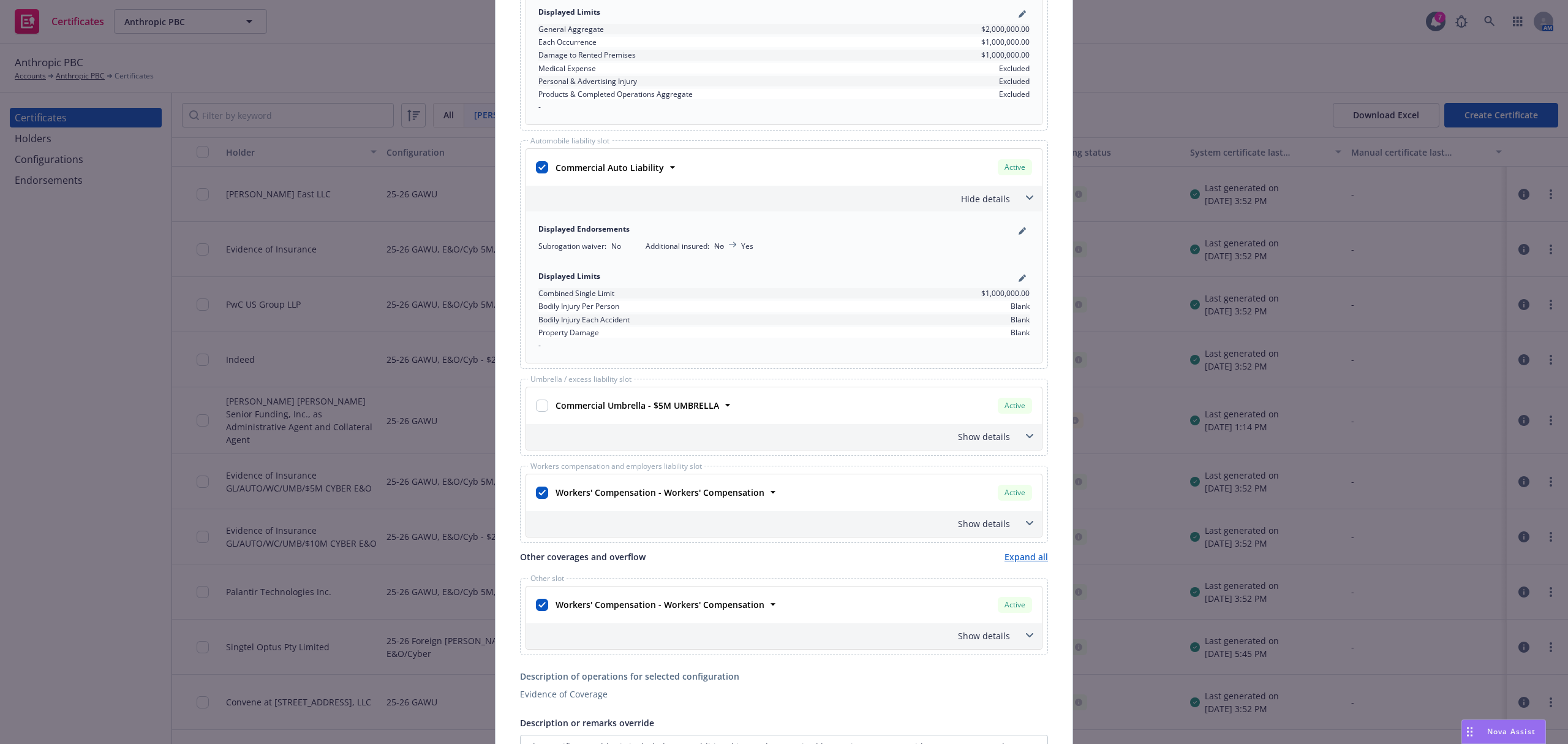
scroll to position [429, 0]
click at [1005, 527] on div "Show details" at bounding box center [784, 522] width 515 height 25
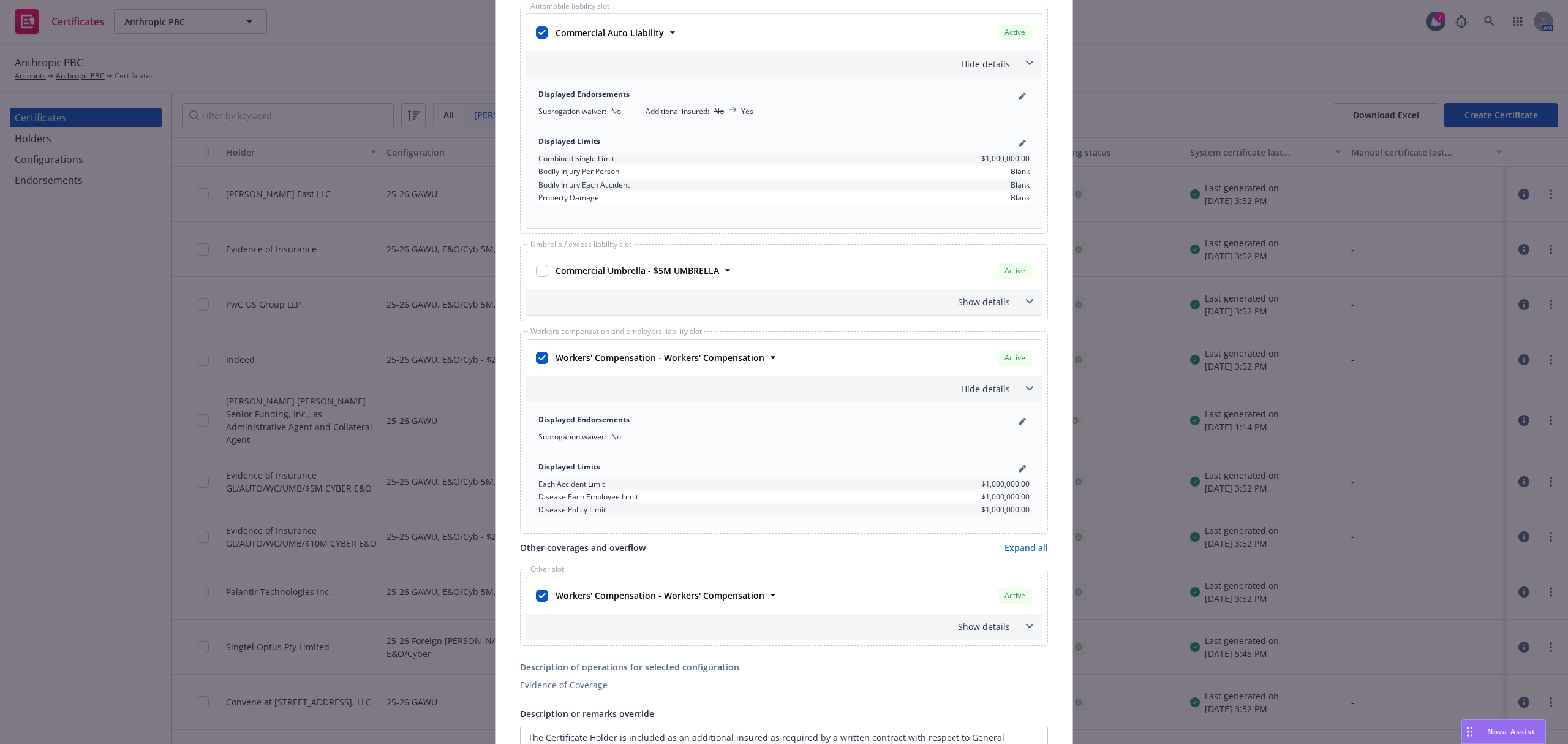
scroll to position [563, 0]
click at [874, 606] on div "Workers' Compensation - Workers' Compensation Active Policy number 7092461010 P…" at bounding box center [793, 595] width 484 height 22
click at [767, 600] on icon at bounding box center [773, 595] width 12 height 12
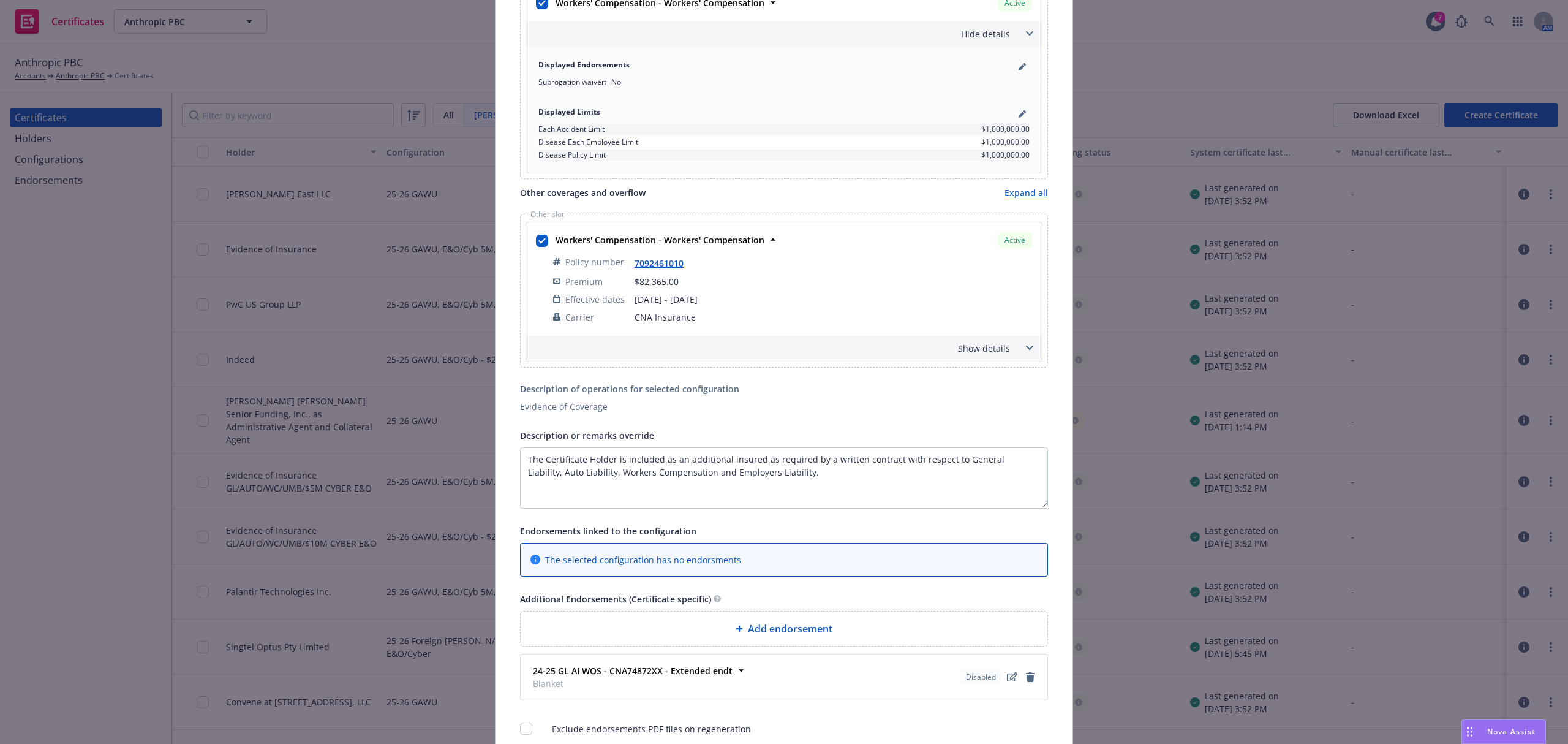
scroll to position [983, 0]
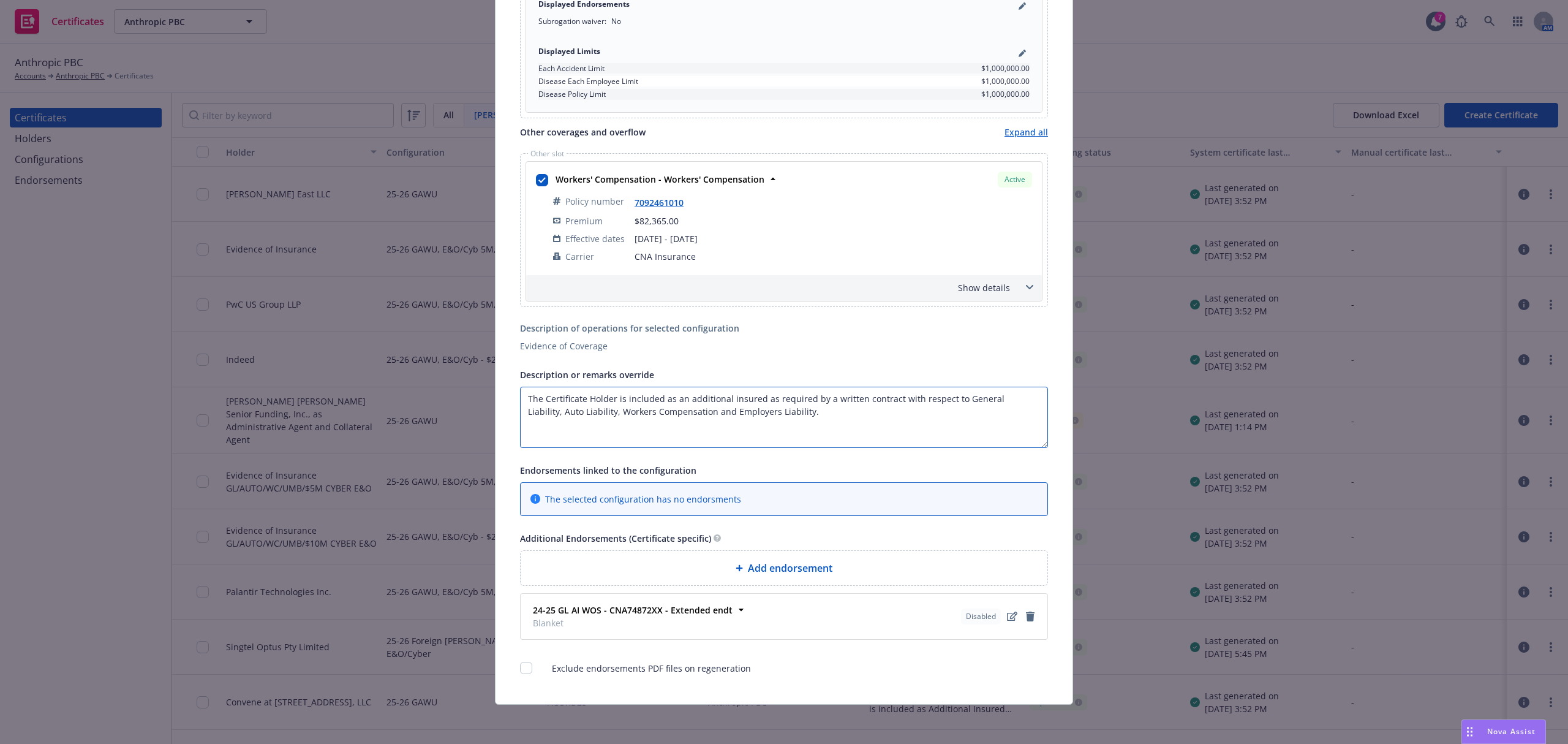
drag, startPoint x: 688, startPoint y: 410, endPoint x: 595, endPoint y: 410, distance: 93.0
click at [595, 410] on textarea "The Certificate Holder is included as an additional insured as required by a wr…" at bounding box center [784, 417] width 528 height 61
drag, startPoint x: 672, startPoint y: 414, endPoint x: 572, endPoint y: 414, distance: 100.0
click at [572, 414] on textarea "The Certificate Holder is included as an additional insured as required by a wr…" at bounding box center [784, 417] width 528 height 61
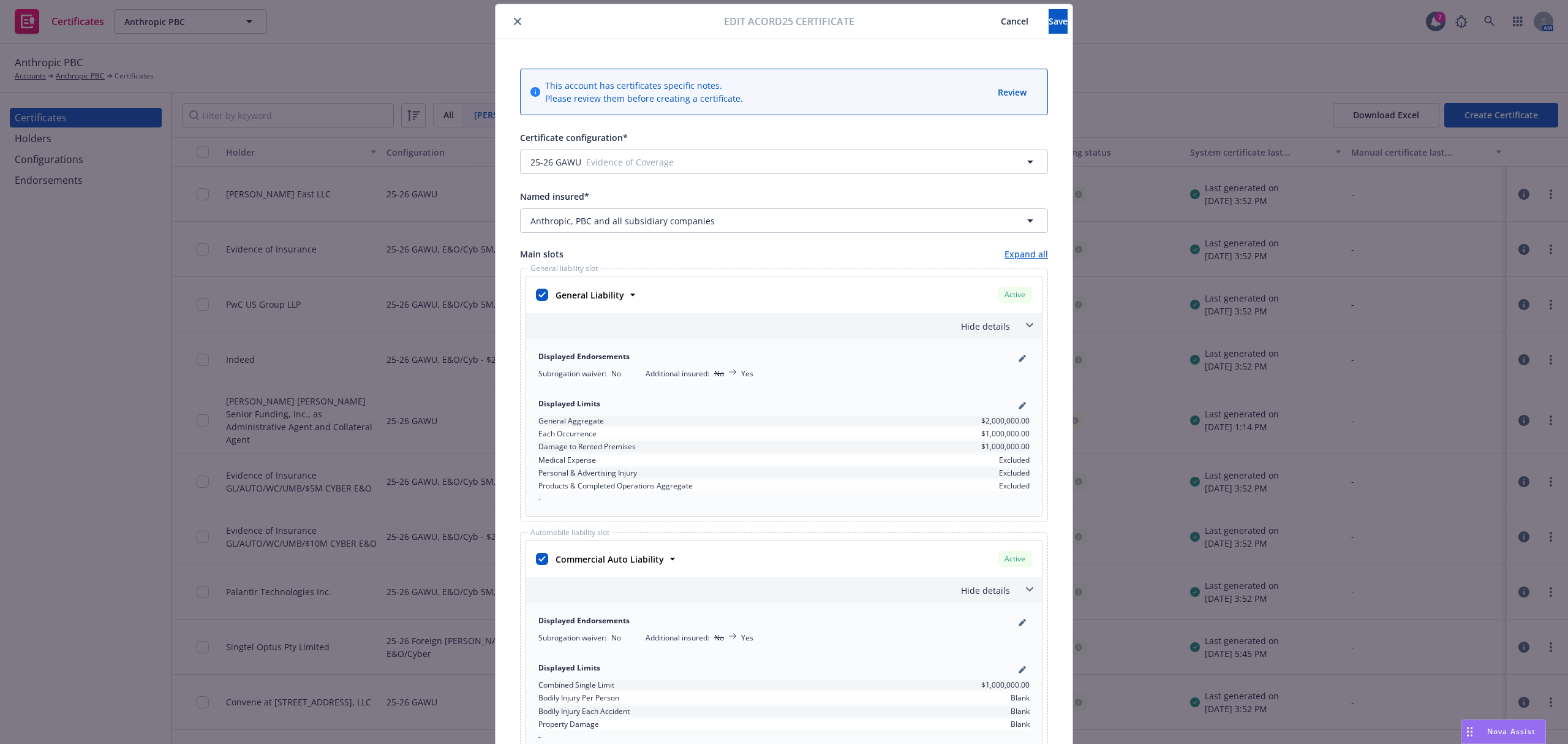
scroll to position [0, 0]
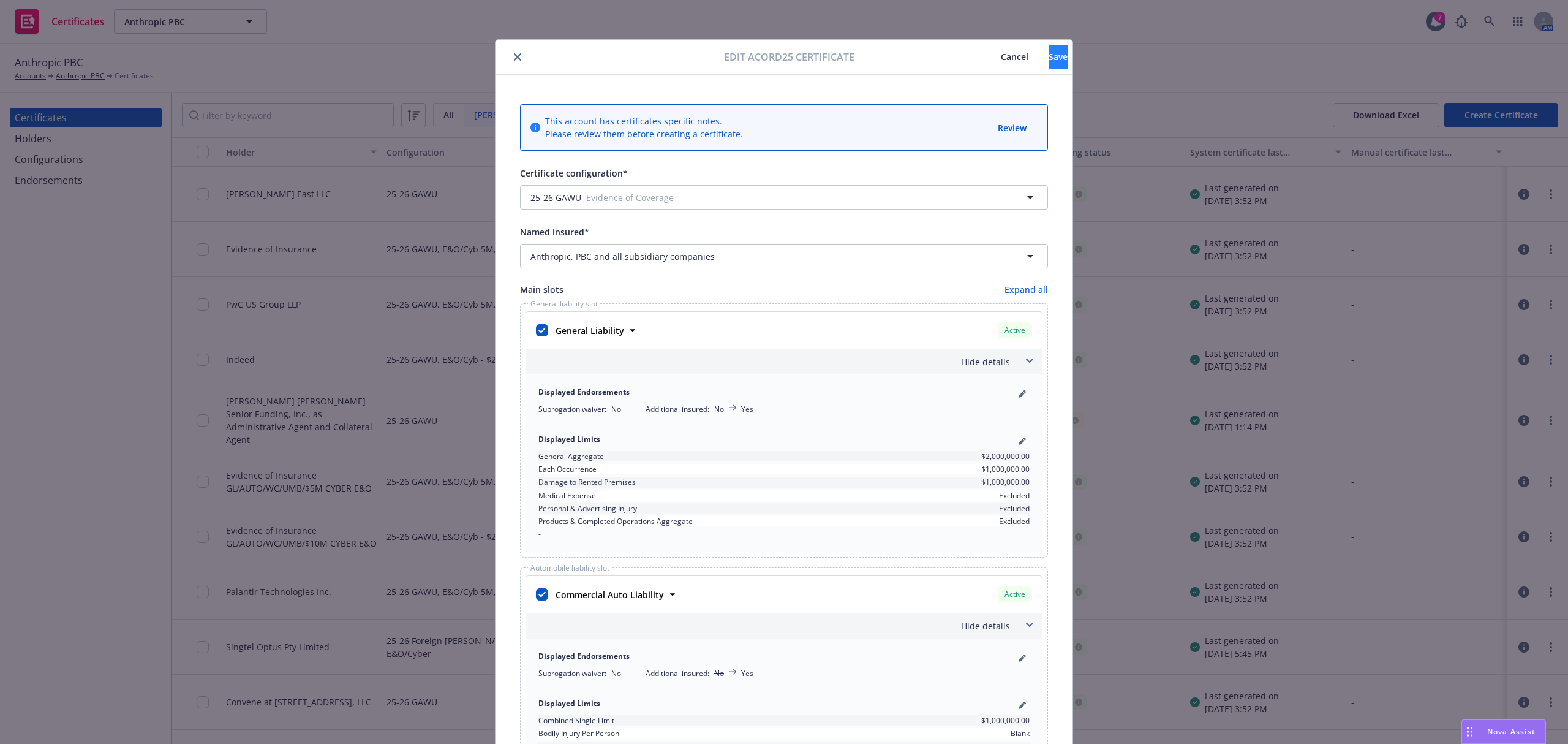
type textarea "The Certificate Holder is included as an additional insured as required by a wr…"
click at [1049, 56] on span "Save" at bounding box center [1058, 56] width 19 height 12
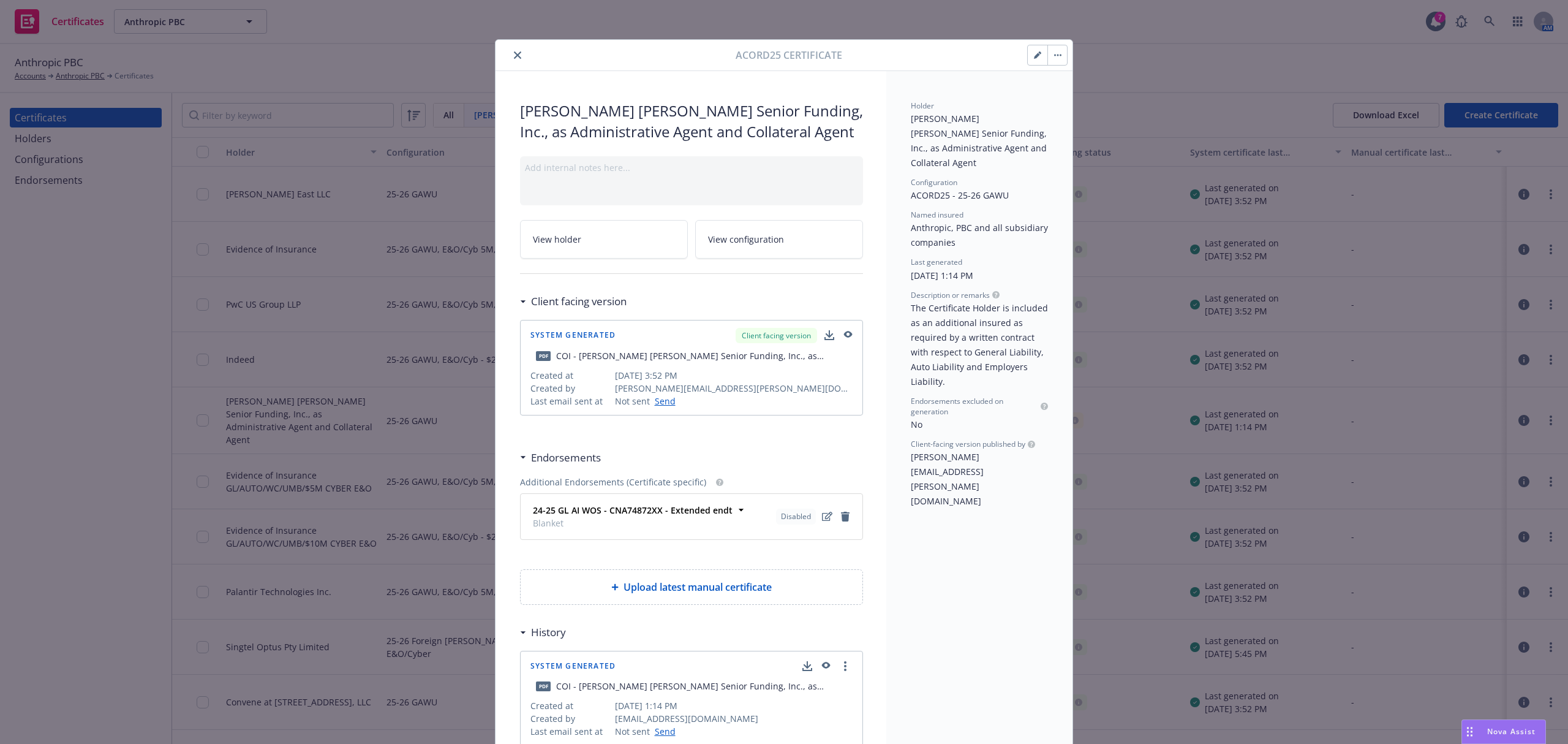
click at [1056, 58] on button "button" at bounding box center [1058, 55] width 20 height 20
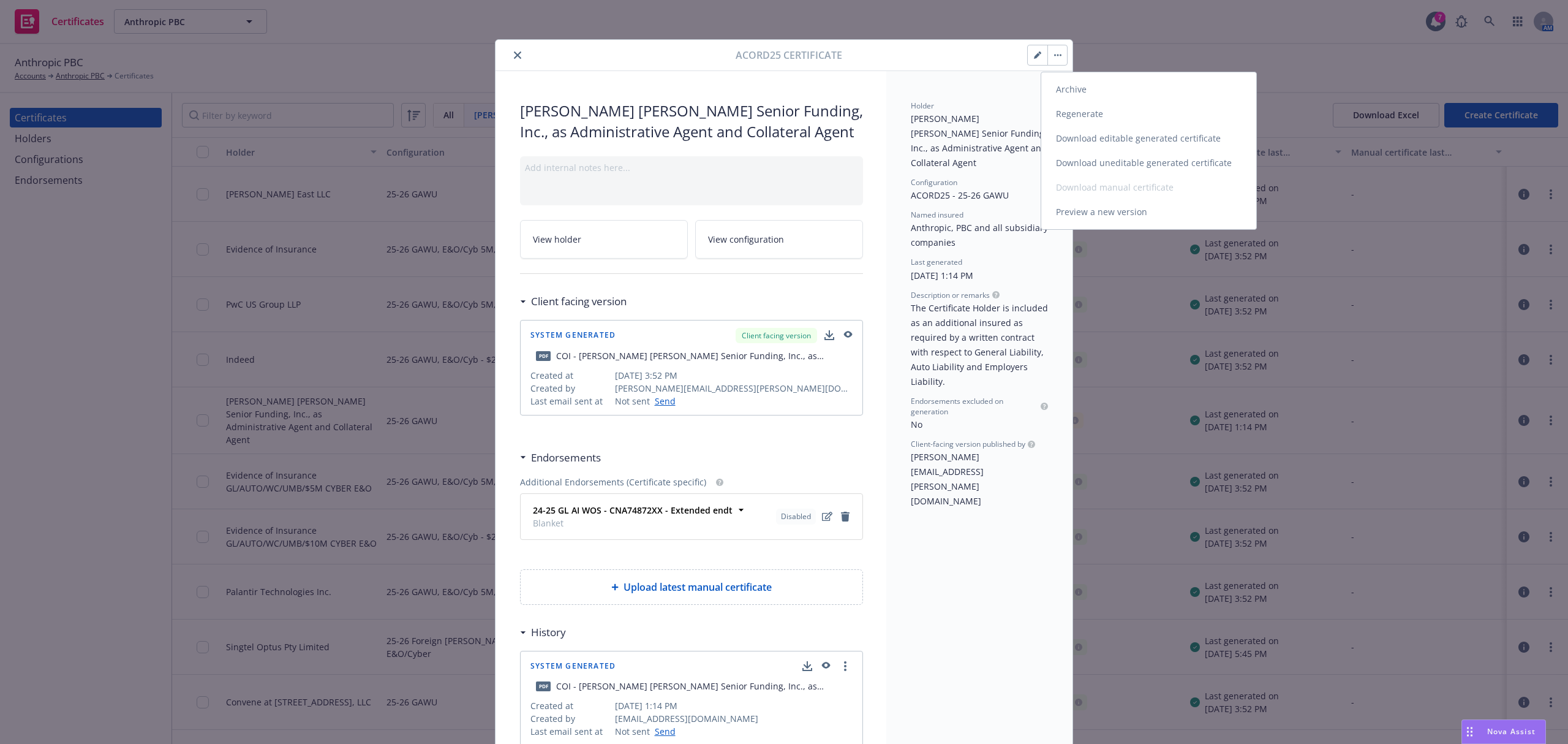
click at [1102, 117] on link "Regenerate" at bounding box center [1149, 114] width 215 height 25
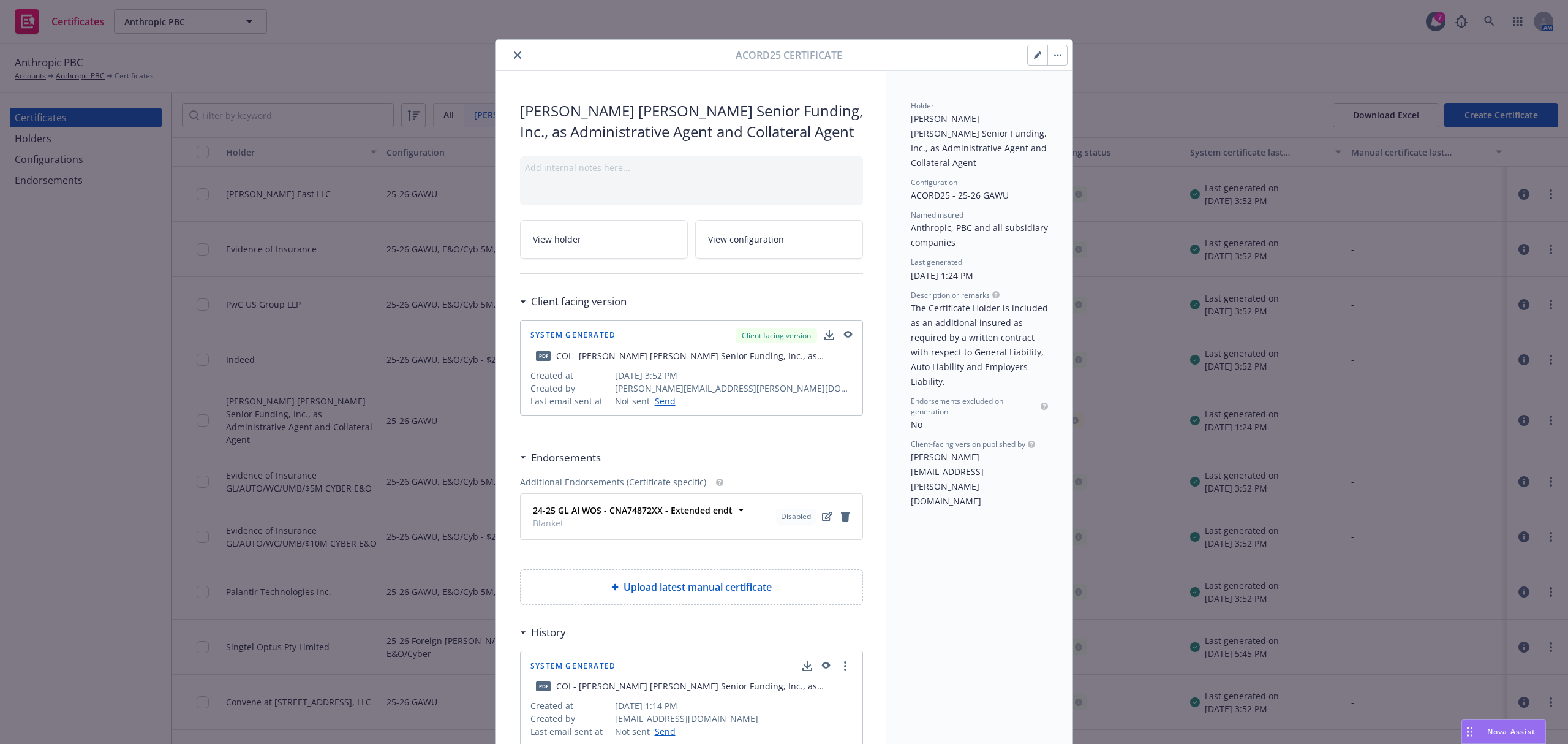
click at [1056, 58] on button "button" at bounding box center [1058, 55] width 20 height 20
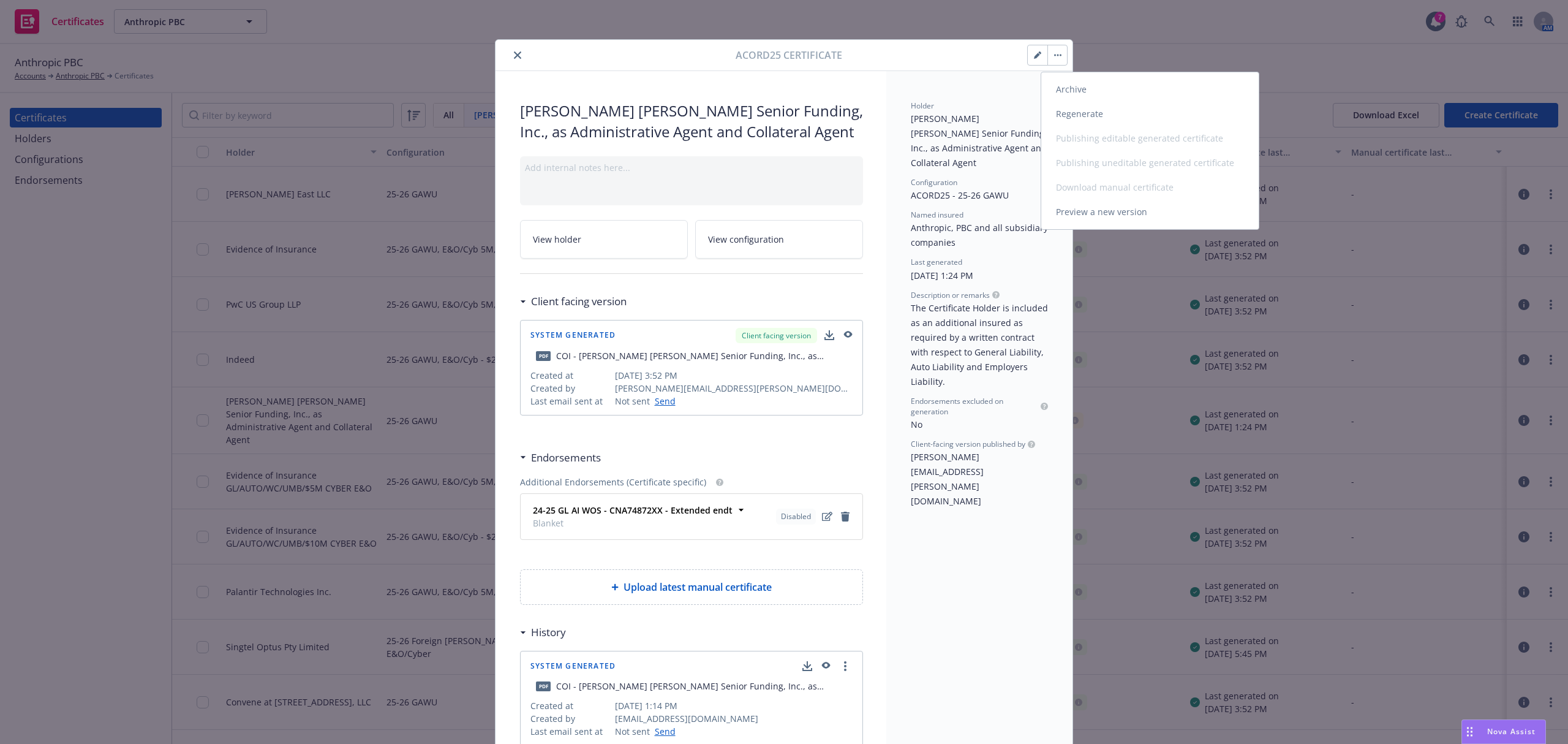
click at [1073, 118] on link "Regenerate" at bounding box center [1150, 114] width 217 height 25
click at [514, 51] on icon "close" at bounding box center [518, 55] width 8 height 8
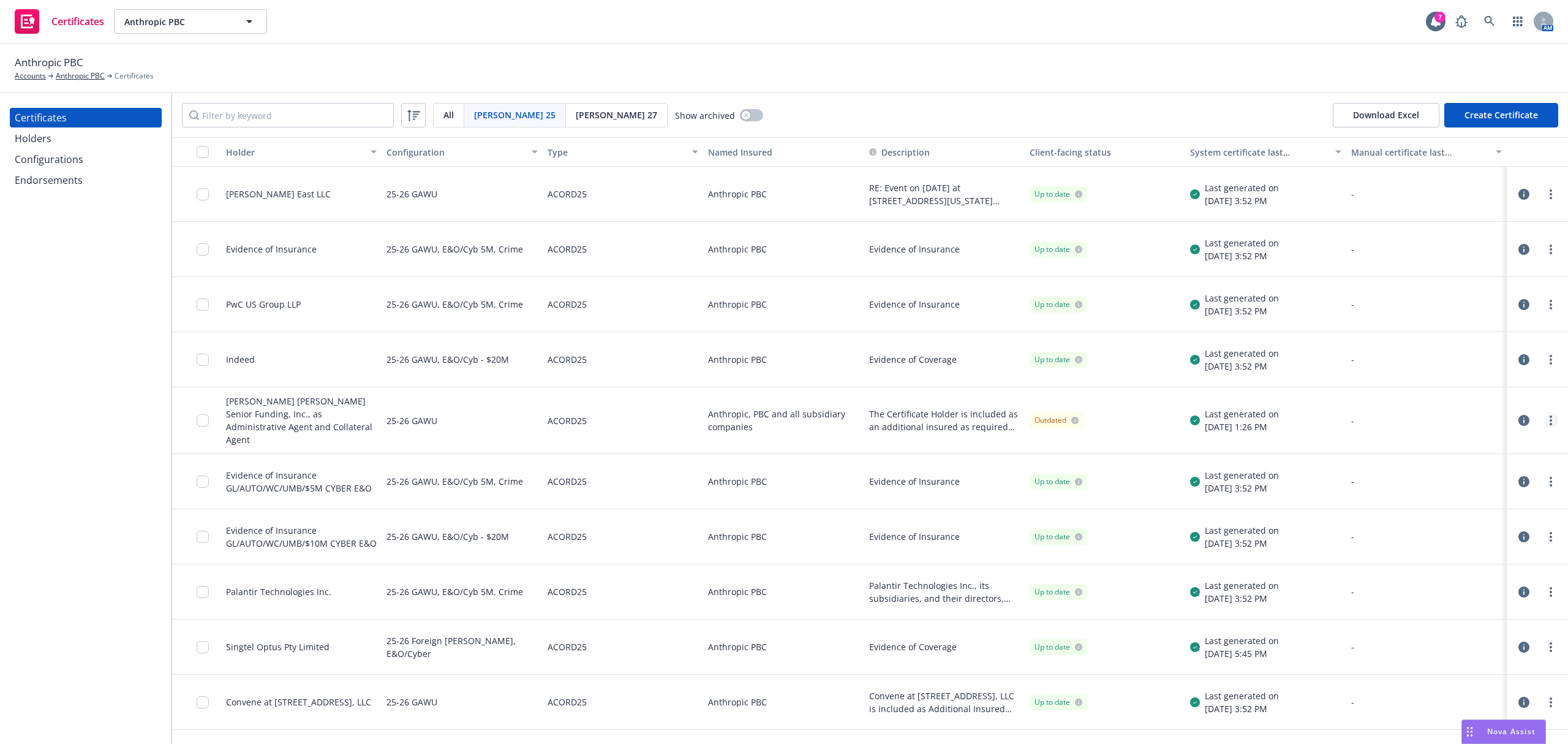
click at [1550, 419] on circle "more" at bounding box center [1551, 420] width 2 height 2
click at [206, 414] on input "checkbox" at bounding box center [203, 420] width 12 height 12
click at [673, 727] on div "Download certificate" at bounding box center [713, 716] width 92 height 23
click at [699, 686] on link "Download uneditable file" at bounding box center [649, 686] width 142 height 25
click at [194, 416] on div at bounding box center [197, 420] width 49 height 67
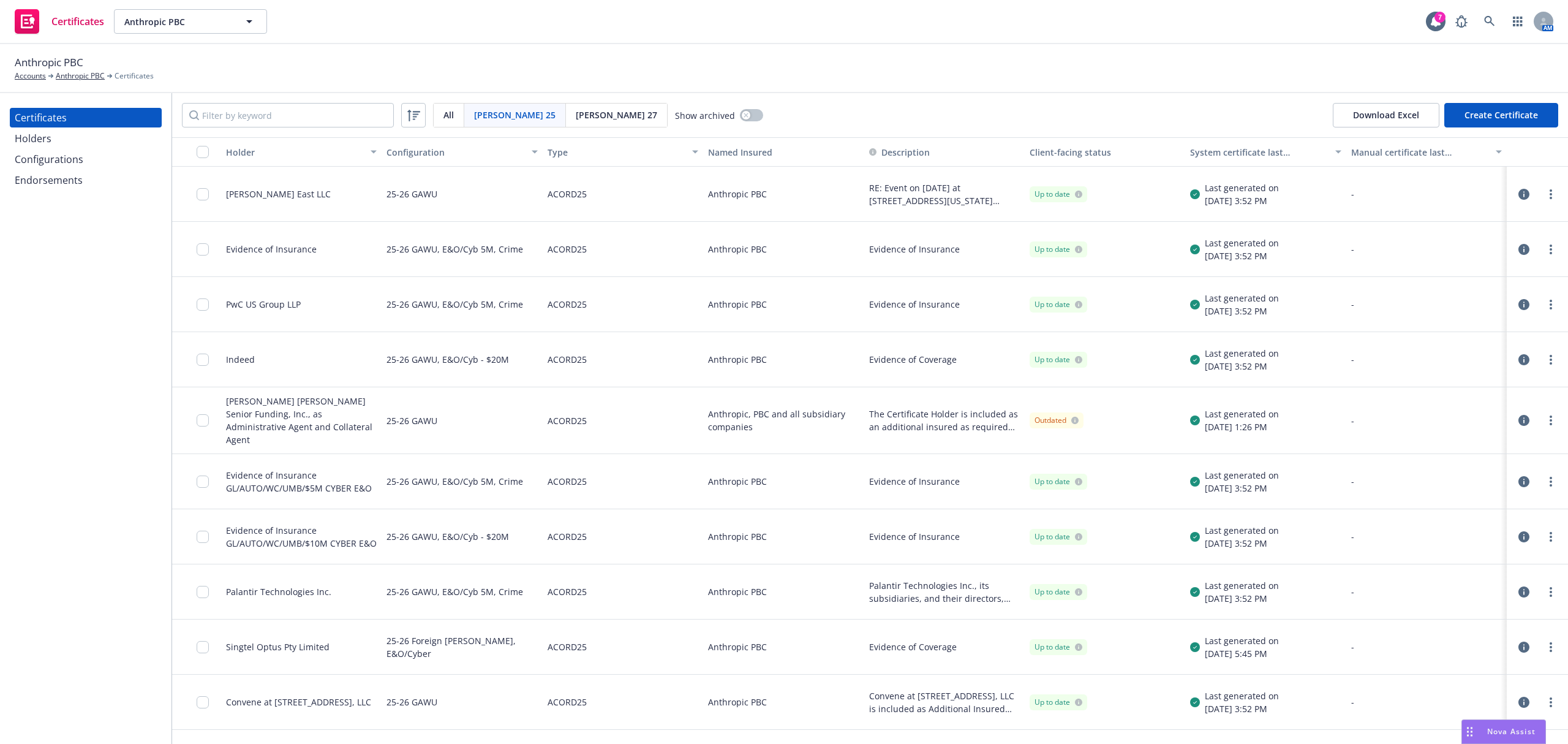
click at [195, 417] on div at bounding box center [197, 420] width 49 height 67
click at [199, 417] on input "checkbox" at bounding box center [203, 420] width 12 height 12
click at [708, 709] on div "Download certificate" at bounding box center [713, 716] width 92 height 23
click at [691, 684] on link "Download uneditable file" at bounding box center [649, 686] width 142 height 25
click at [1544, 417] on link "more" at bounding box center [1551, 420] width 15 height 15
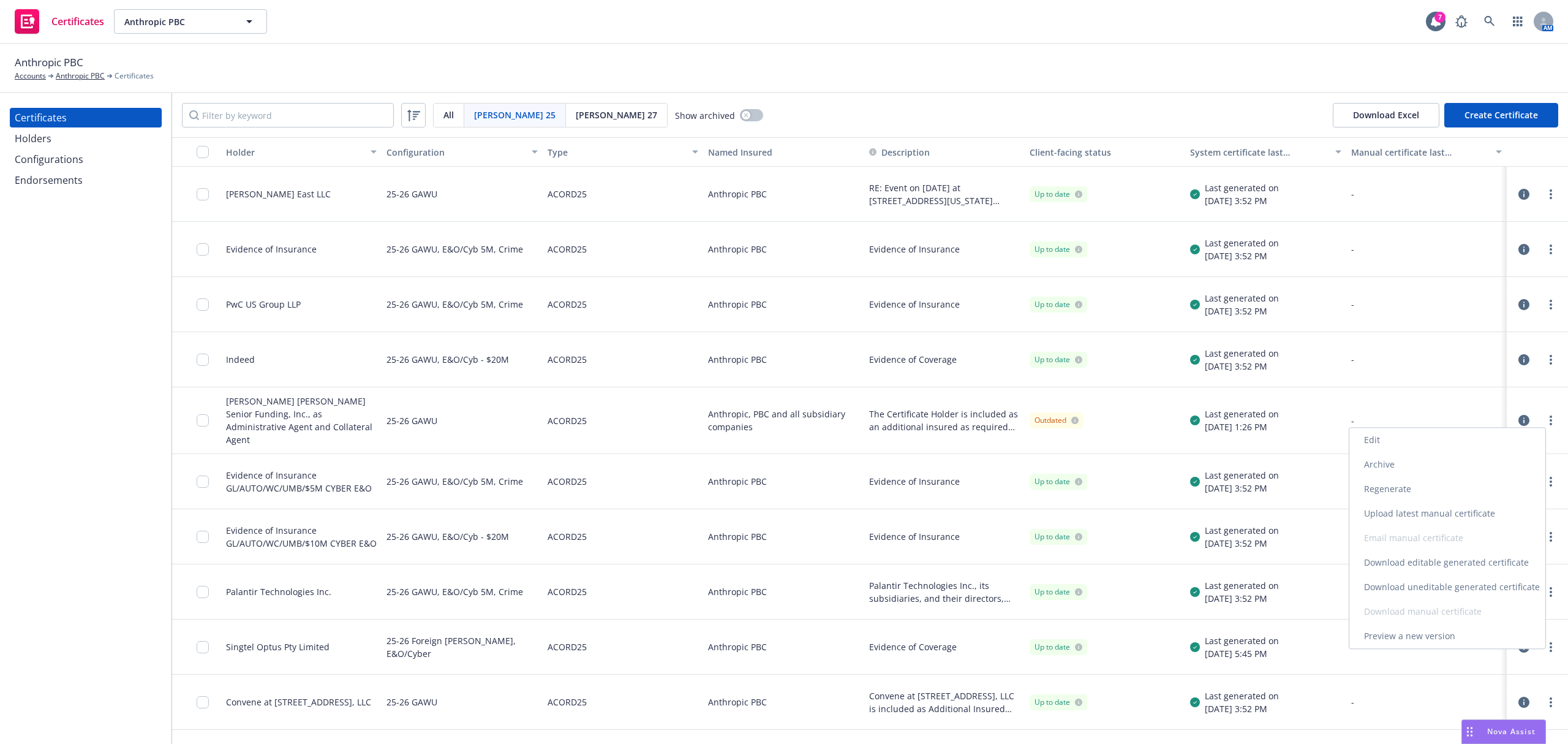
click at [1417, 437] on link "Edit" at bounding box center [1447, 440] width 196 height 25
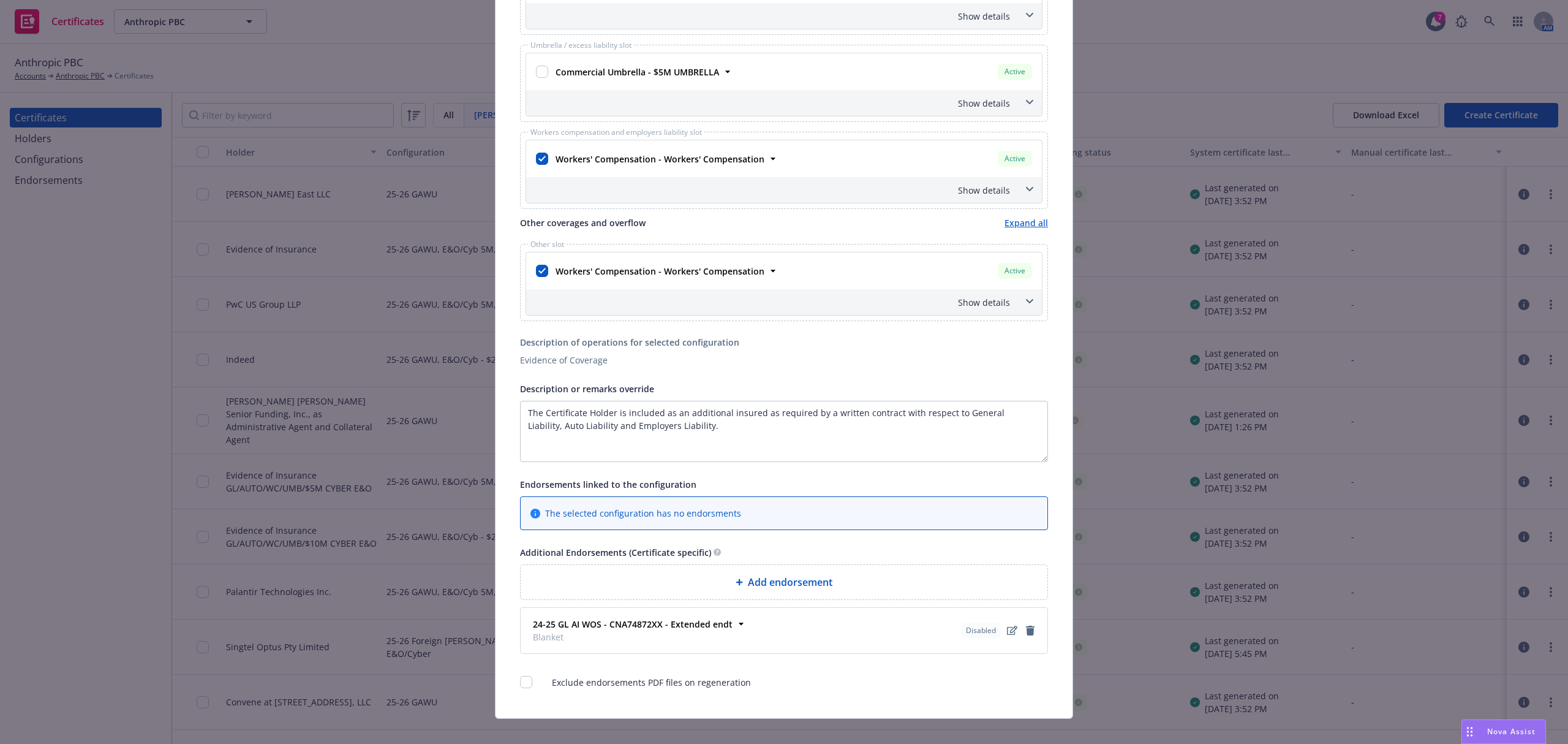
scroll to position [453, 0]
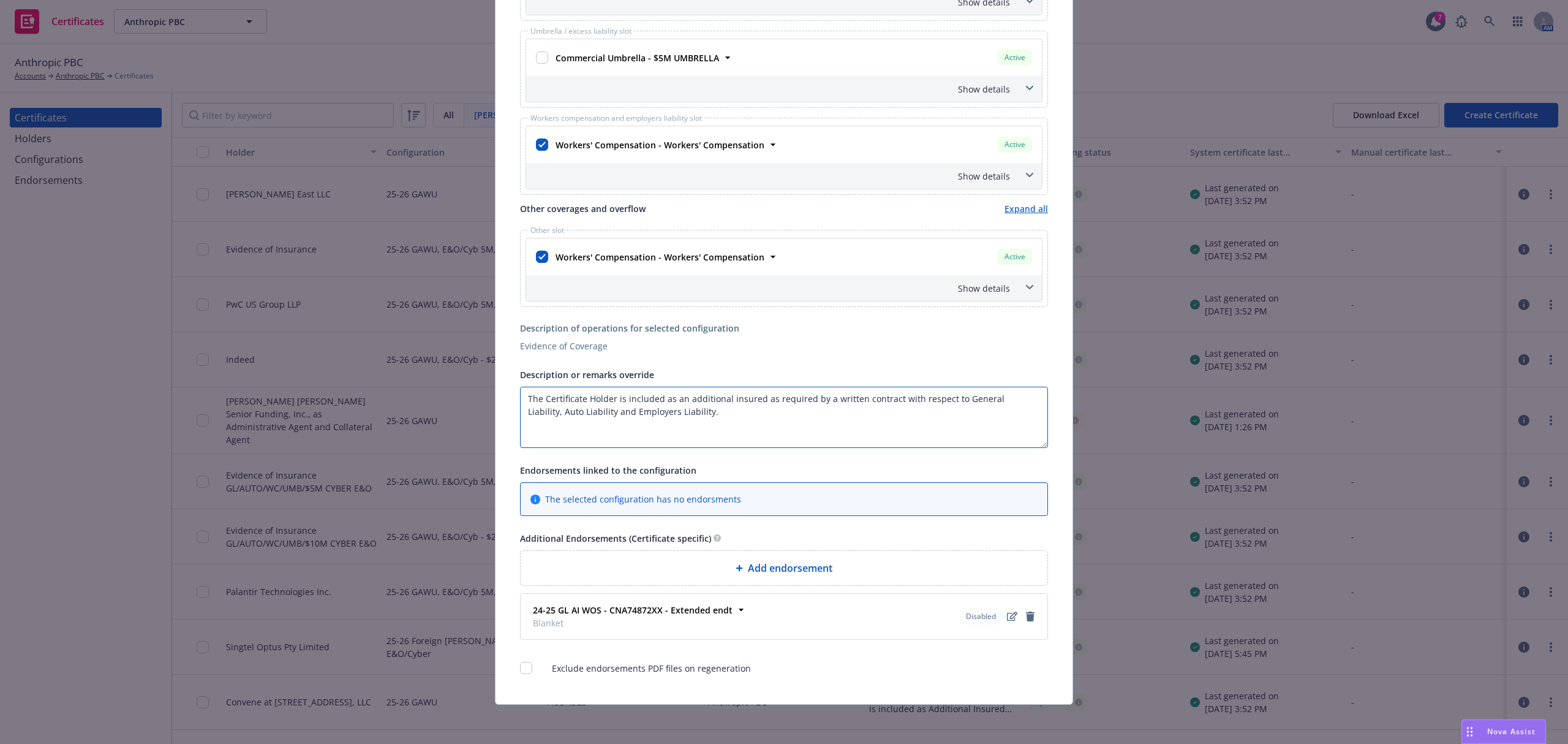
drag, startPoint x: 675, startPoint y: 413, endPoint x: 582, endPoint y: 413, distance: 93.0
click at [582, 413] on textarea "The Certificate Holder is included as an additional insured as required by a wr…" at bounding box center [784, 417] width 528 height 61
click at [1023, 404] on textarea "The Certificate Holder is included as an additional insured as required by a wr…" at bounding box center [784, 417] width 528 height 61
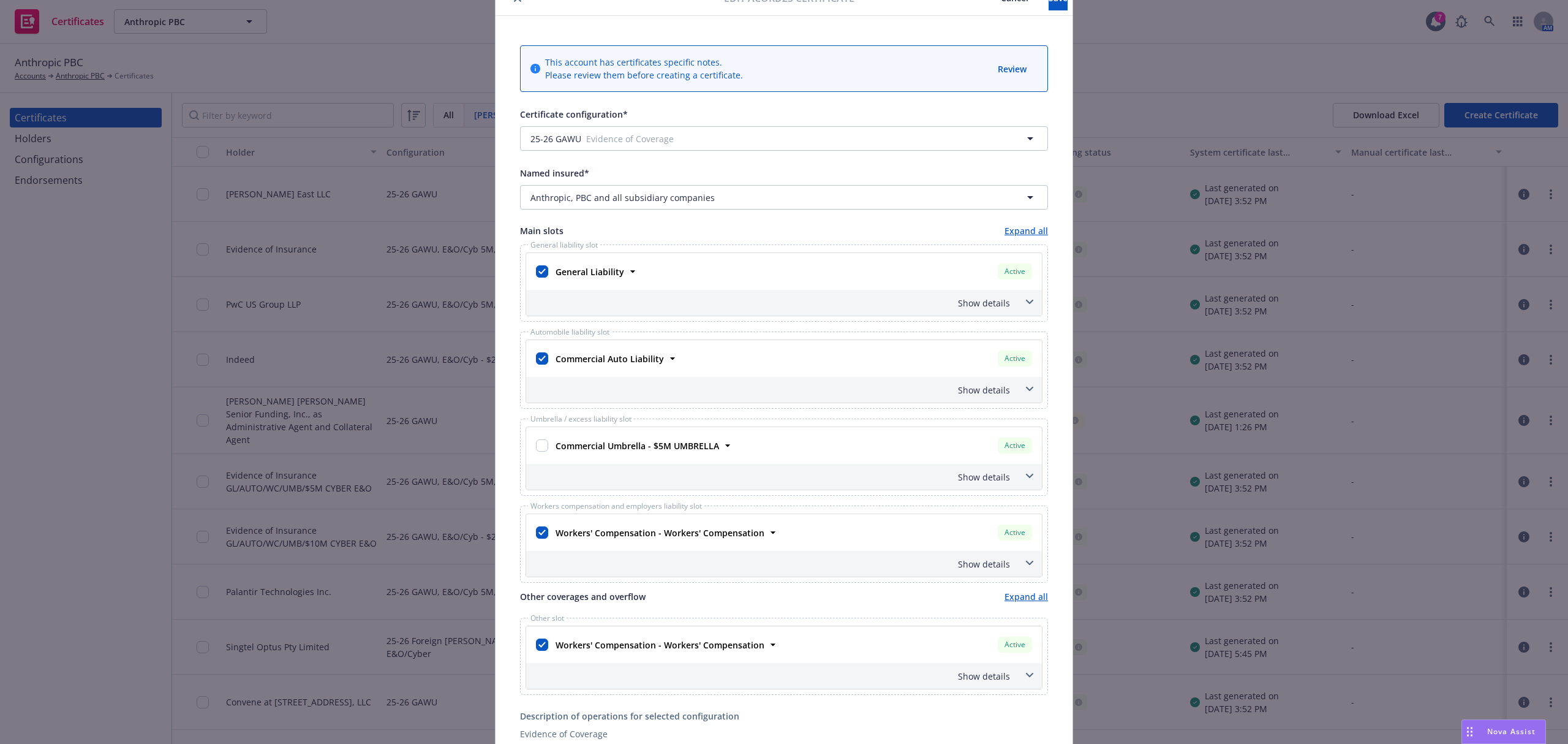
scroll to position [0, 0]
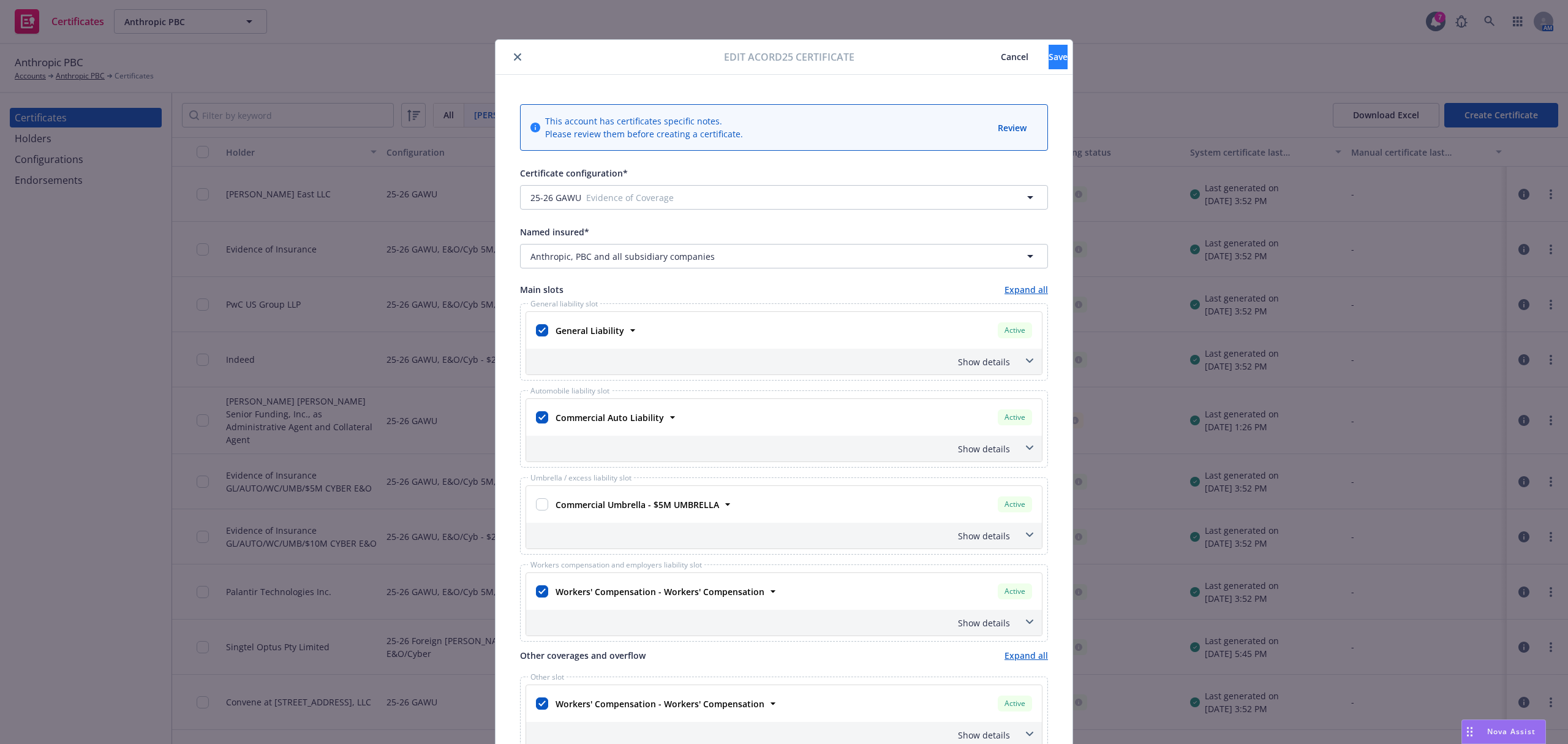
type textarea "The Certificate Holder is included as an additional insured as required by a wr…"
click at [1049, 52] on button "Save" at bounding box center [1058, 57] width 19 height 25
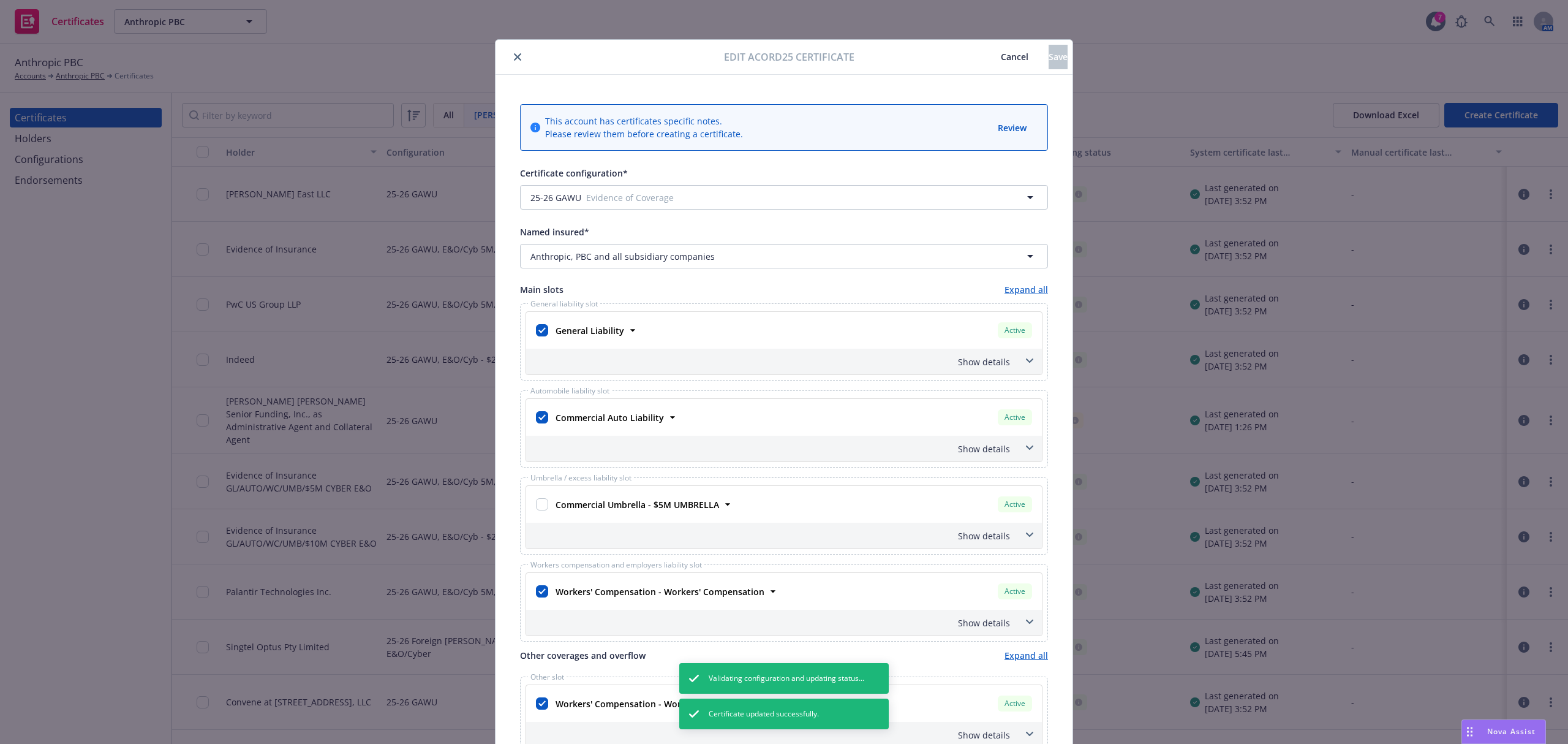
click at [511, 51] on button "close" at bounding box center [517, 57] width 15 height 15
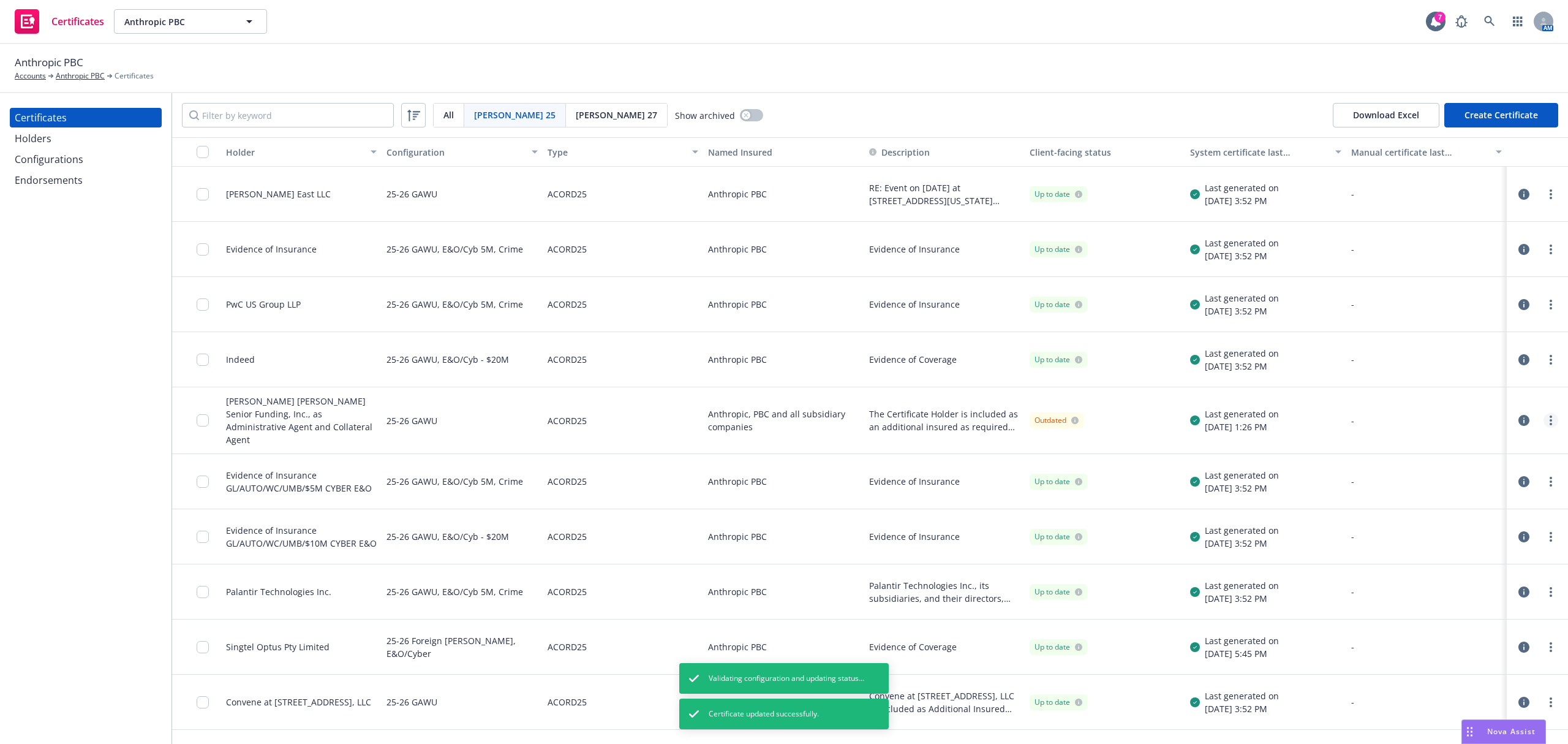
click at [1544, 417] on link "more" at bounding box center [1551, 420] width 15 height 15
click at [1405, 484] on link "Regenerate" at bounding box center [1447, 489] width 196 height 25
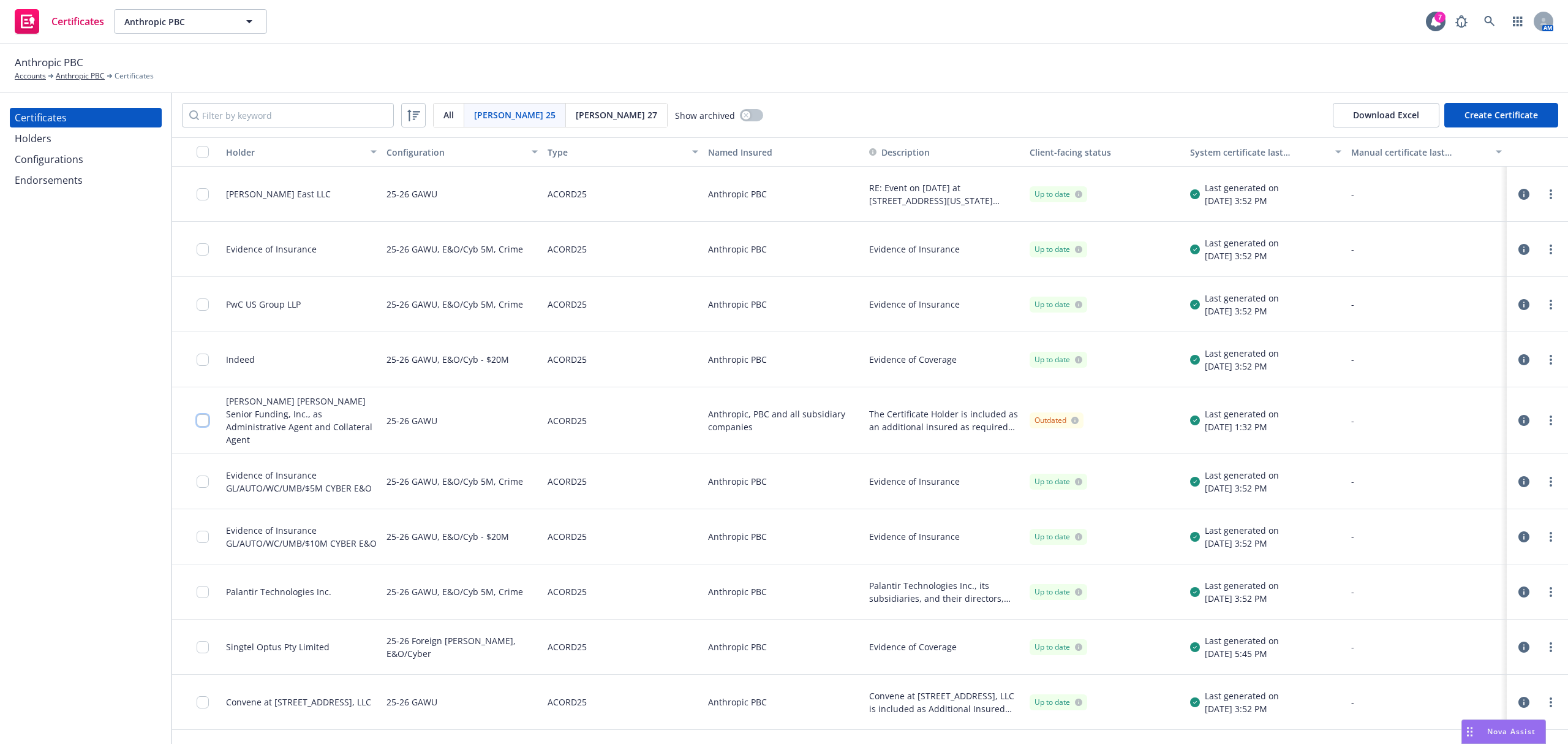
click at [204, 414] on input "checkbox" at bounding box center [203, 420] width 12 height 12
click at [680, 717] on div "Download certificate" at bounding box center [713, 716] width 92 height 23
click at [681, 686] on link "Download uneditable file" at bounding box center [649, 686] width 142 height 25
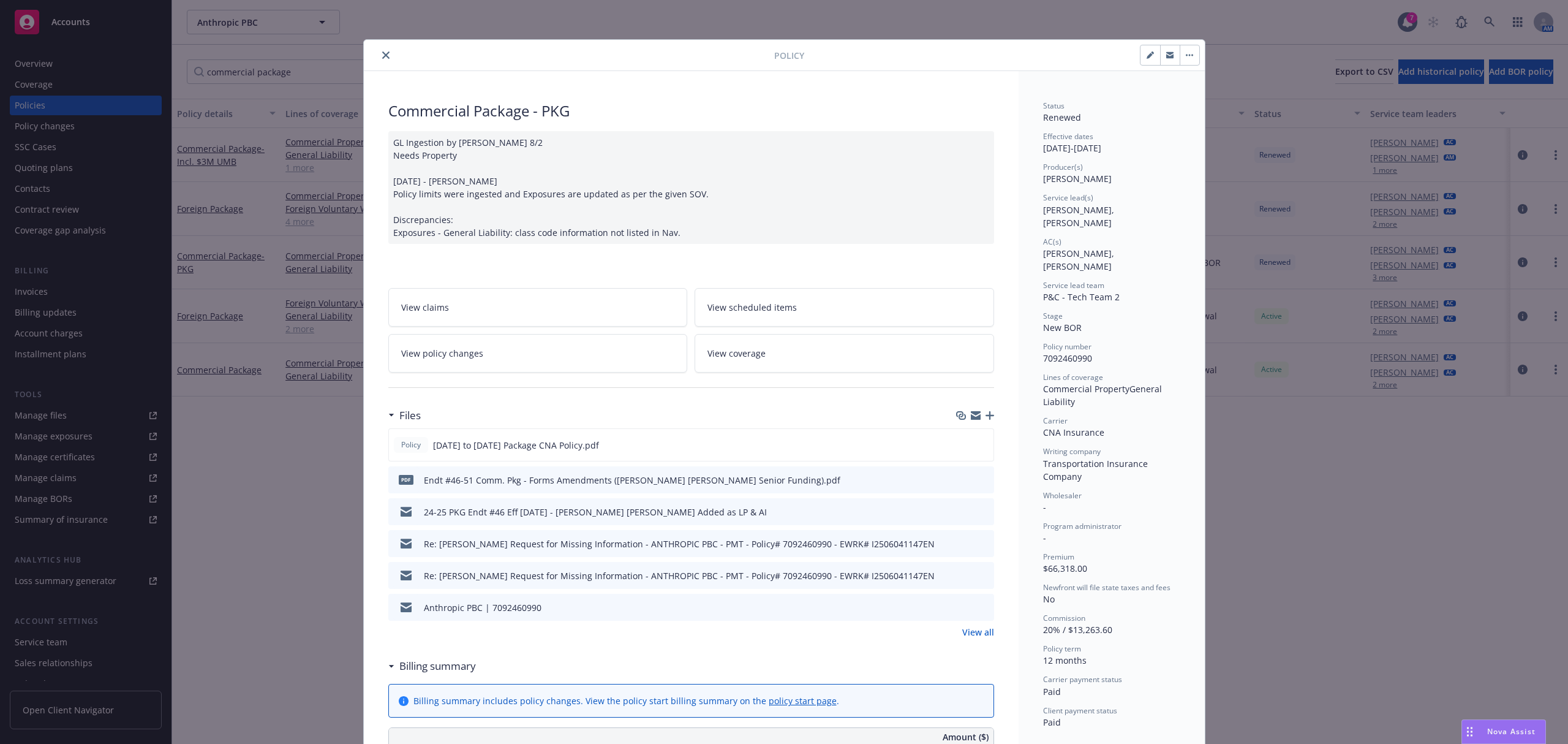
click at [379, 55] on button "close" at bounding box center [386, 55] width 15 height 15
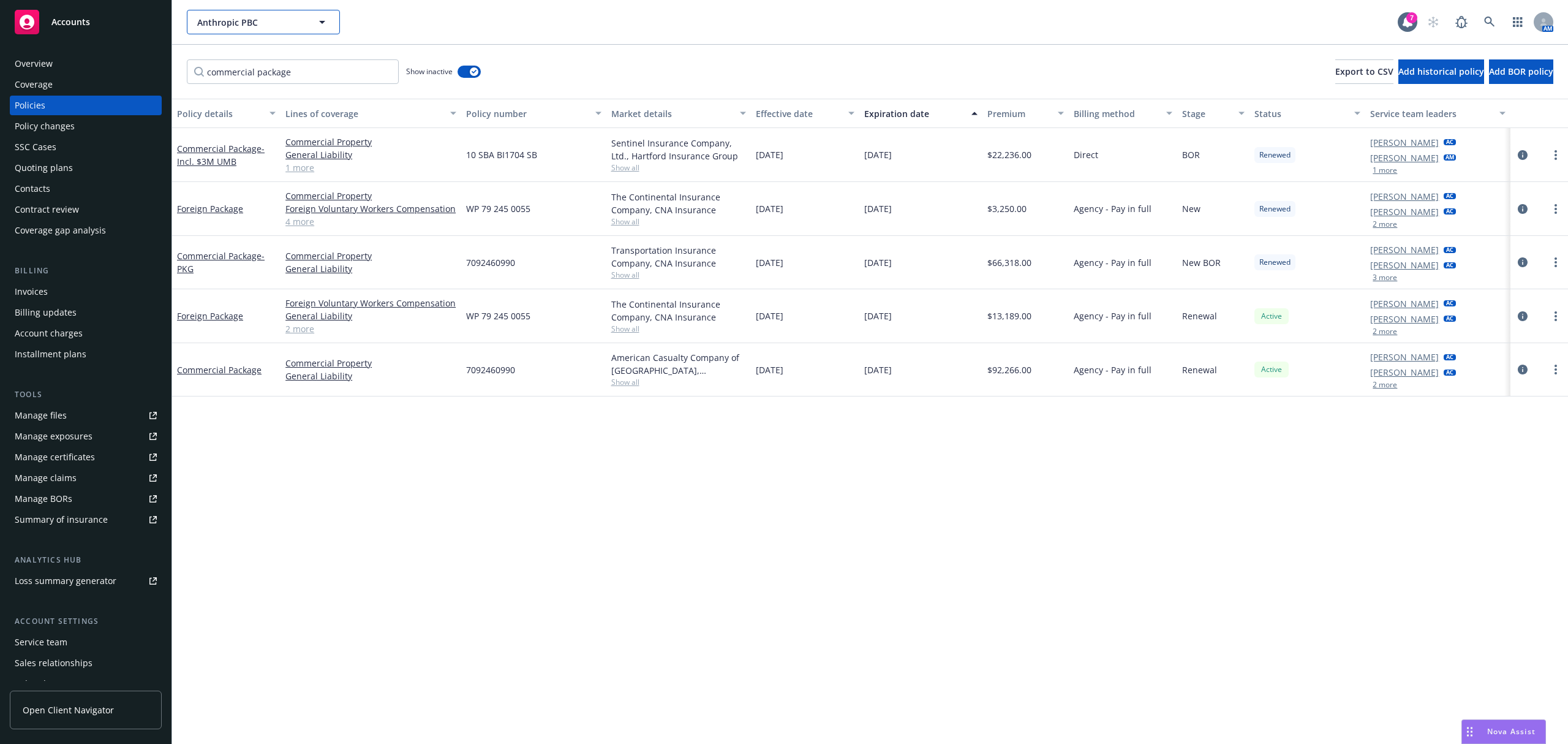
click at [292, 25] on span "Anthropic PBC" at bounding box center [250, 22] width 106 height 13
click at [292, 20] on span "Anthropic PBC" at bounding box center [250, 22] width 106 height 13
click at [270, 65] on div "7AI, Inc." at bounding box center [263, 56] width 136 height 18
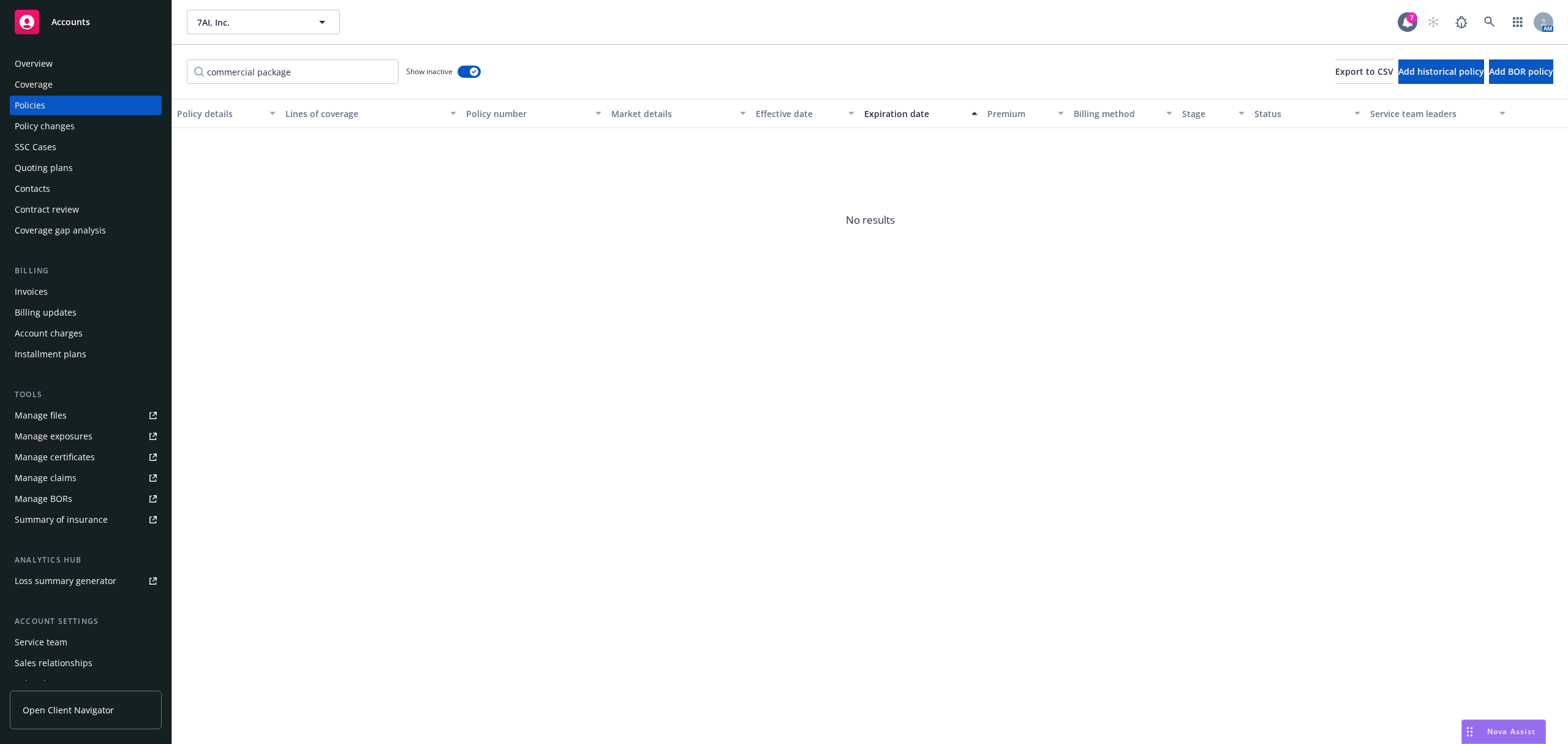
click at [59, 71] on div "Overview" at bounding box center [85, 64] width 142 height 20
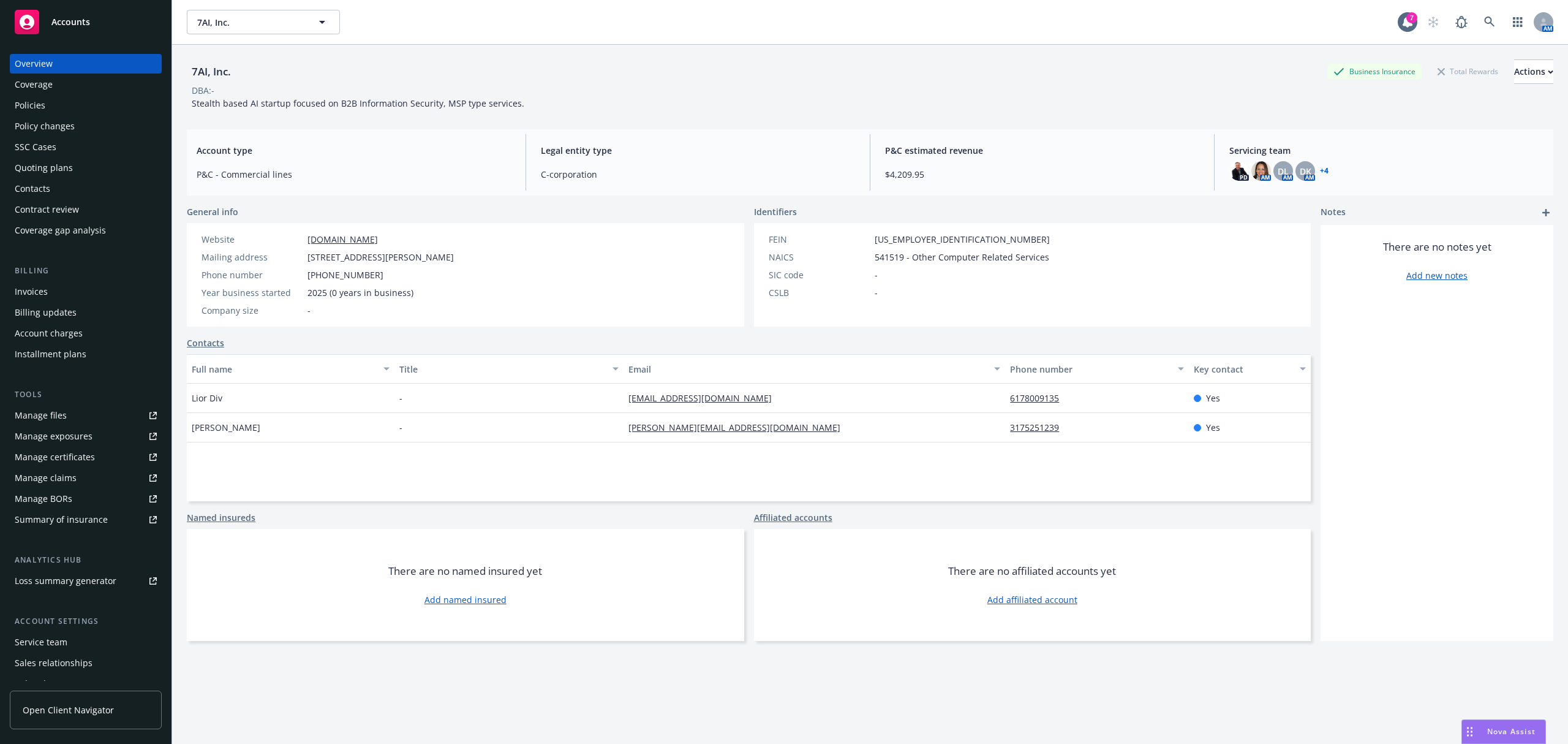
click at [79, 412] on link "Manage files" at bounding box center [86, 416] width 152 height 20
click at [92, 460] on div "Manage certificates" at bounding box center [55, 457] width 80 height 20
click at [66, 103] on div "Policies" at bounding box center [85, 105] width 142 height 20
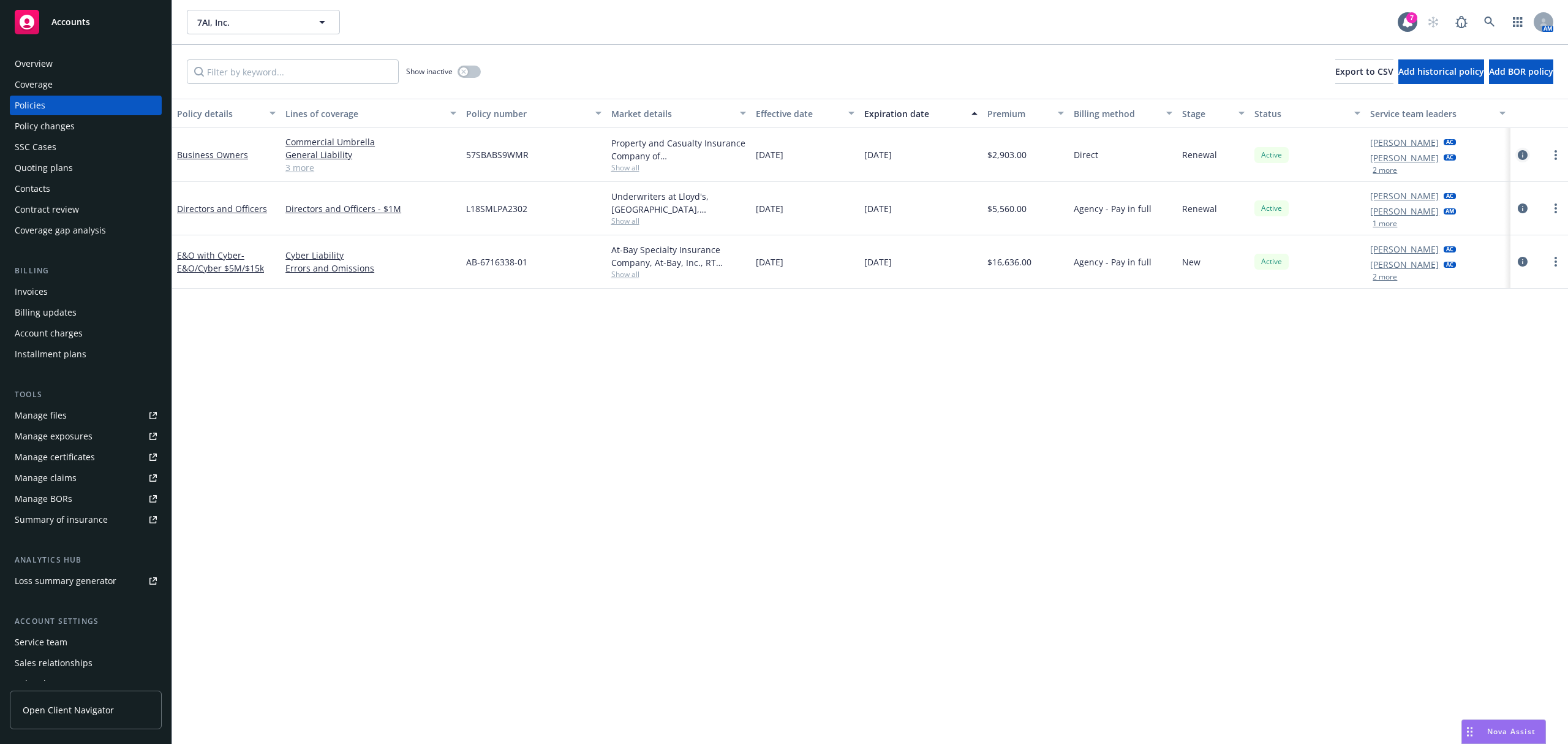
click at [1527, 153] on icon "circleInformation" at bounding box center [1523, 154] width 10 height 10
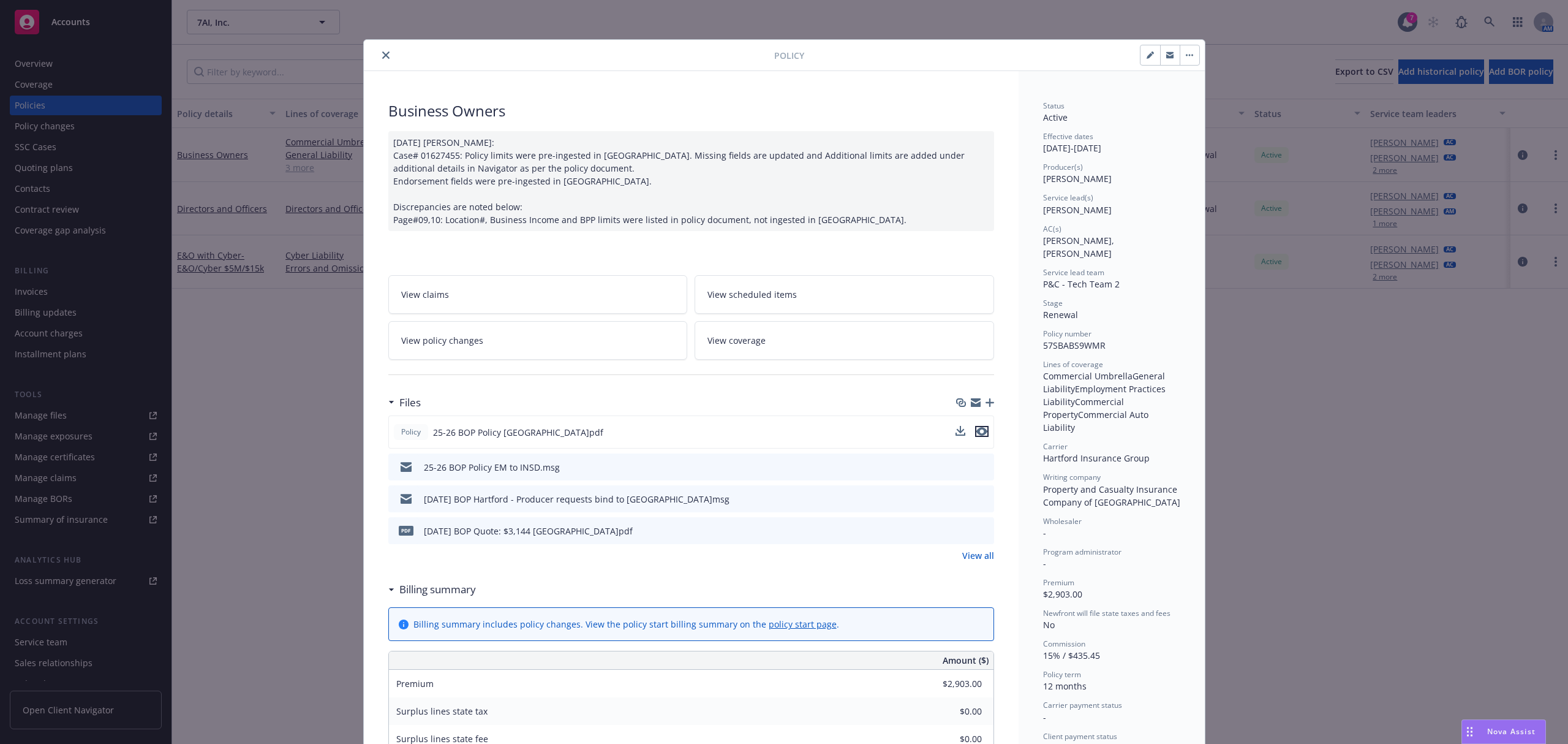
click at [981, 431] on icon "preview file" at bounding box center [982, 431] width 11 height 8
click at [383, 57] on icon "close" at bounding box center [386, 55] width 8 height 8
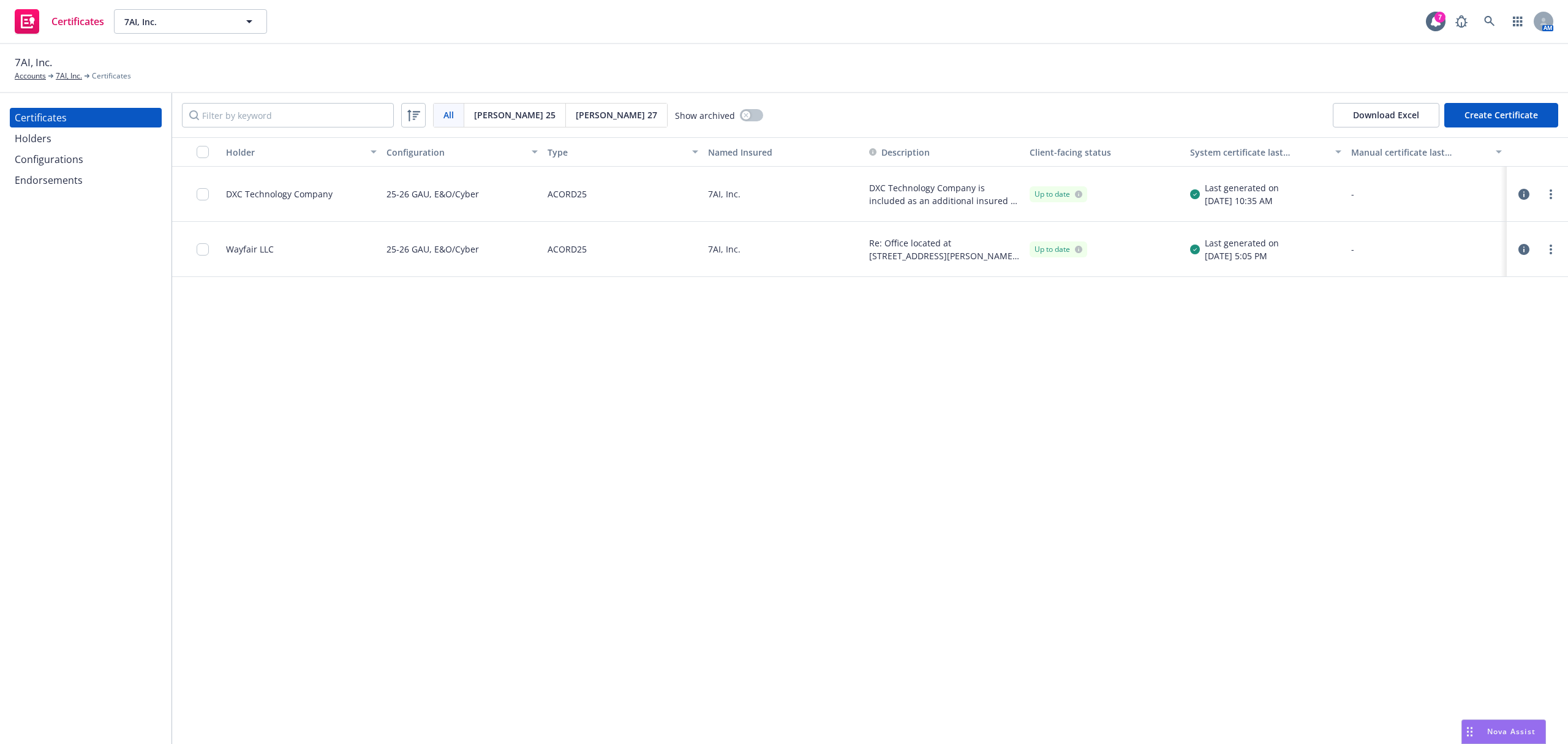
click at [66, 142] on div "Holders" at bounding box center [85, 138] width 142 height 20
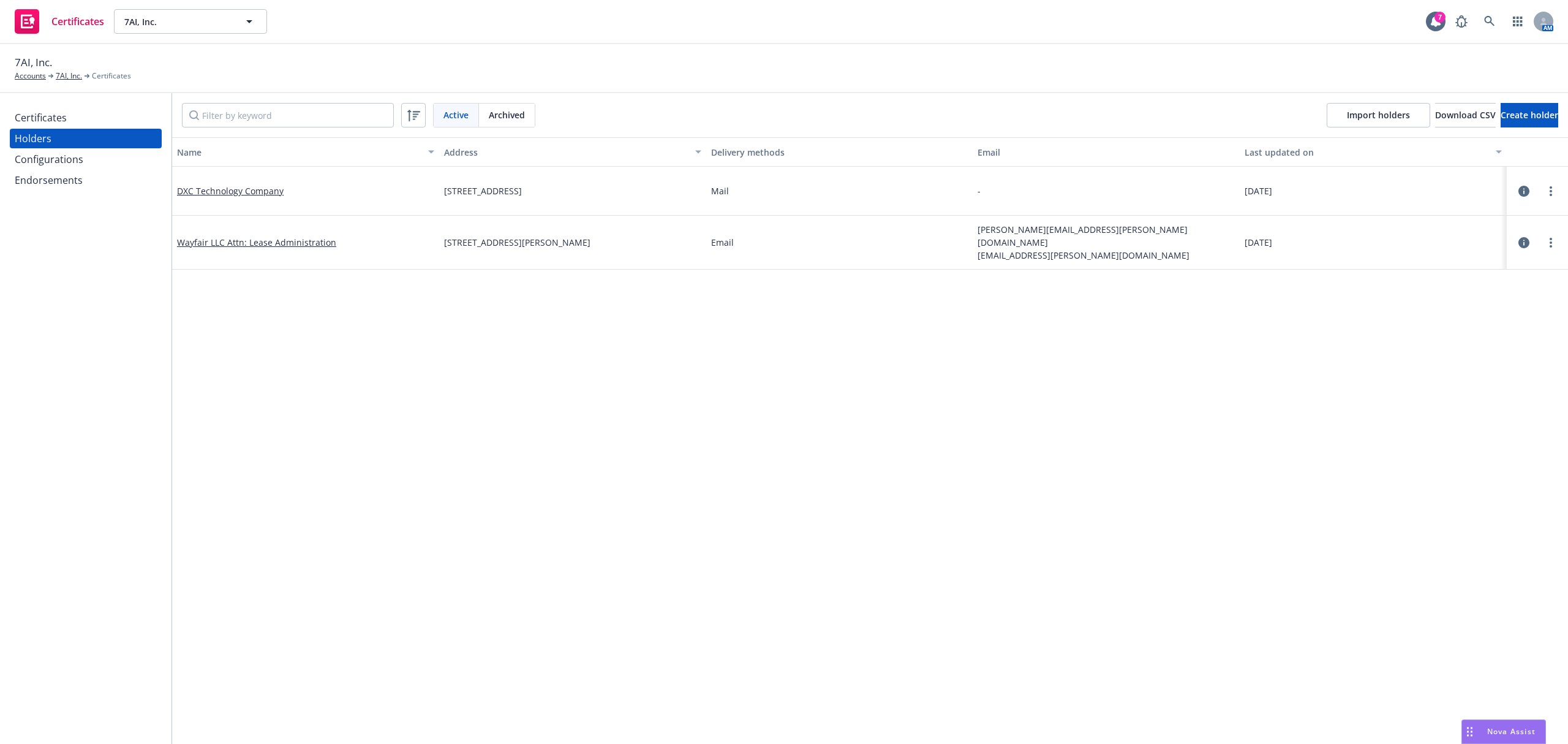
click at [65, 165] on div "Configurations" at bounding box center [48, 160] width 68 height 20
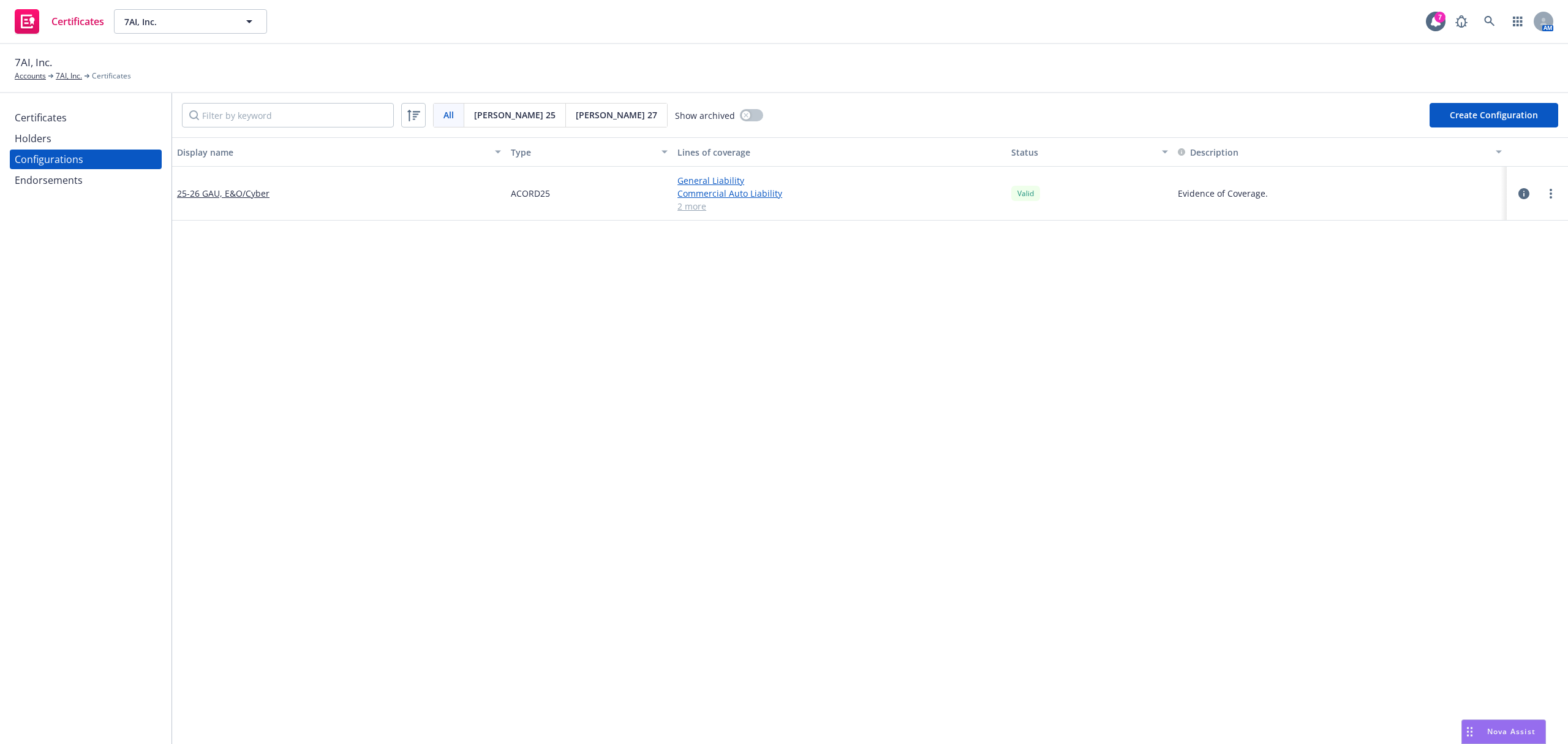
click at [67, 175] on div "Endorsements" at bounding box center [48, 181] width 68 height 20
